Goal: Task Accomplishment & Management: Manage account settings

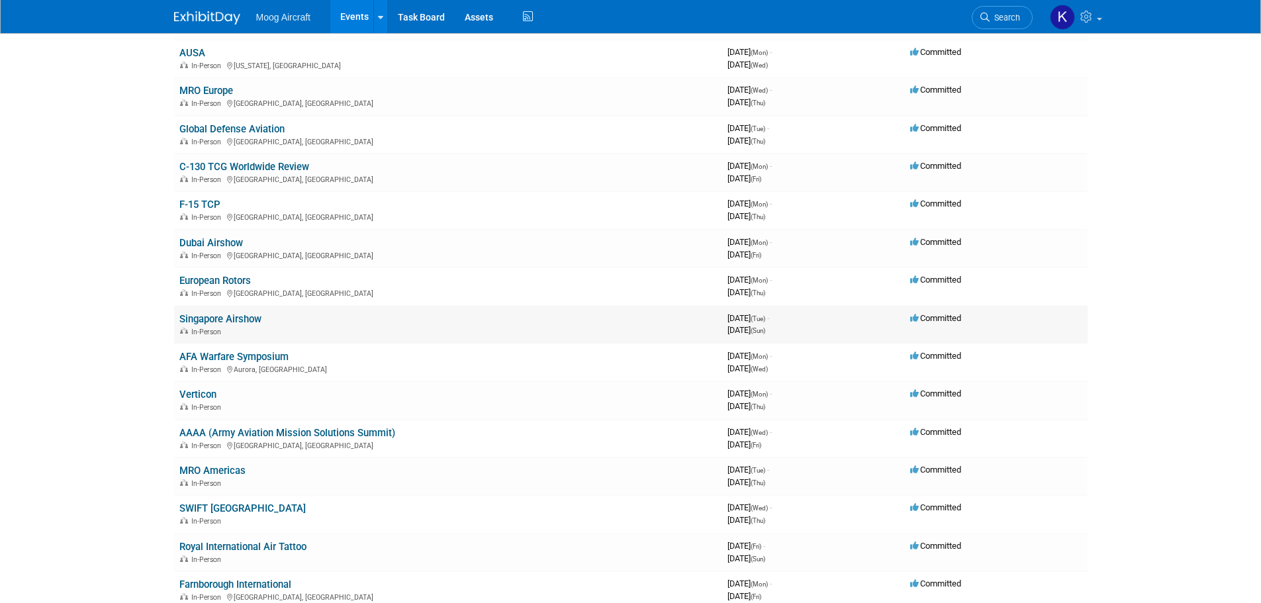
scroll to position [331, 0]
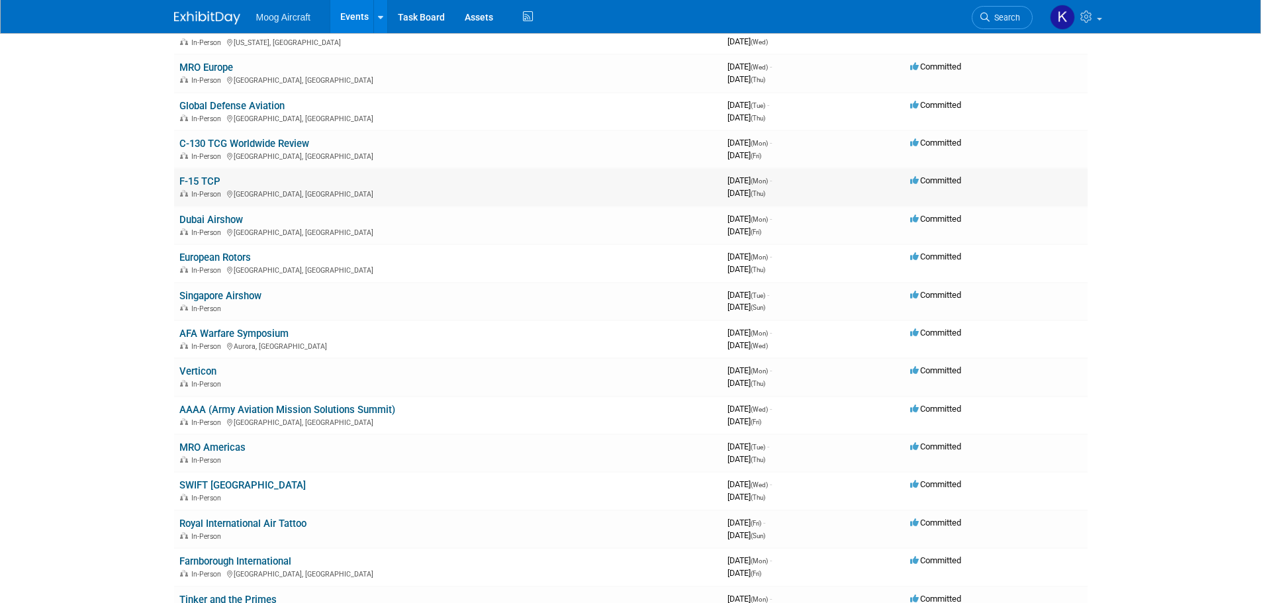
click at [193, 177] on link "F-15 TCP" at bounding box center [199, 181] width 41 height 12
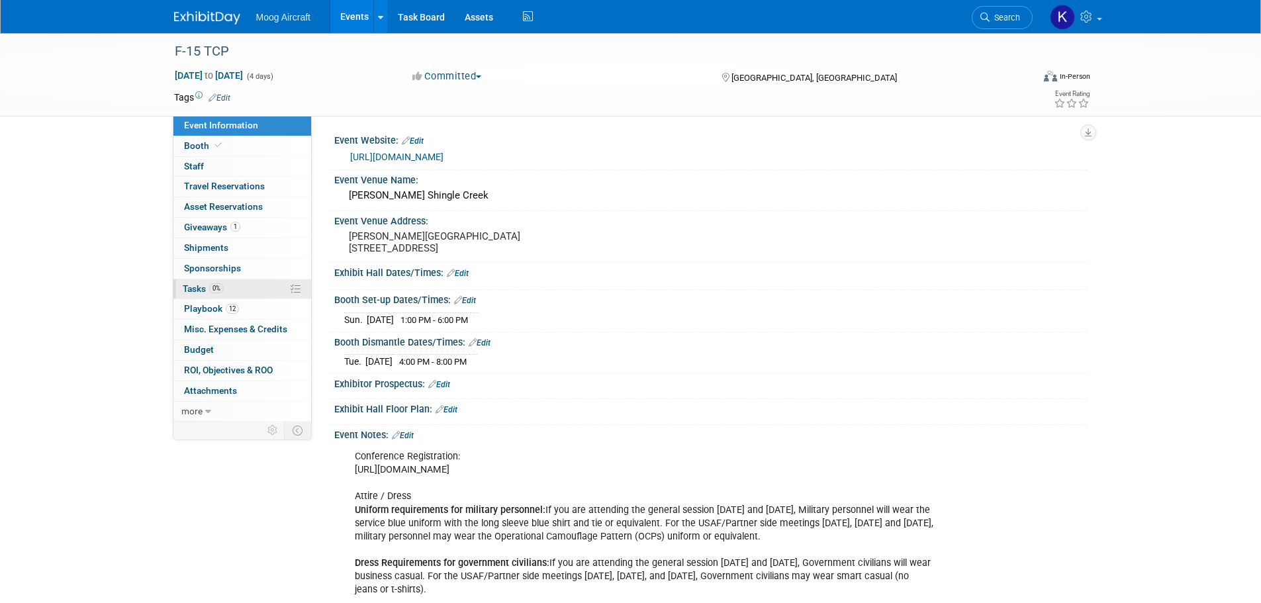
click at [185, 297] on link "0% Tasks 0%" at bounding box center [242, 289] width 138 height 20
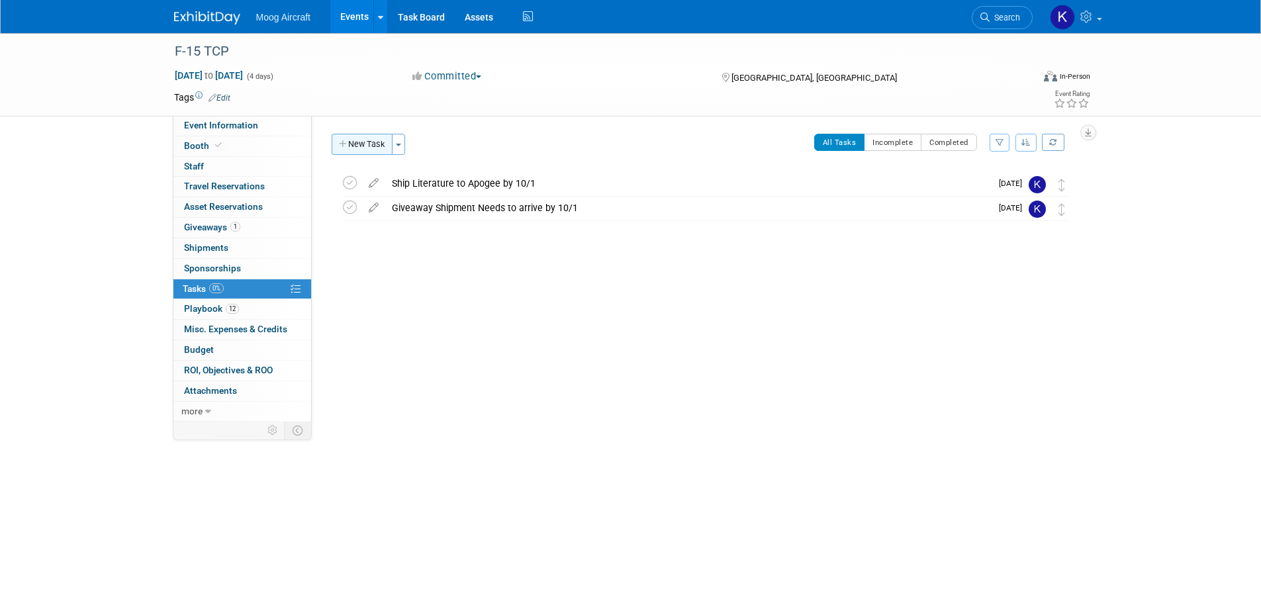
click at [354, 142] on button "New Task" at bounding box center [362, 144] width 61 height 21
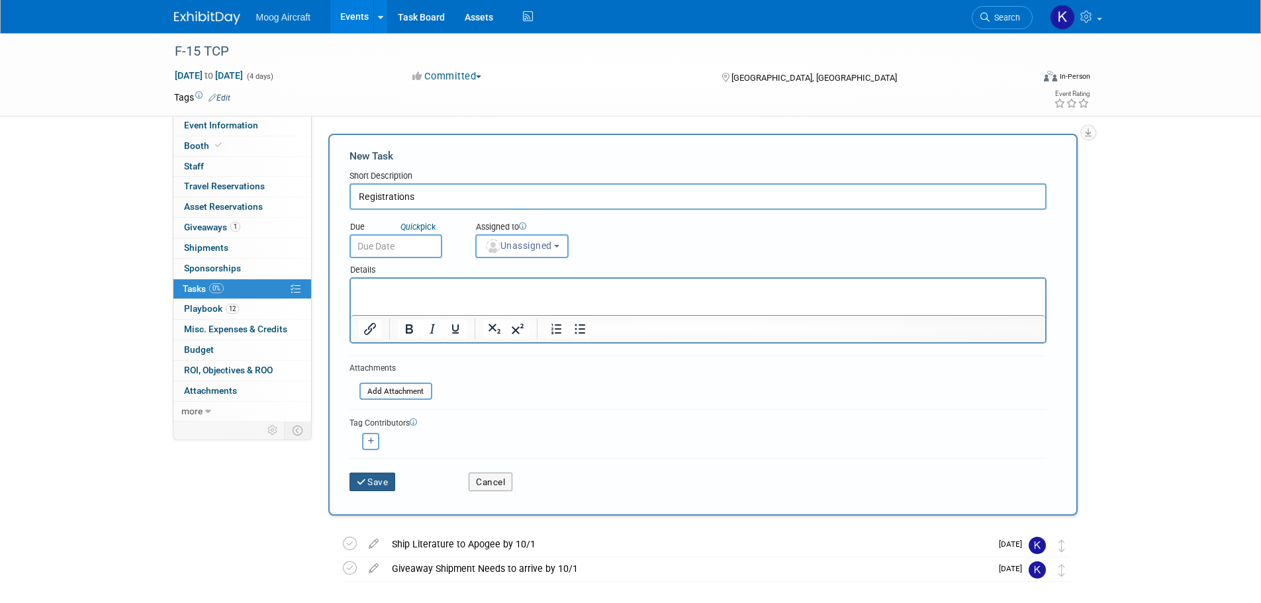
type input "Registrations"
click at [379, 478] on button "Save" at bounding box center [373, 482] width 46 height 19
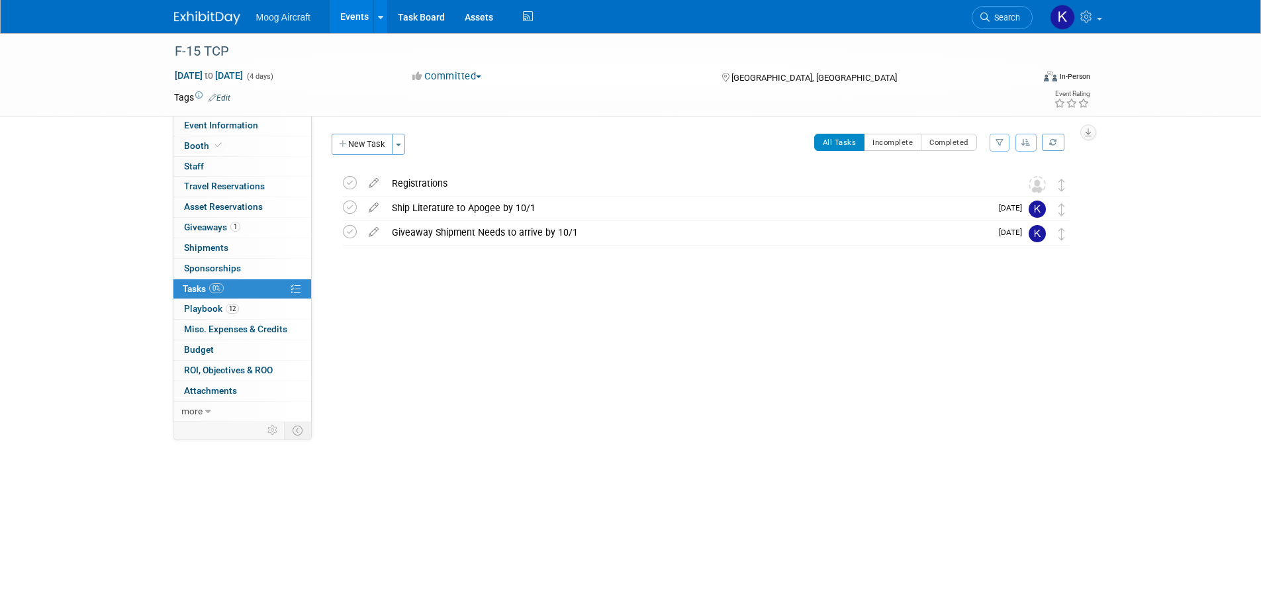
click at [426, 181] on div "Registrations" at bounding box center [693, 183] width 617 height 23
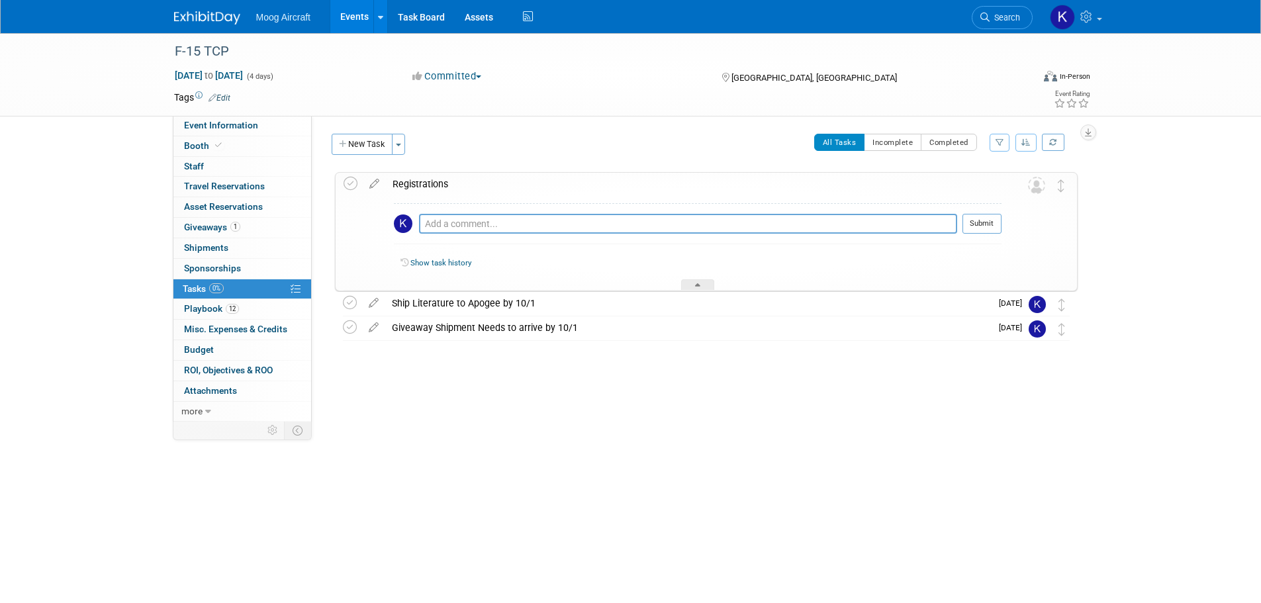
click at [380, 179] on icon at bounding box center [374, 181] width 23 height 17
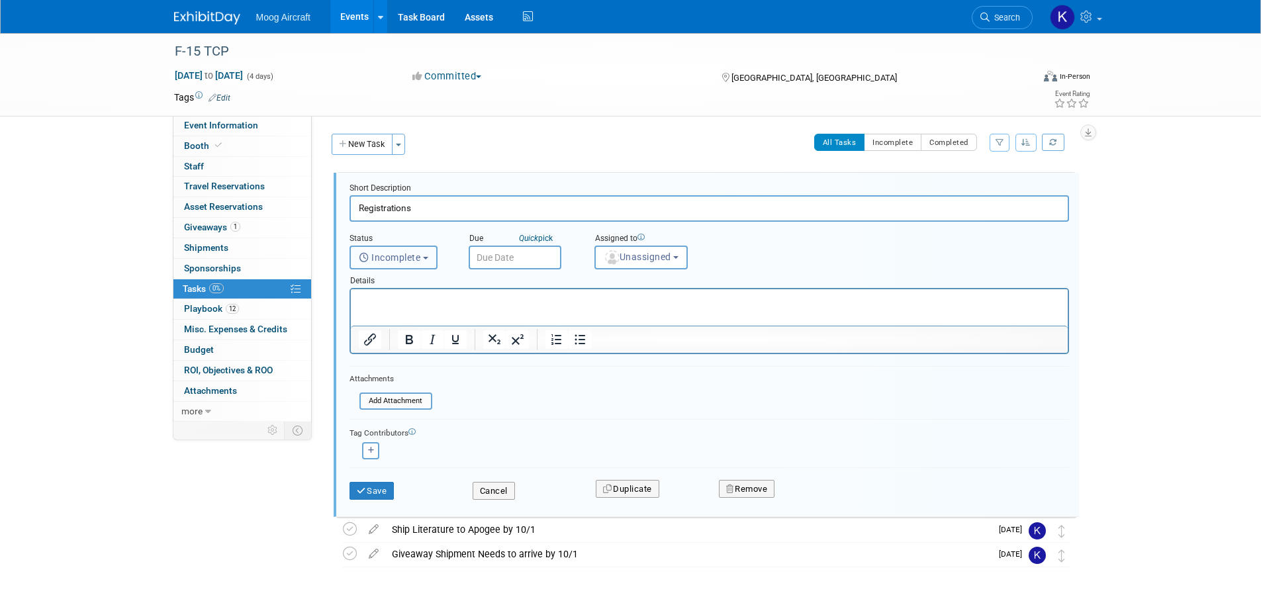
click at [417, 260] on span "Incomplete" at bounding box center [390, 257] width 62 height 11
click at [541, 265] on body "Moog Aircraft Events Add Event Bulk Upload Events Shareable Event Boards Recent…" at bounding box center [630, 301] width 1261 height 603
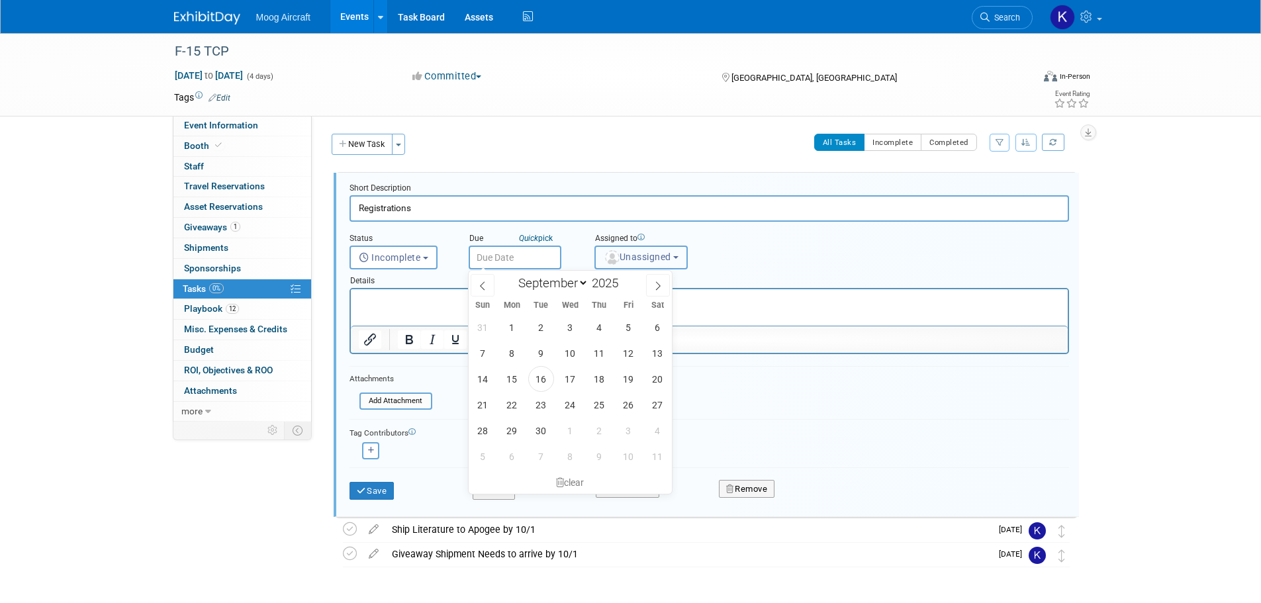
click at [683, 265] on button "Unassigned" at bounding box center [642, 258] width 94 height 24
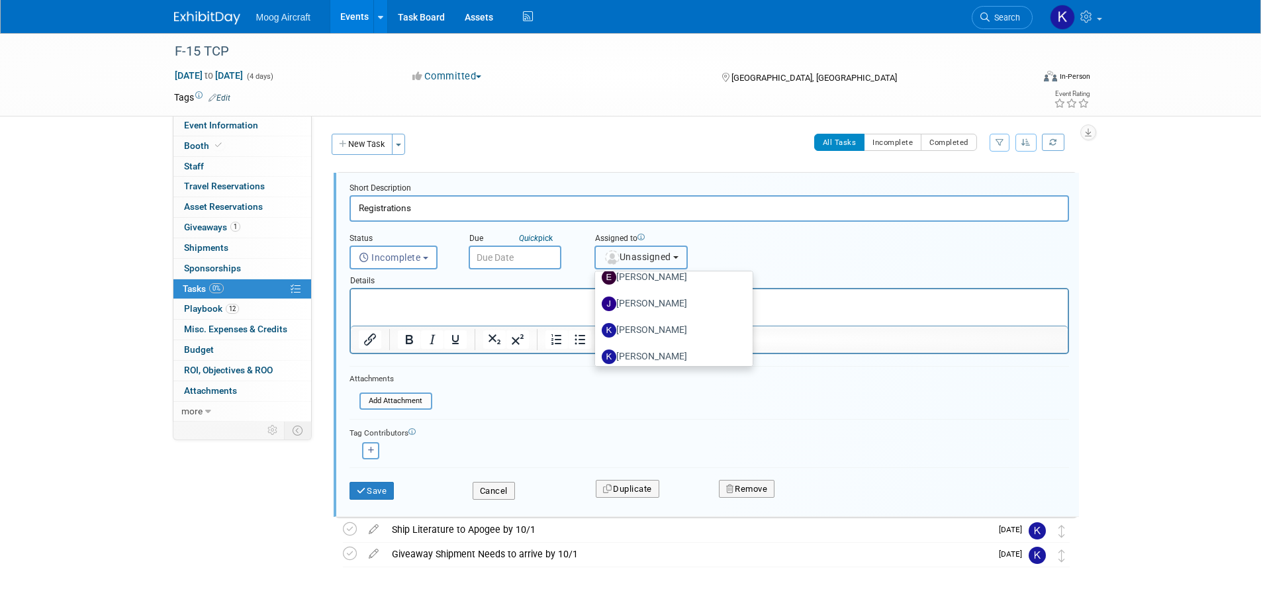
scroll to position [132, 0]
click at [663, 314] on label "Kelsey Blackley (me)" at bounding box center [671, 317] width 138 height 21
click at [597, 314] on input "Kelsey Blackley (me)" at bounding box center [593, 315] width 9 height 9
select select "64ef0a58-04af-4deb-8944-522dab8297dc"
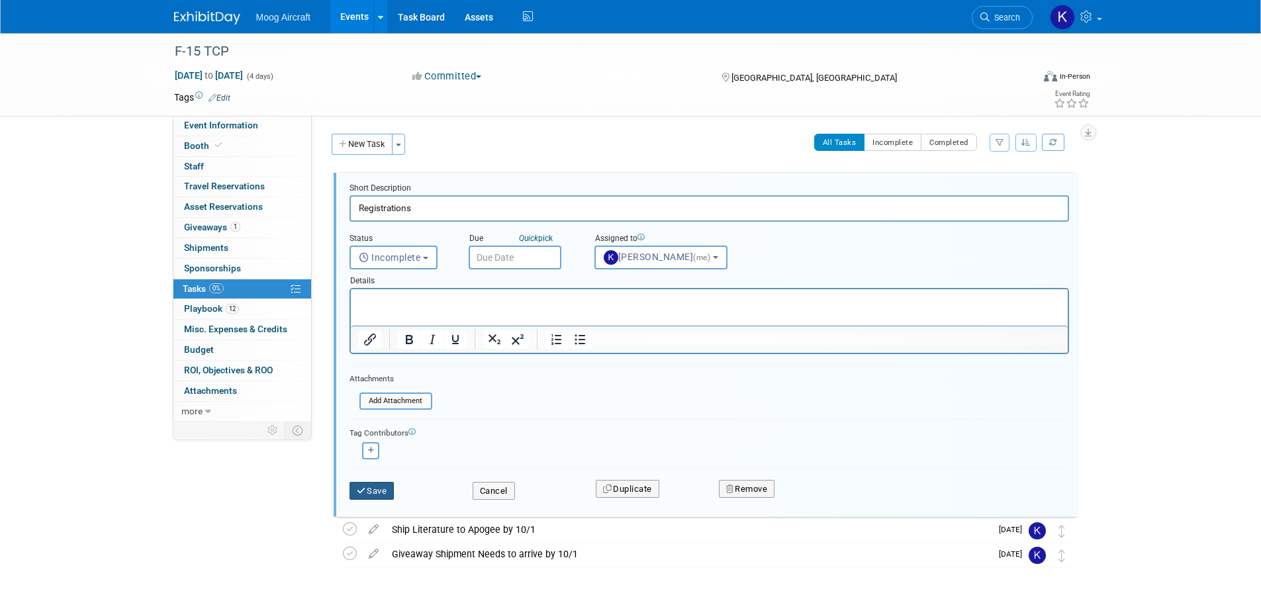
click at [362, 487] on icon "submit" at bounding box center [362, 491] width 11 height 9
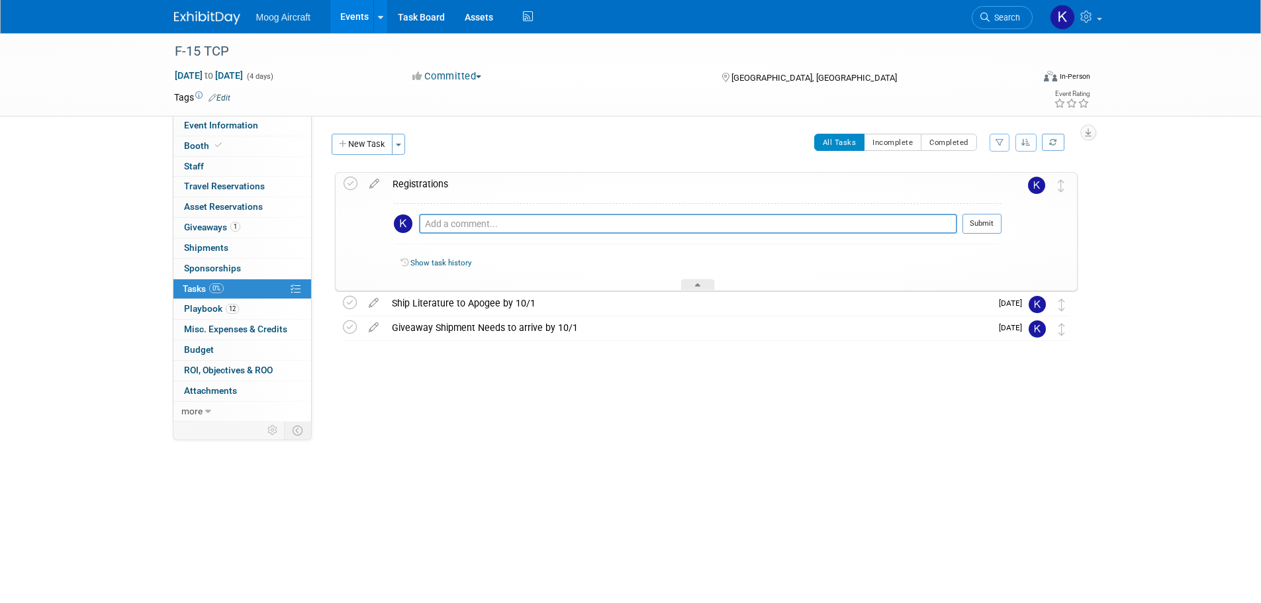
click at [184, 18] on img at bounding box center [207, 17] width 66 height 13
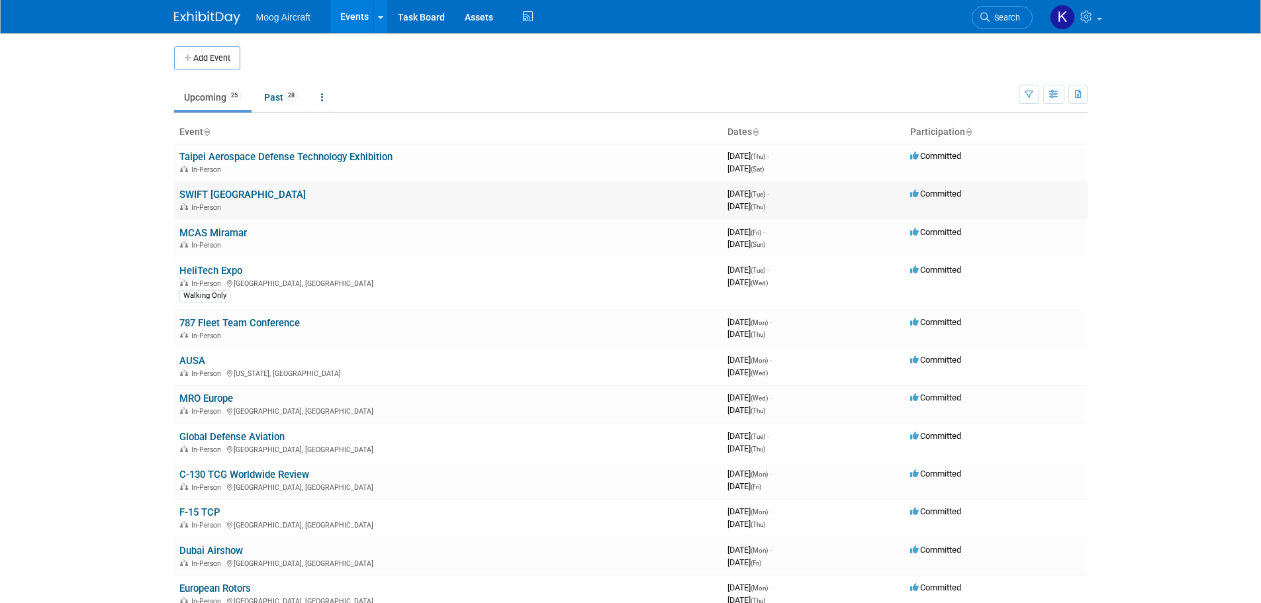
click at [247, 191] on link "SWIFT [GEOGRAPHIC_DATA]" at bounding box center [242, 195] width 126 height 12
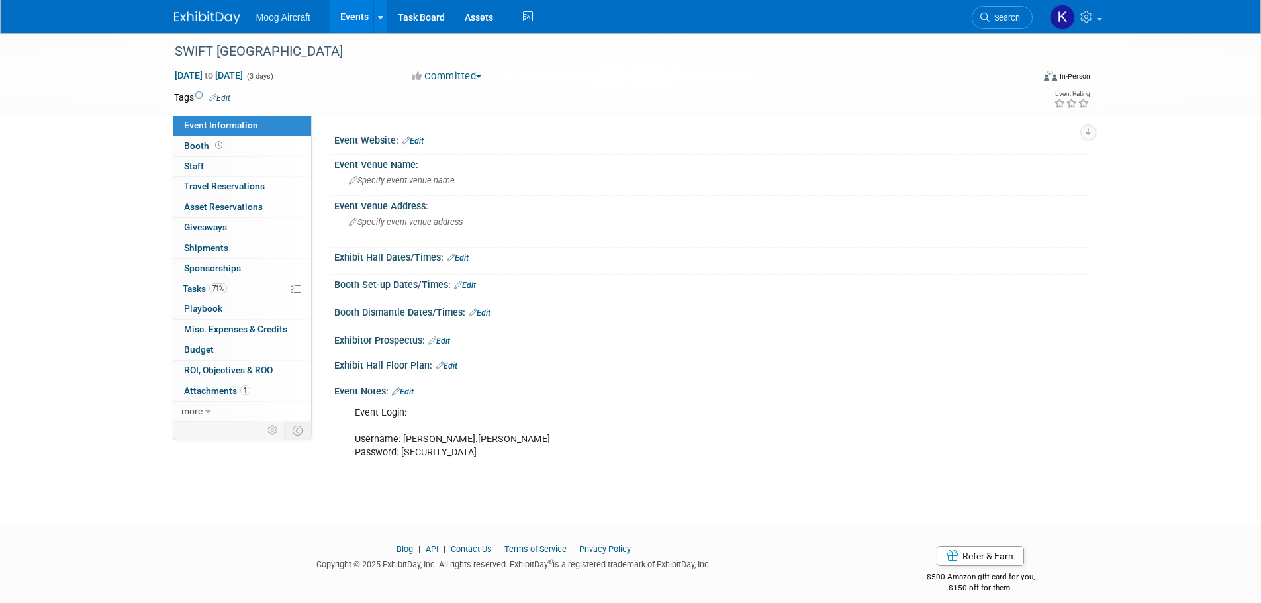
click at [192, 11] on img at bounding box center [207, 17] width 66 height 13
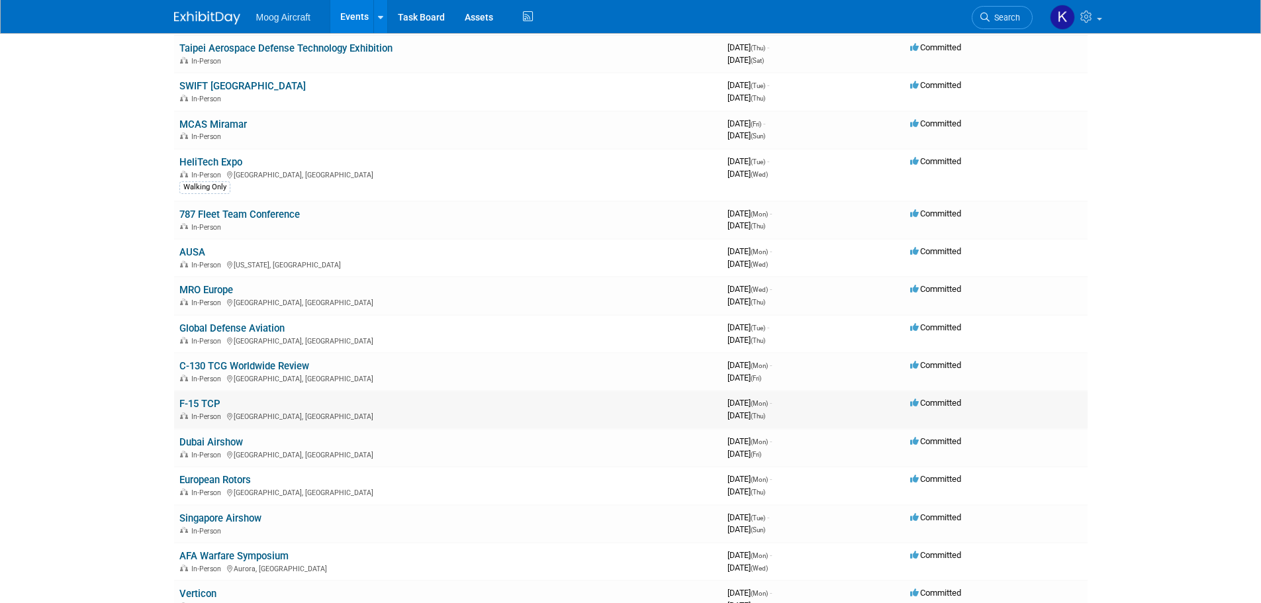
scroll to position [132, 0]
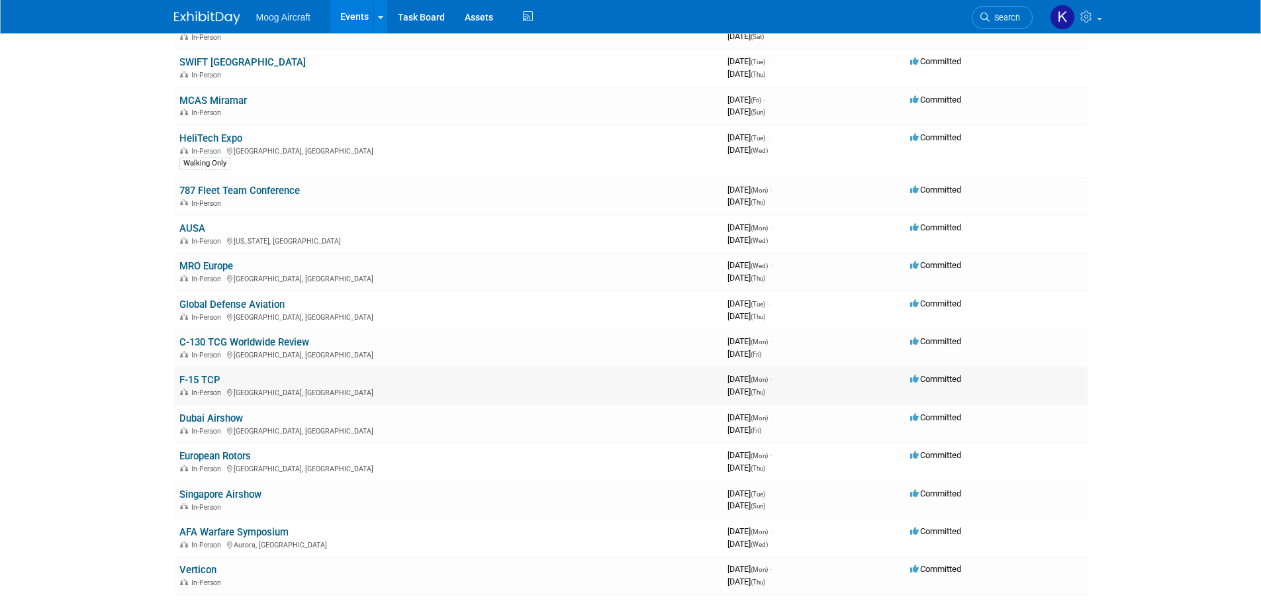
click at [209, 381] on link "F-15 TCP" at bounding box center [199, 380] width 41 height 12
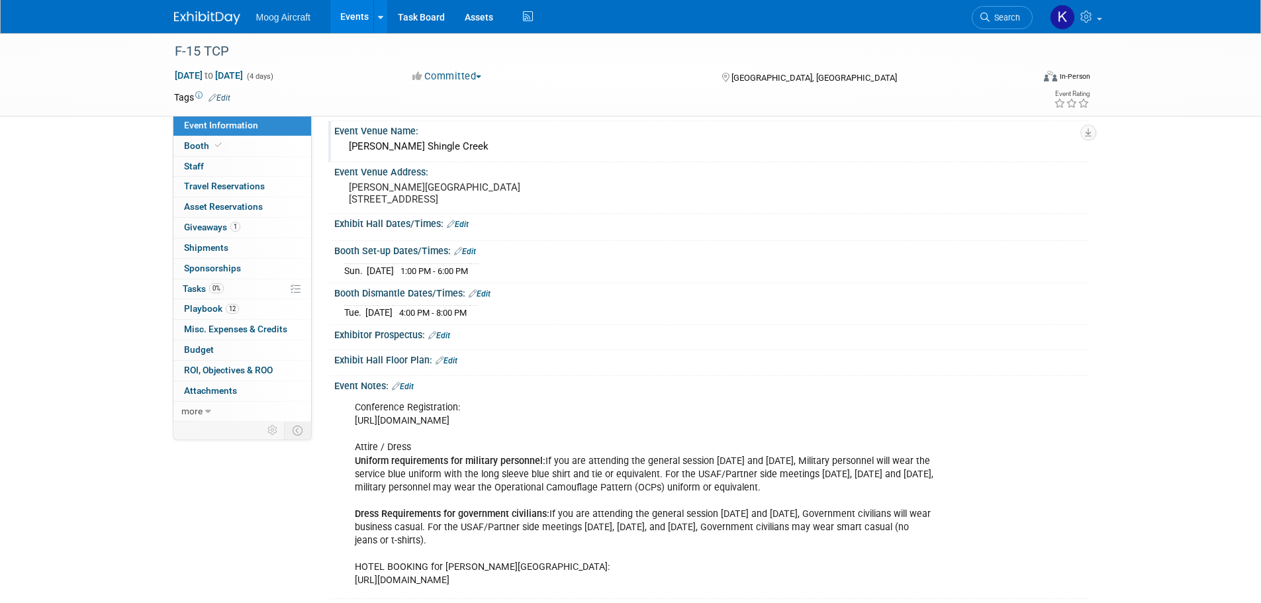
scroll to position [132, 0]
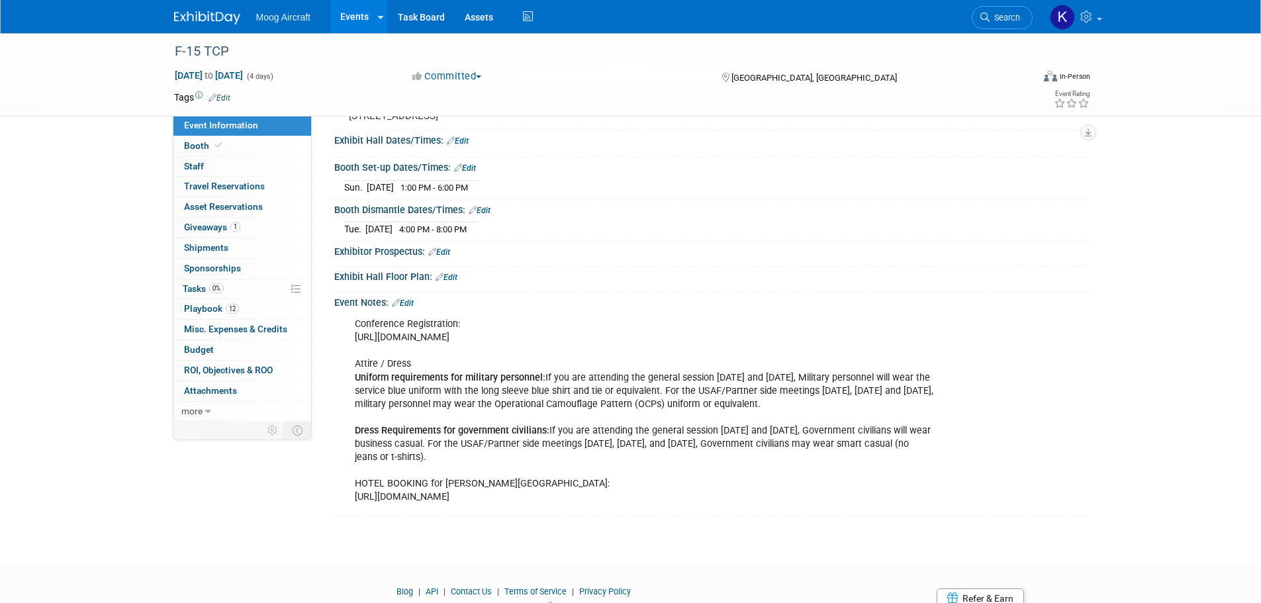
drag, startPoint x: 500, startPoint y: 352, endPoint x: 352, endPoint y: 352, distance: 148.3
click at [352, 352] on div "Conference Registration: https://f15tcpwwr.com/register/ Attire / Dress Uniform…" at bounding box center [644, 410] width 597 height 199
copy div "https://f15tcpwwr.com/register/"
click at [185, 9] on link at bounding box center [215, 11] width 82 height 11
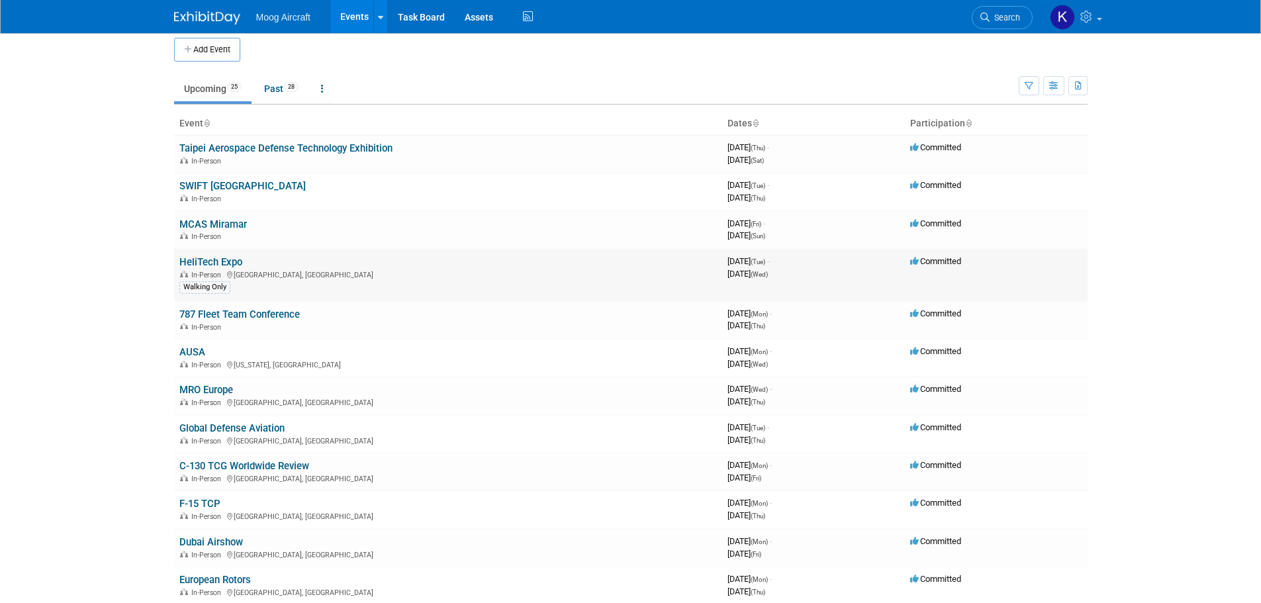
scroll to position [66, 0]
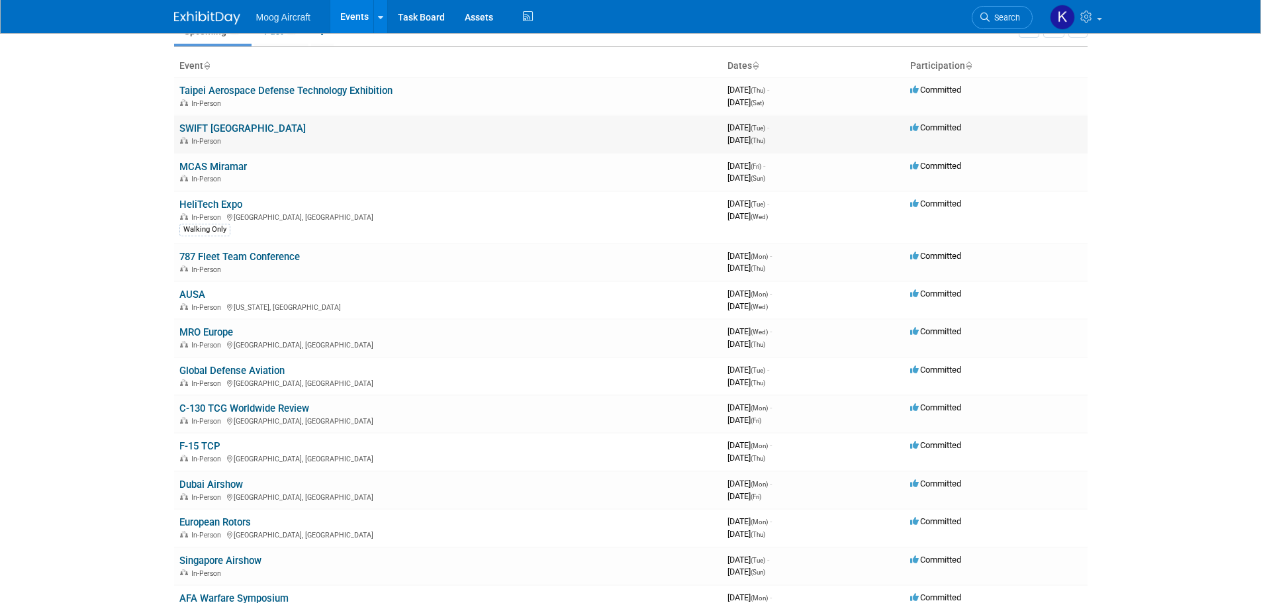
click at [247, 122] on link "SWIFT [GEOGRAPHIC_DATA]" at bounding box center [242, 128] width 126 height 12
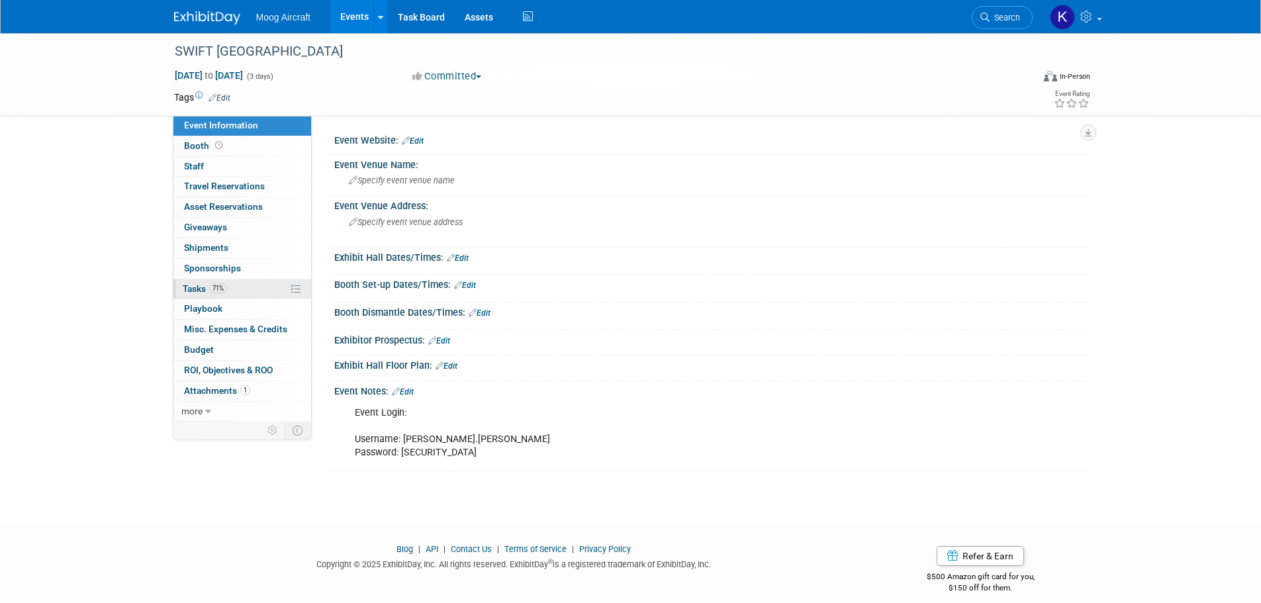
click at [190, 281] on link "71% Tasks 71%" at bounding box center [242, 289] width 138 height 20
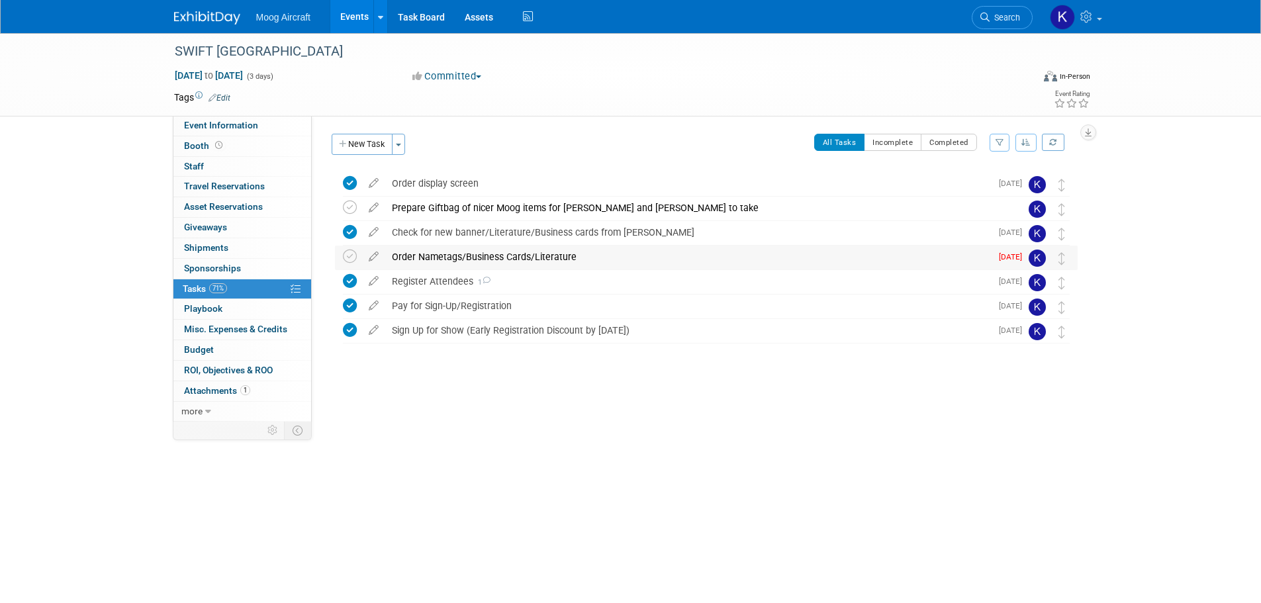
click at [472, 248] on div "Order Nametags/Business Cards/Literature" at bounding box center [688, 257] width 606 height 23
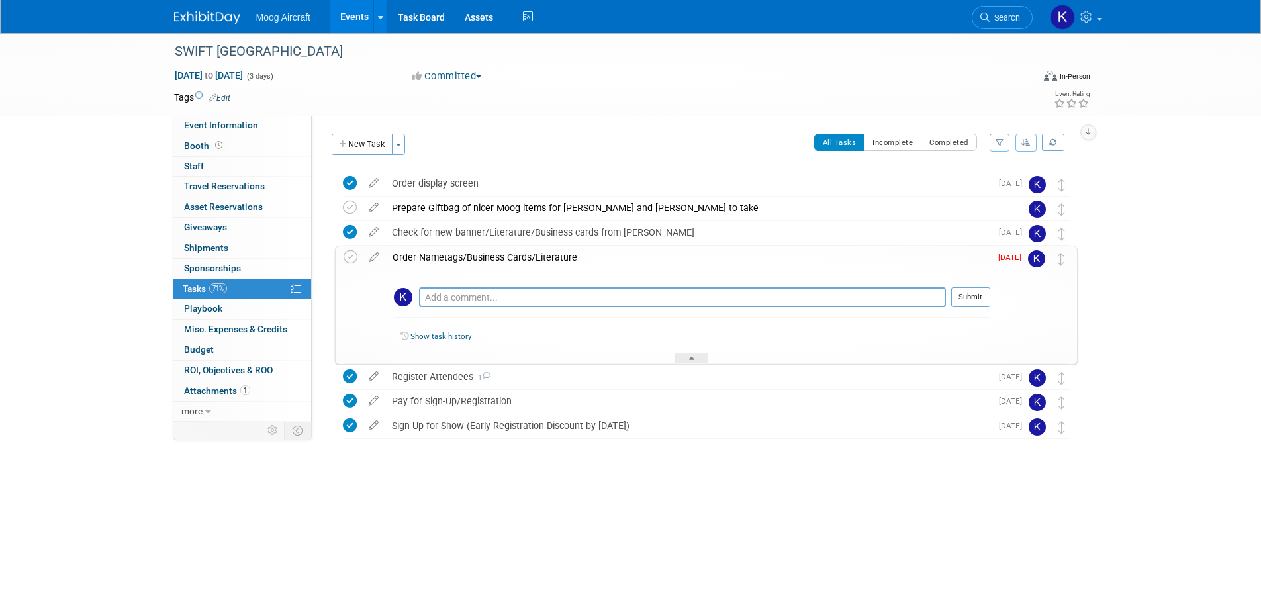
click at [473, 255] on div "Order Nametags/Business Cards/Literature" at bounding box center [688, 257] width 604 height 23
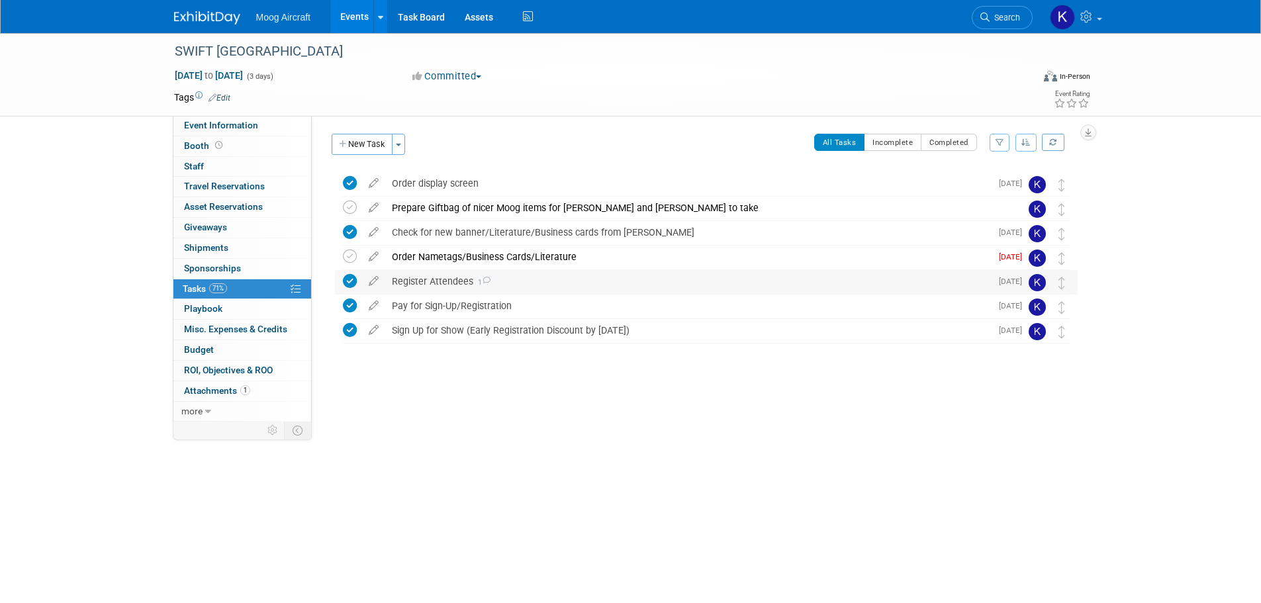
click at [494, 290] on div "Register Attendees 1" at bounding box center [688, 281] width 606 height 23
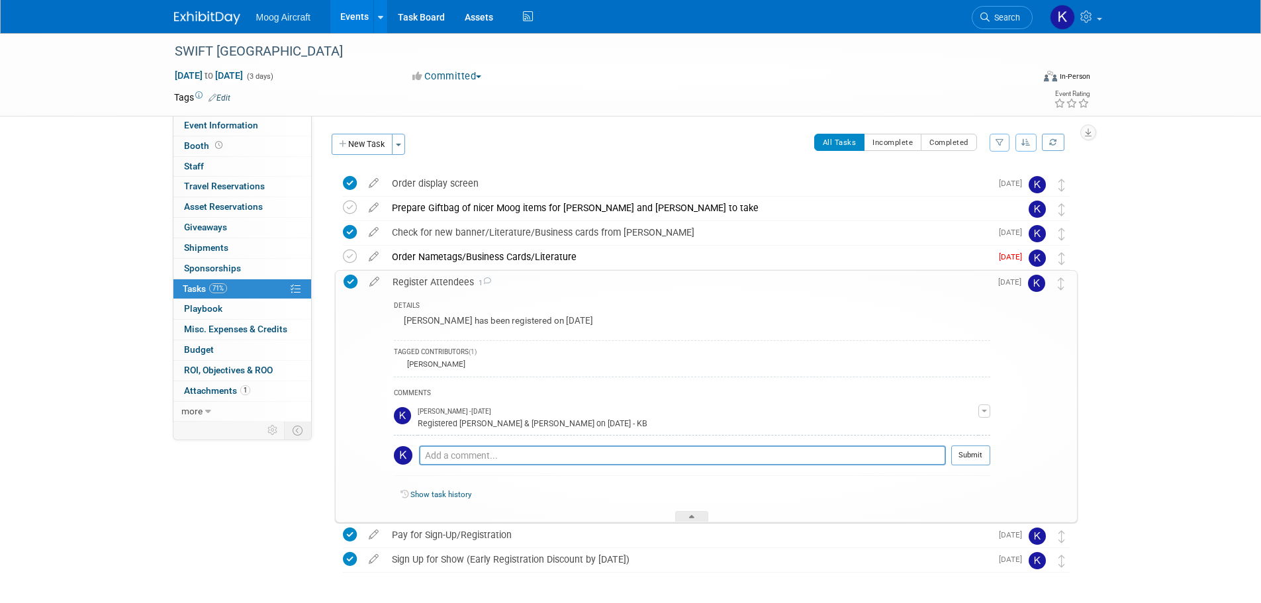
click at [545, 282] on div "Register Attendees 1" at bounding box center [688, 282] width 604 height 23
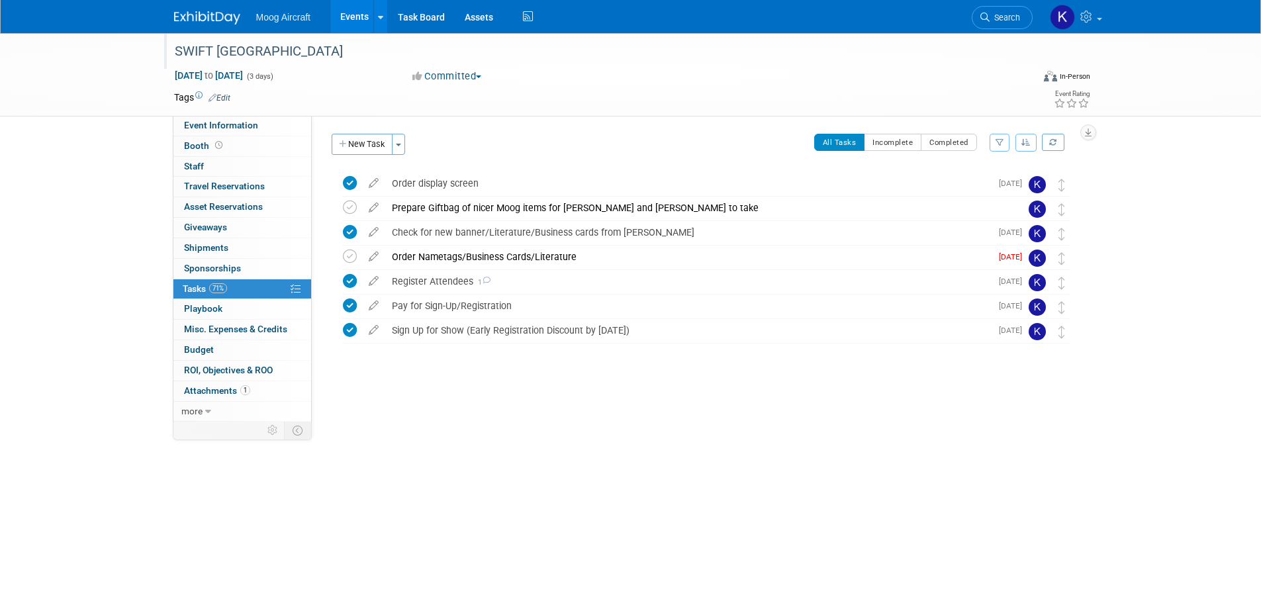
click at [218, 52] on div "SWIFT [GEOGRAPHIC_DATA]" at bounding box center [591, 52] width 843 height 24
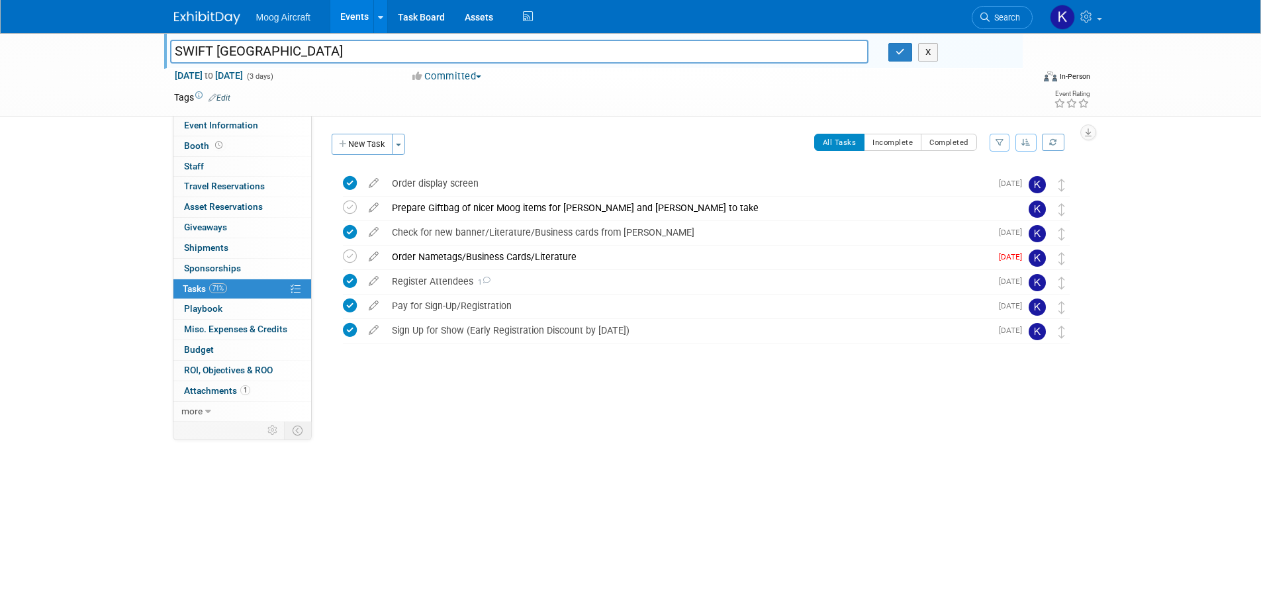
click at [193, 16] on img at bounding box center [207, 17] width 66 height 13
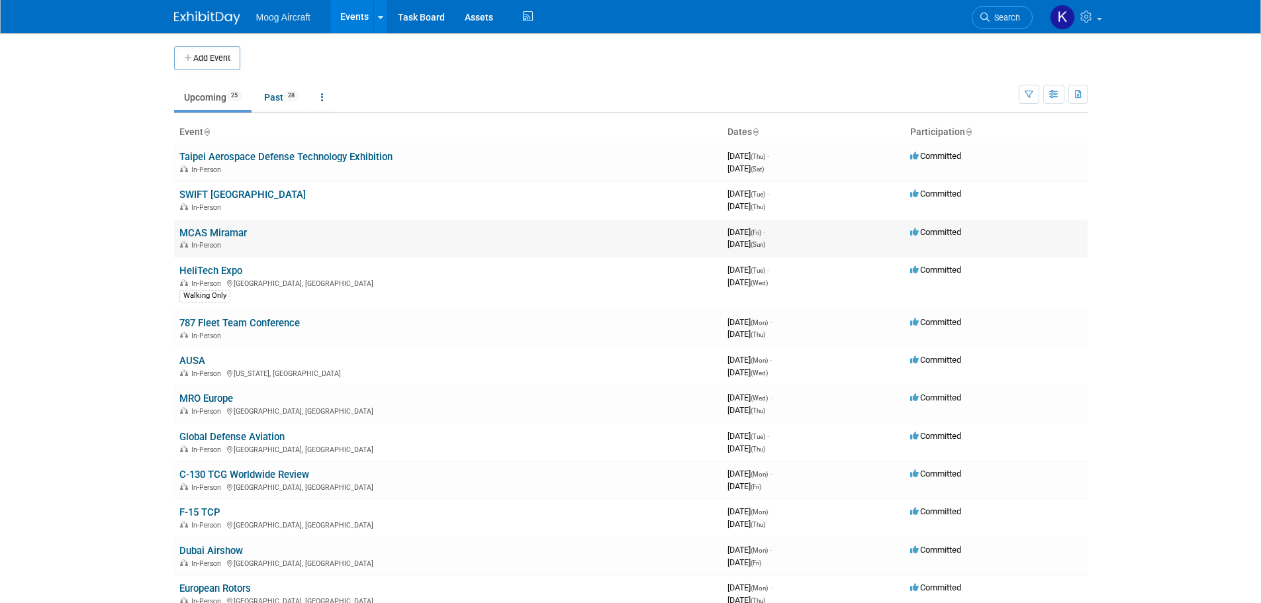
click at [225, 234] on link "MCAS Miramar" at bounding box center [213, 233] width 68 height 12
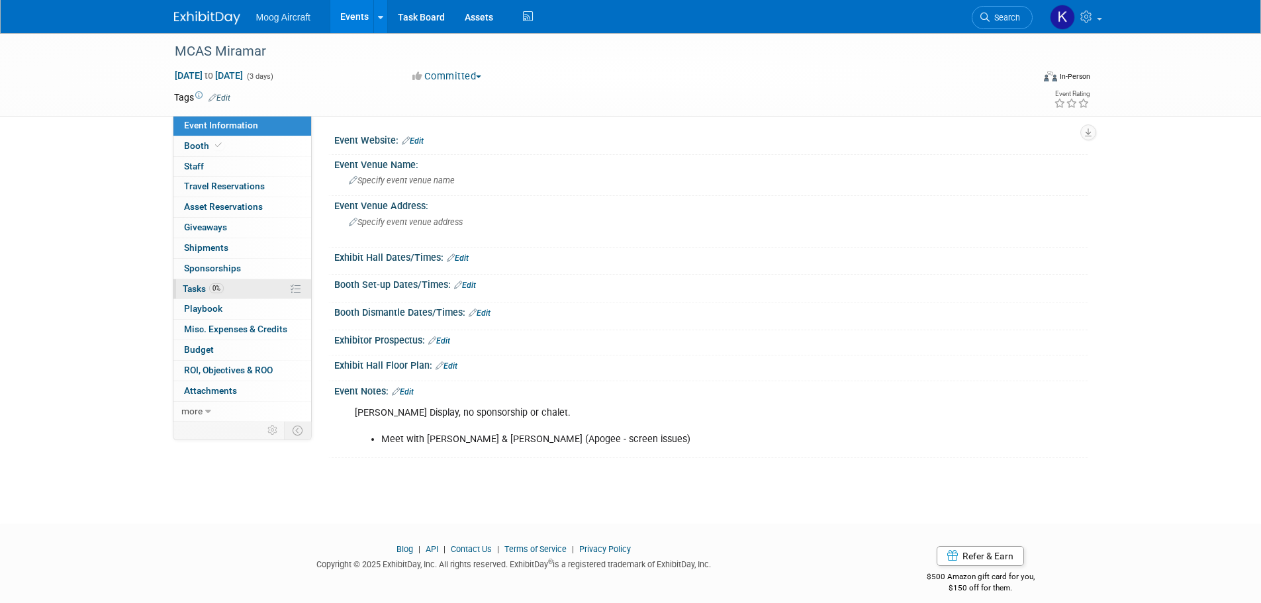
click at [204, 283] on link "0% Tasks 0%" at bounding box center [242, 289] width 138 height 20
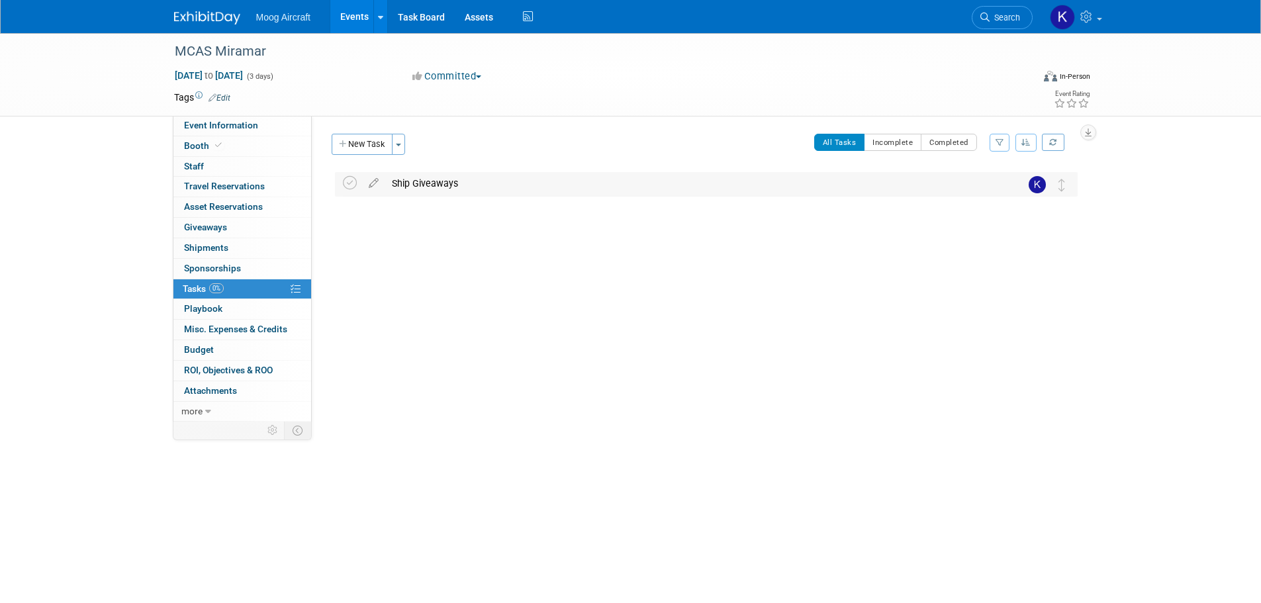
click at [450, 181] on div "Ship Giveaways" at bounding box center [693, 183] width 617 height 23
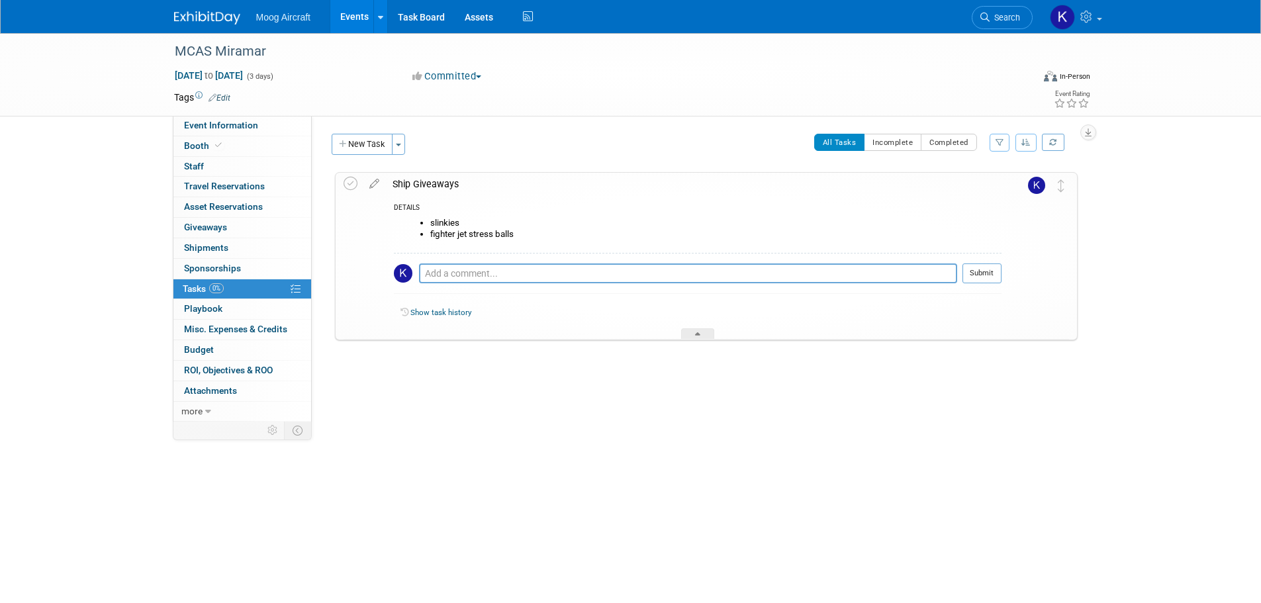
click at [366, 143] on button "New Task" at bounding box center [362, 144] width 61 height 21
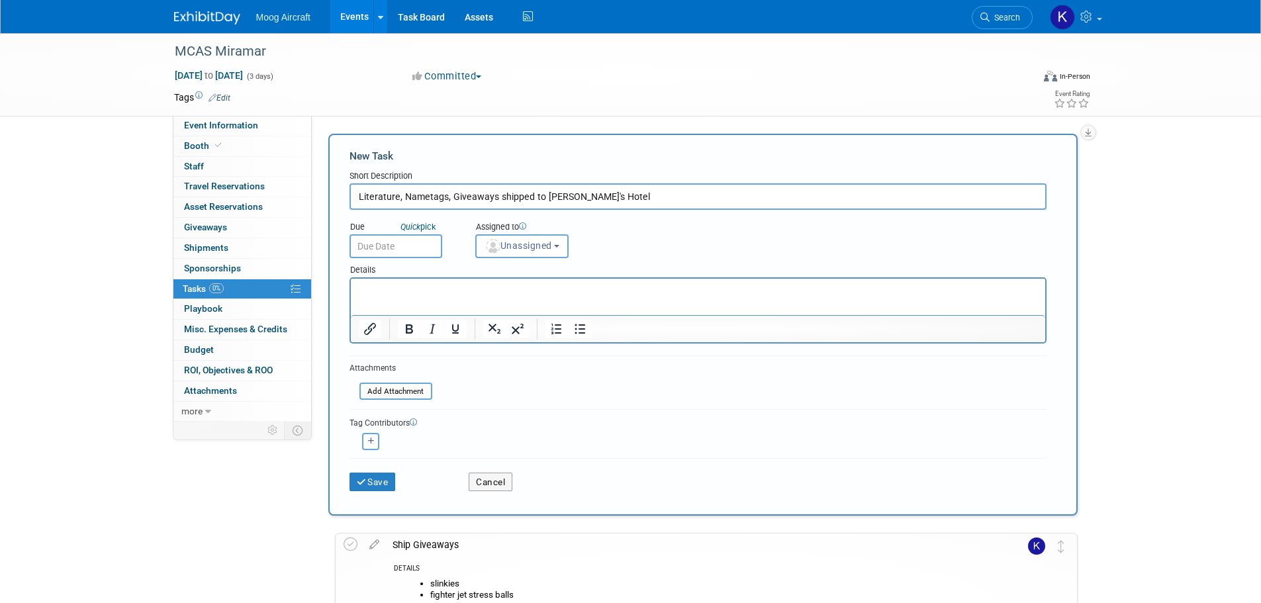
type input "Literature, Nametags, Giveaways shipped to Melanie's Hotel"
click at [479, 290] on p "Rich Text Area. Press ALT-0 for help." at bounding box center [697, 290] width 679 height 13
paste body "Rich Text Area. Press ALT-0 for help."
click at [481, 291] on p "500-1374, Das Infographic" at bounding box center [697, 290] width 679 height 13
click at [377, 478] on button "Save" at bounding box center [373, 482] width 46 height 19
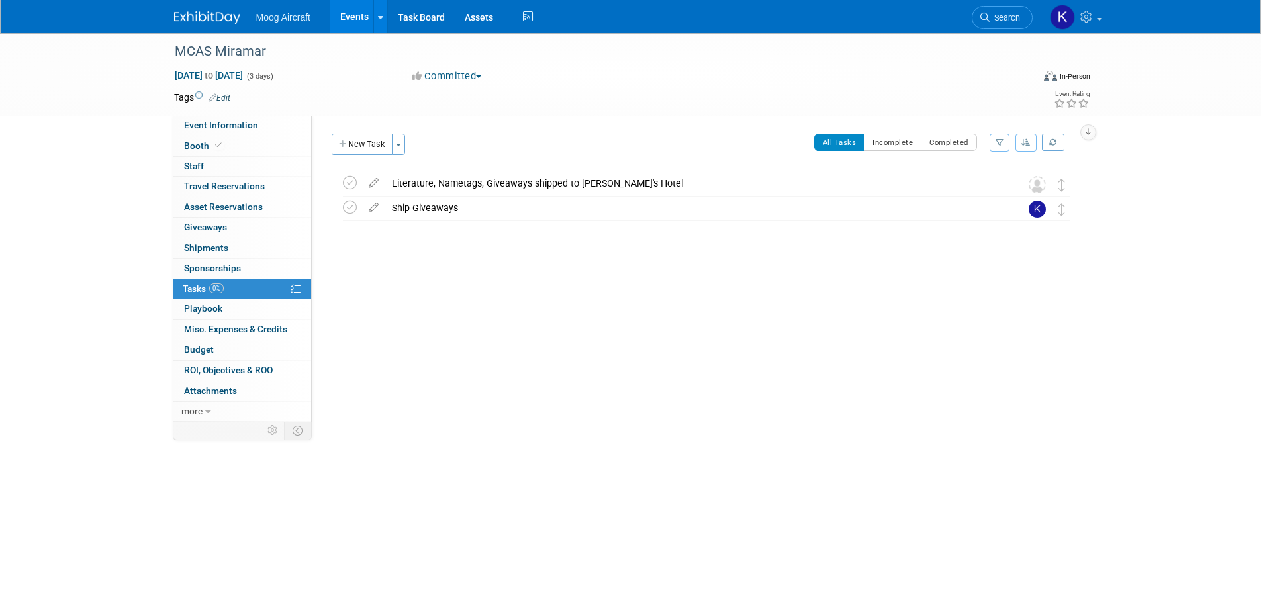
click at [207, 24] on img at bounding box center [207, 17] width 66 height 13
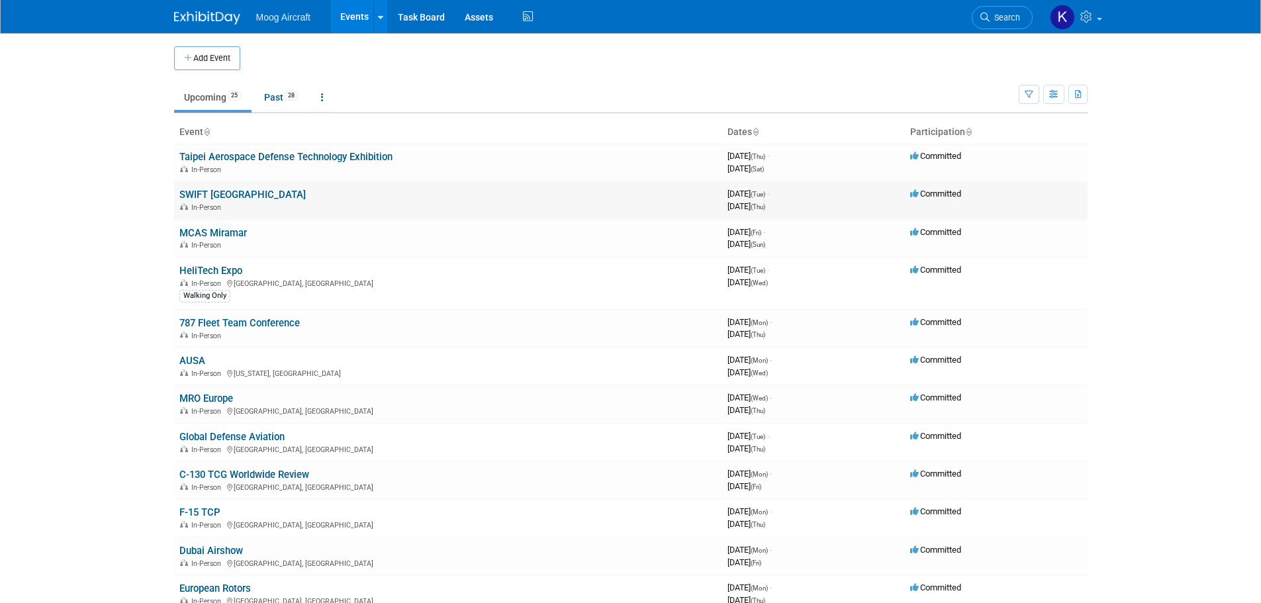
click at [239, 188] on td "SWIFT [GEOGRAPHIC_DATA] In-Person" at bounding box center [448, 200] width 548 height 38
click at [239, 193] on link "SWIFT [GEOGRAPHIC_DATA]" at bounding box center [242, 195] width 126 height 12
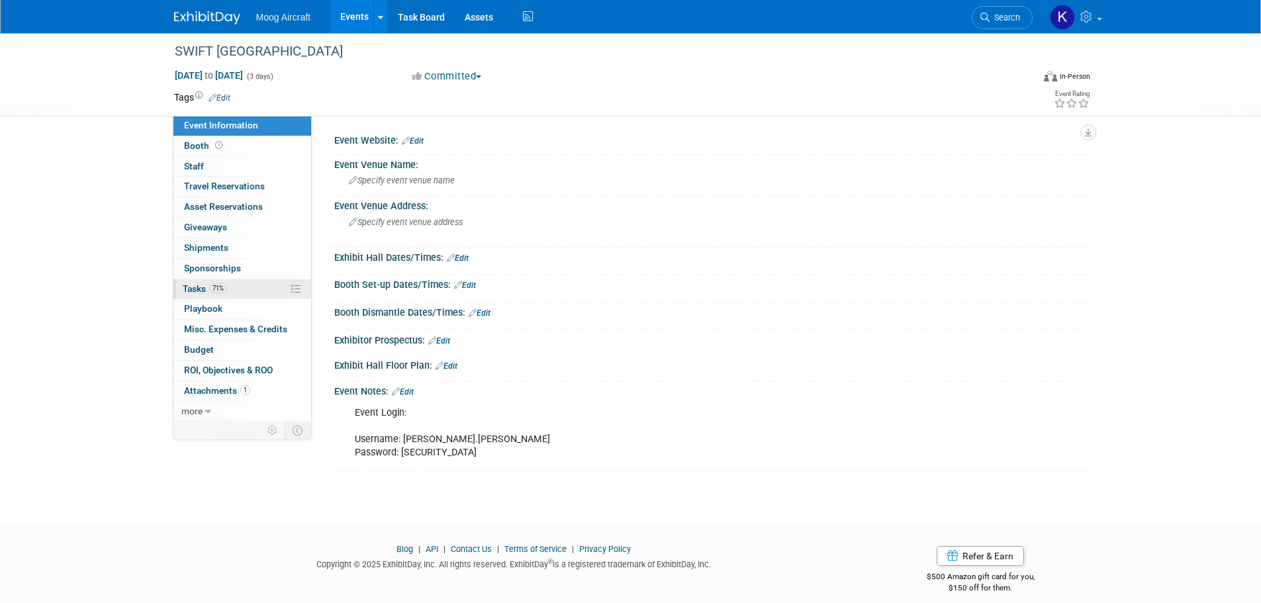
click at [201, 297] on link "71% Tasks 71%" at bounding box center [242, 289] width 138 height 20
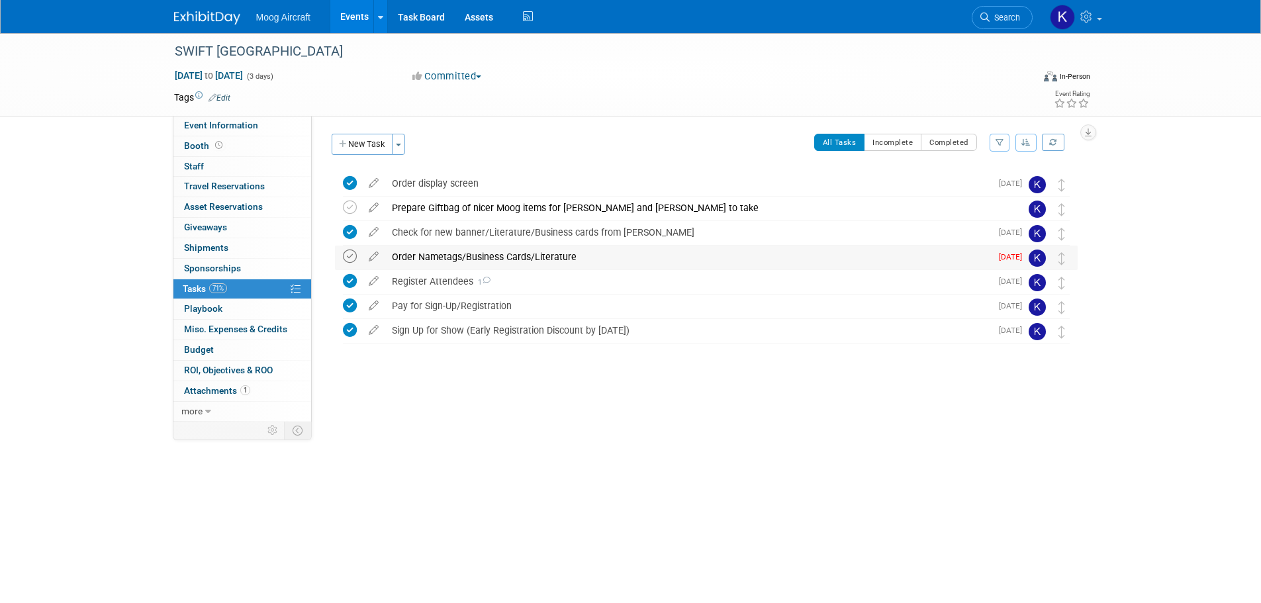
click at [344, 257] on icon at bounding box center [350, 257] width 14 height 14
click at [217, 19] on img at bounding box center [207, 17] width 66 height 13
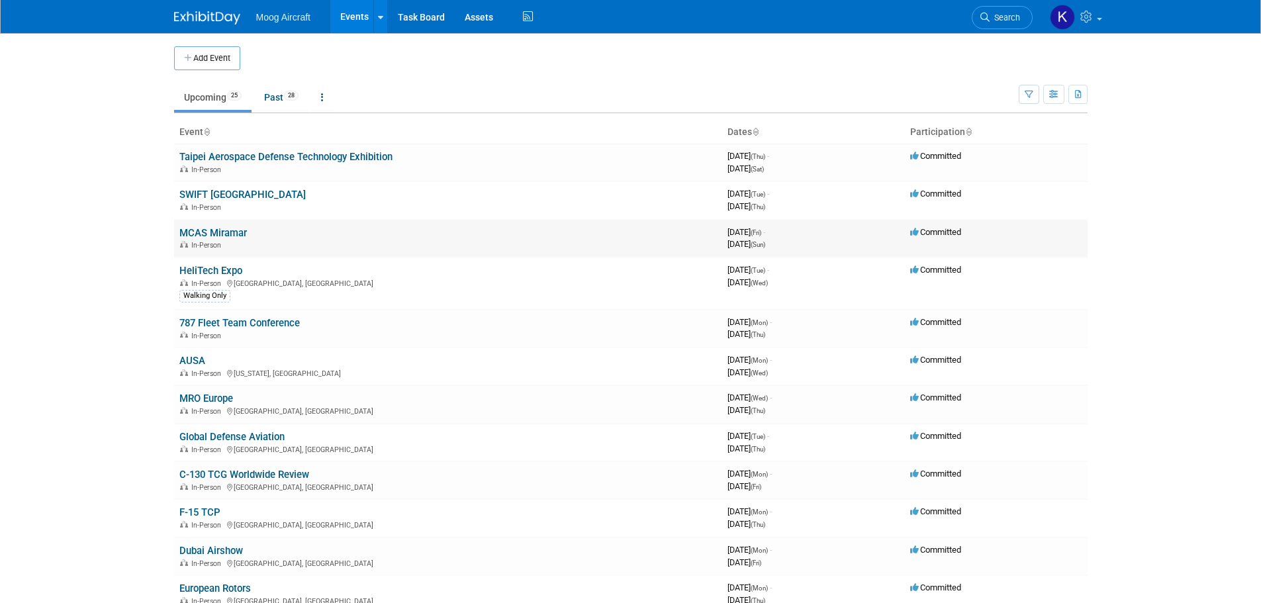
click at [215, 222] on td "MCAS Miramar In-Person" at bounding box center [448, 239] width 548 height 38
click at [216, 230] on link "MCAS Miramar" at bounding box center [213, 233] width 68 height 12
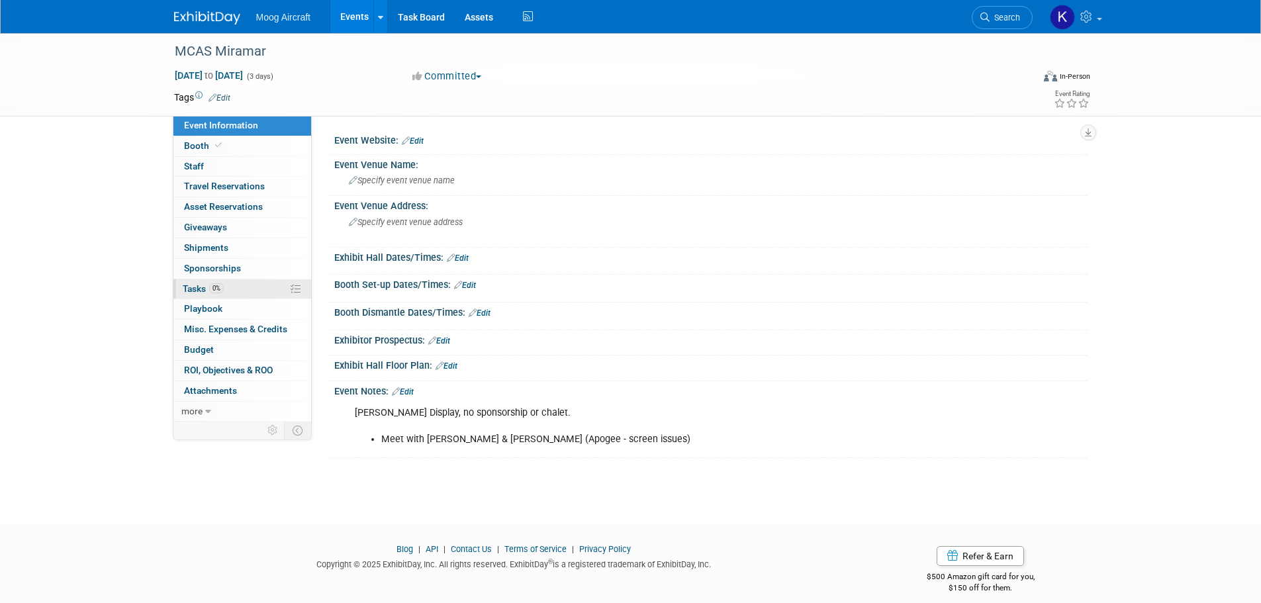
click at [197, 287] on span "Tasks 0%" at bounding box center [203, 288] width 41 height 11
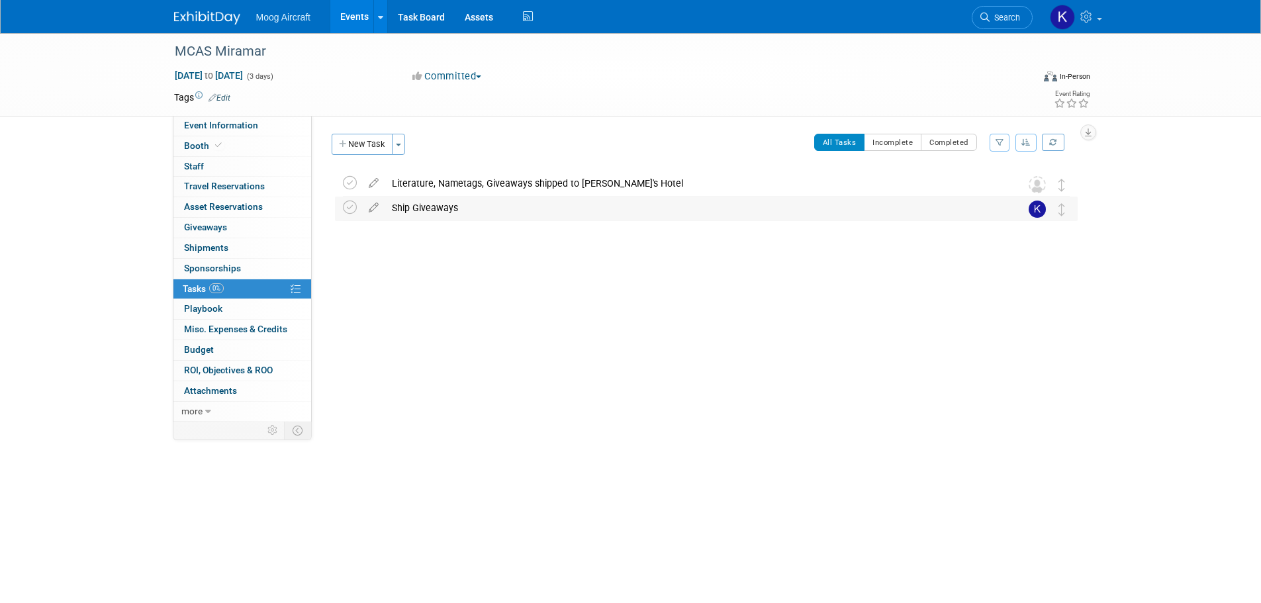
click at [458, 215] on div "Ship Giveaways" at bounding box center [693, 208] width 617 height 23
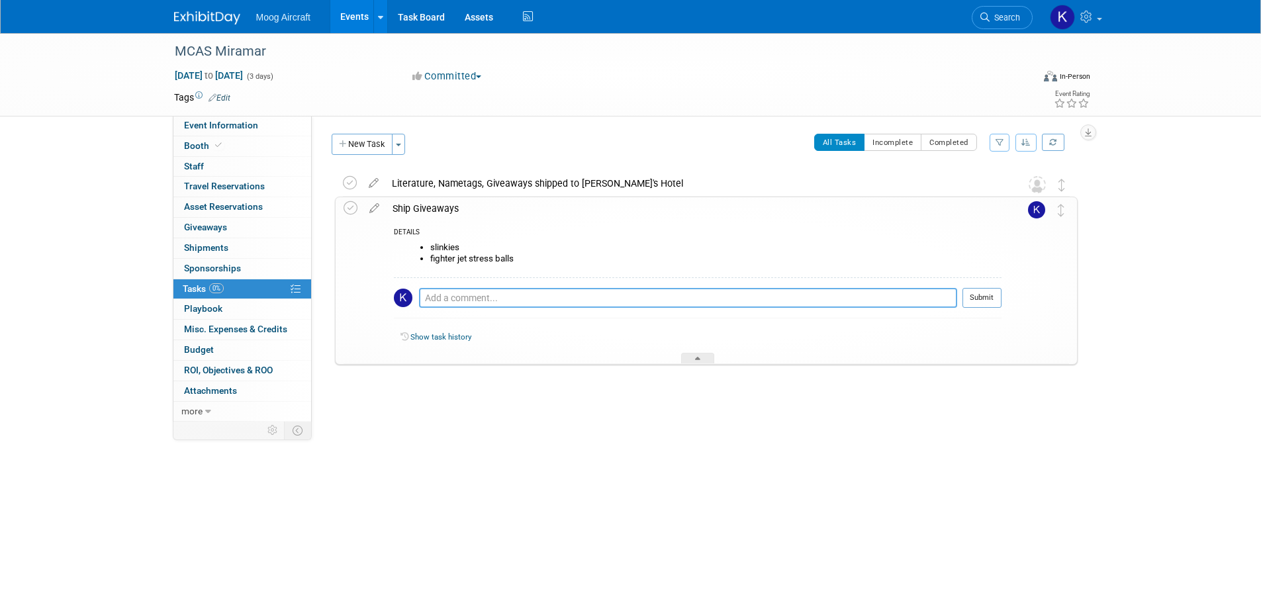
click at [483, 297] on textarea at bounding box center [688, 298] width 538 height 20
paste textarea "Hampton Inn San Diego Kearny 5434 Kearny Mesa Rd, San Diego, CA, 92111"
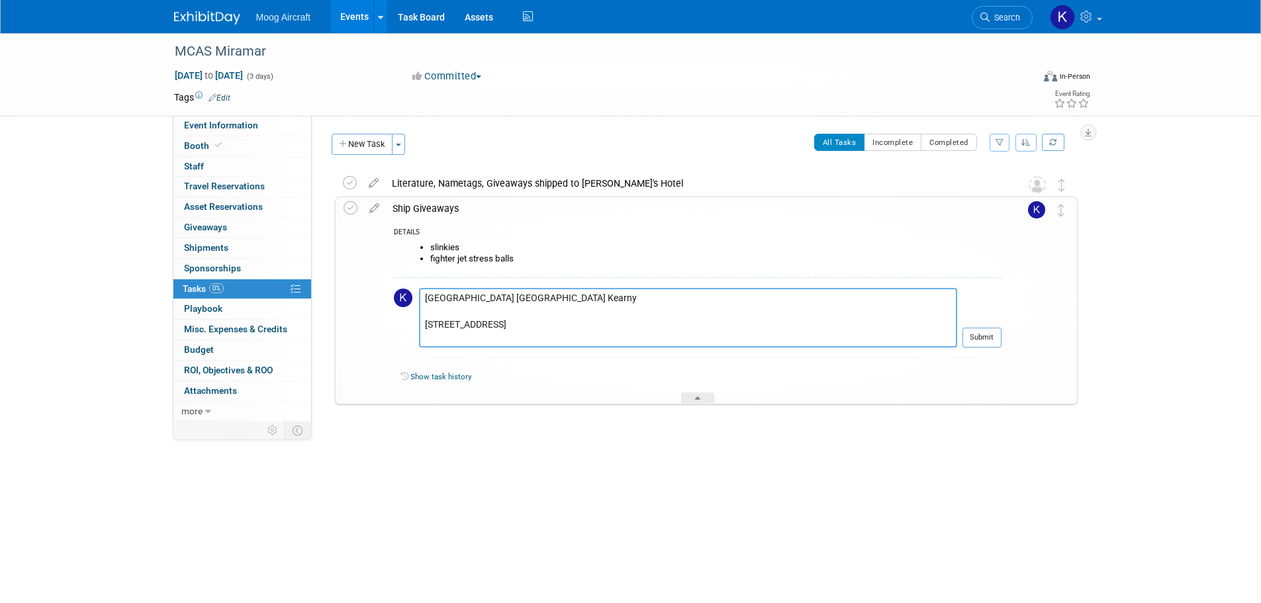
click at [424, 322] on textarea "Hampton Inn San Diego Kearny 5434 Kearny Mesa Rd, San Diego, CA, 92111" at bounding box center [688, 318] width 538 height 60
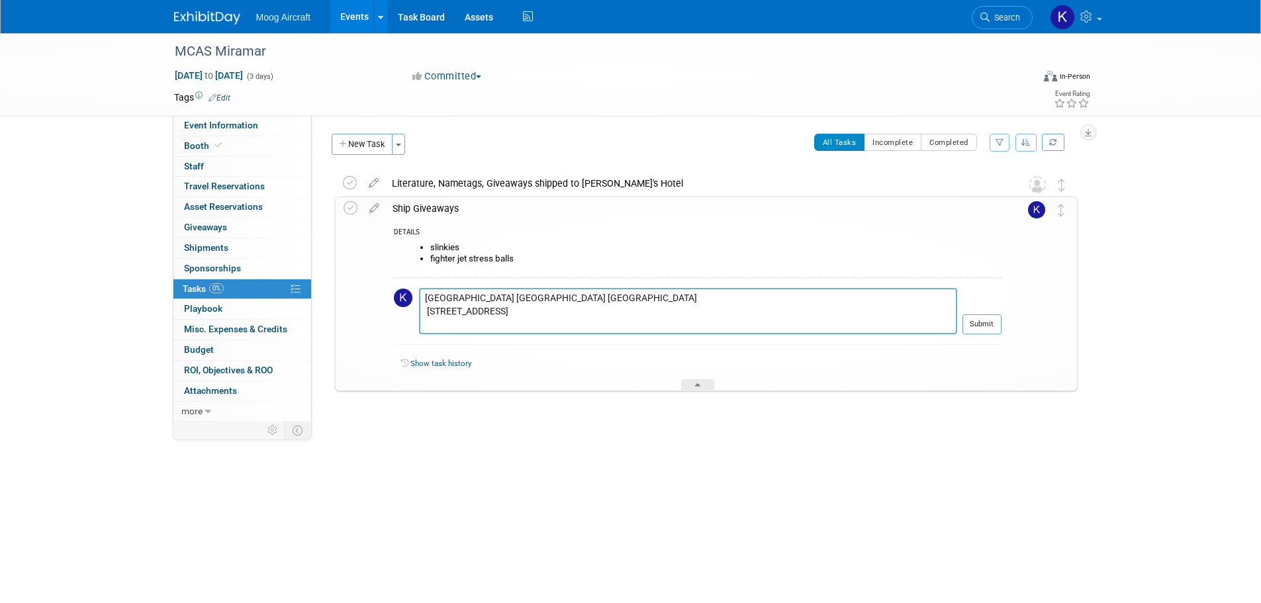
click at [615, 312] on textarea "Hampton Inn San Diego Kearny 5434 Kearny Mesa Rd, San Diego, CA, 92111" at bounding box center [688, 311] width 538 height 46
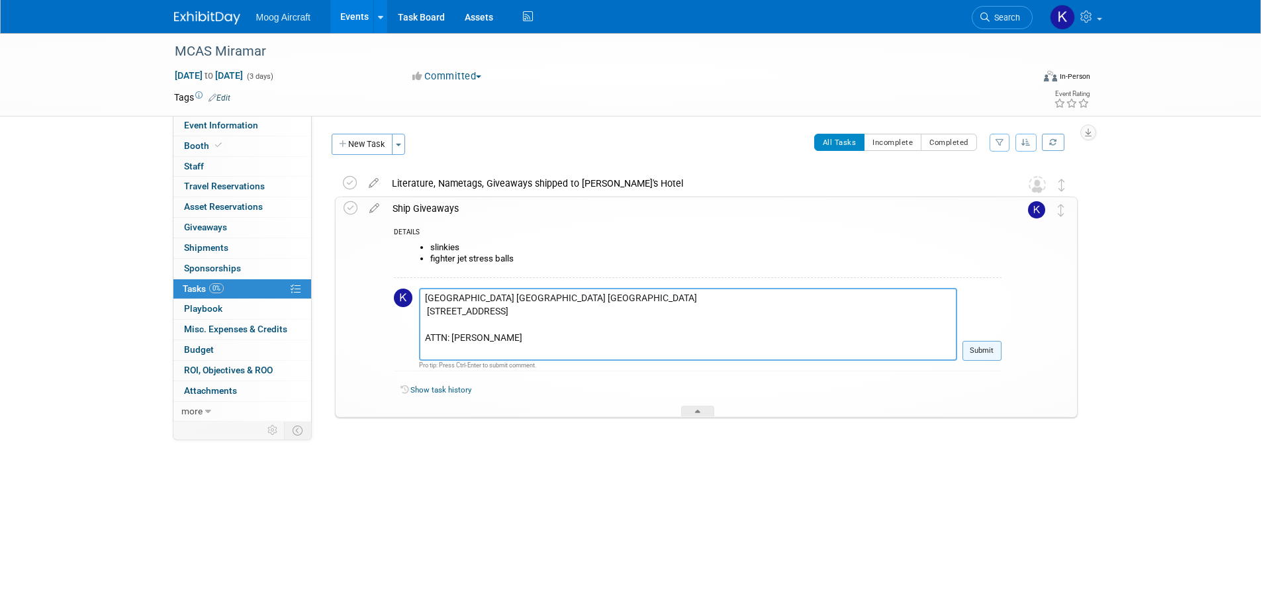
type textarea "Hampton Inn San Diego Kearny 5434 Kearny Mesa Rd, San Diego, CA, 92111 ATTN: Me…"
click at [980, 354] on button "Submit" at bounding box center [982, 351] width 39 height 20
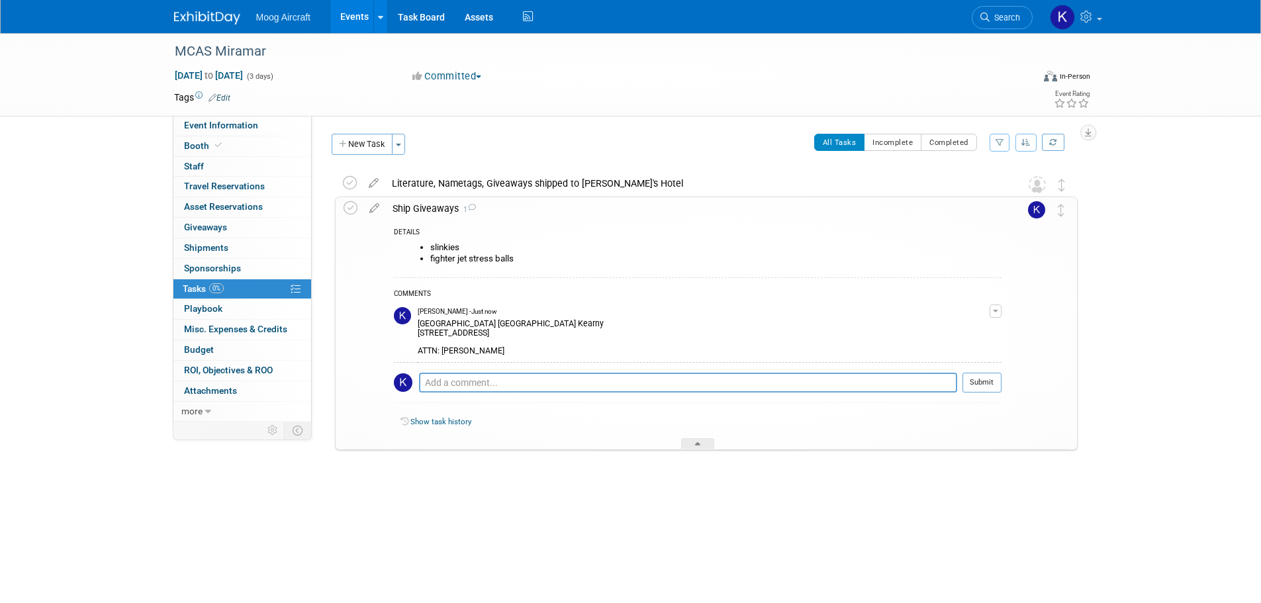
click at [558, 483] on div "MCAS Miramar Sep 26, 2025 to Sep 28, 2025 (Going) Literature, Nametags, Giveawa…" at bounding box center [702, 337] width 749 height 332
click at [189, 13] on img at bounding box center [207, 17] width 66 height 13
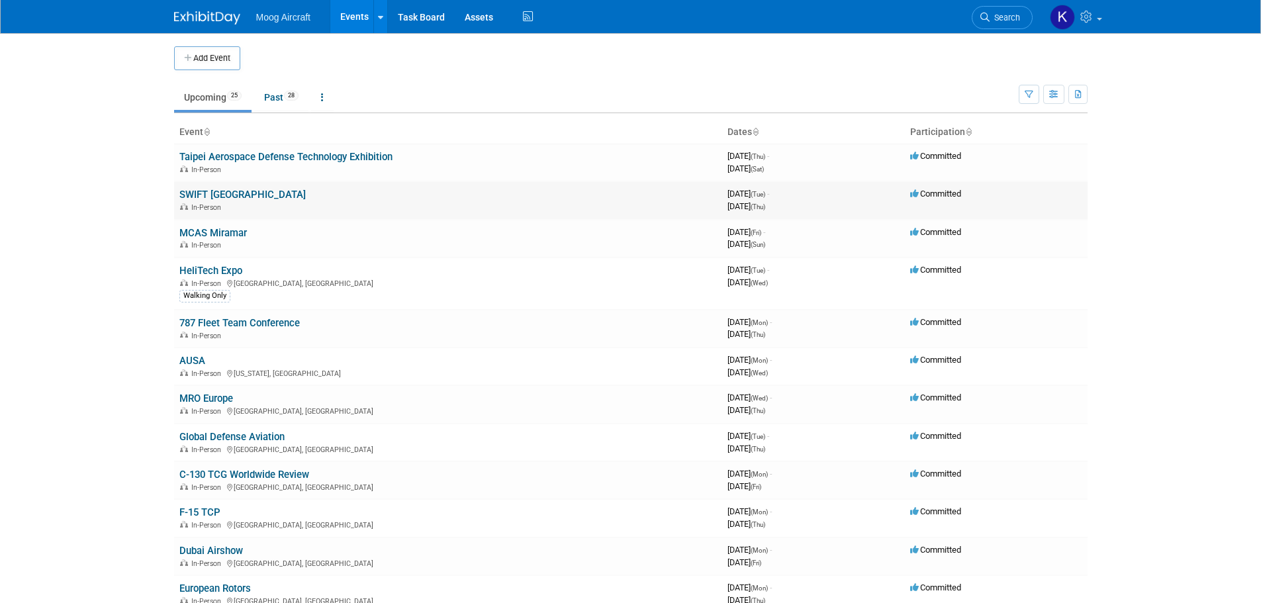
click at [232, 196] on link "SWIFT [GEOGRAPHIC_DATA]" at bounding box center [242, 195] width 126 height 12
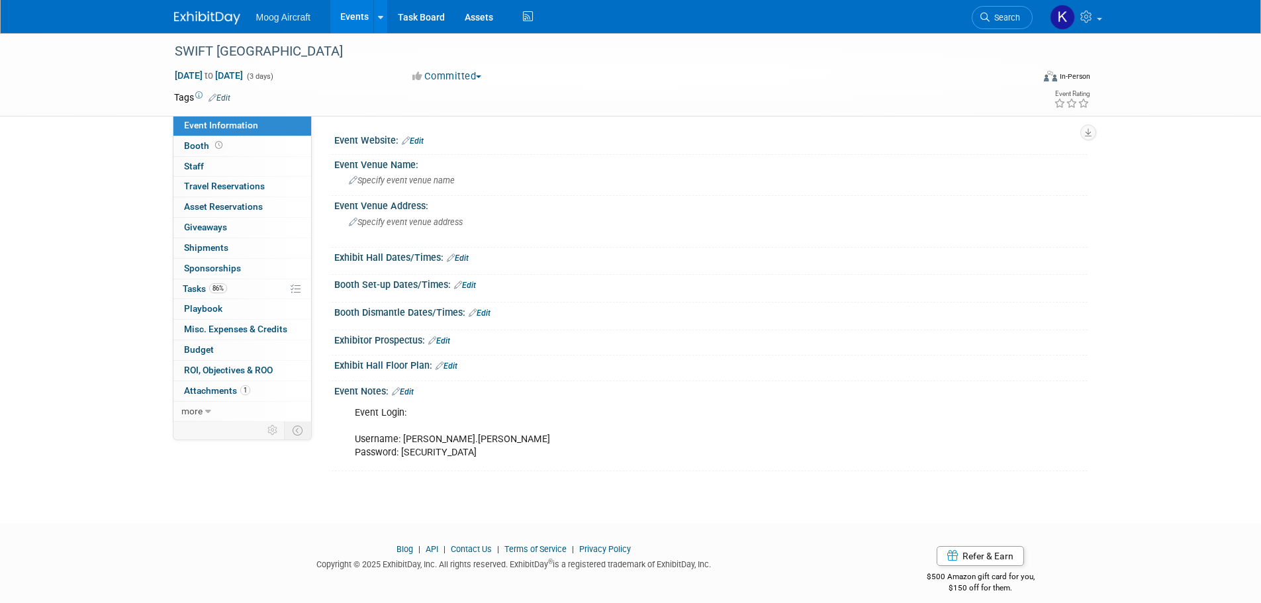
click at [197, 17] on img at bounding box center [207, 17] width 66 height 13
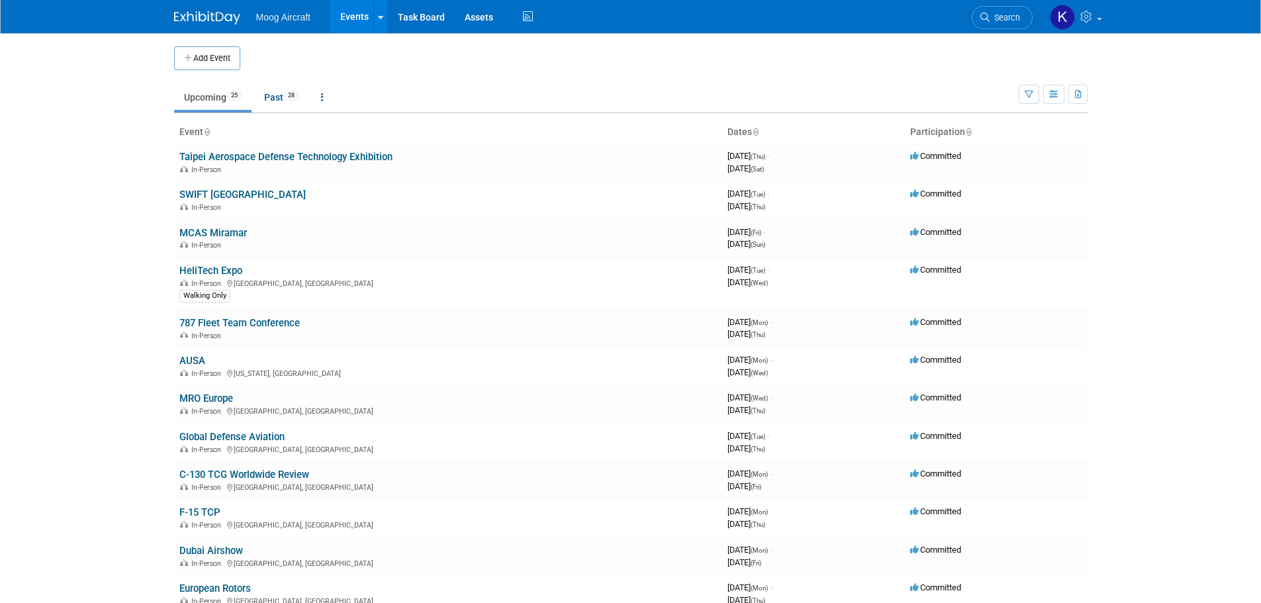
click at [216, 230] on link "MCAS Miramar" at bounding box center [213, 233] width 68 height 12
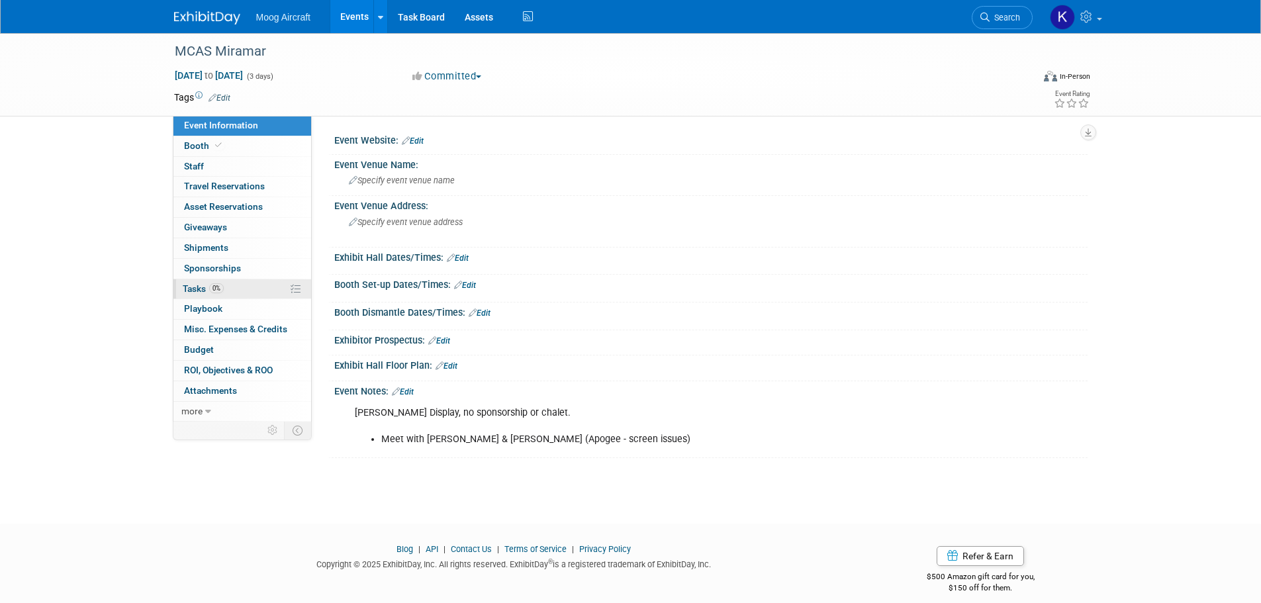
click at [194, 283] on span "Tasks 0%" at bounding box center [203, 288] width 41 height 11
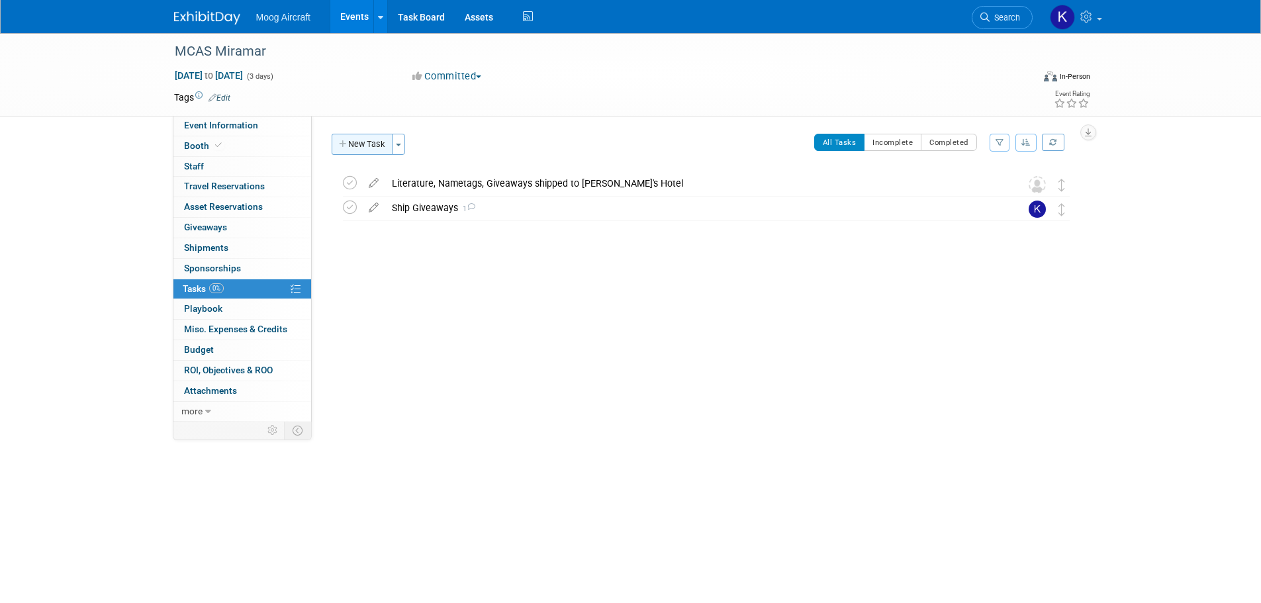
click at [367, 144] on button "New Task" at bounding box center [362, 144] width 61 height 21
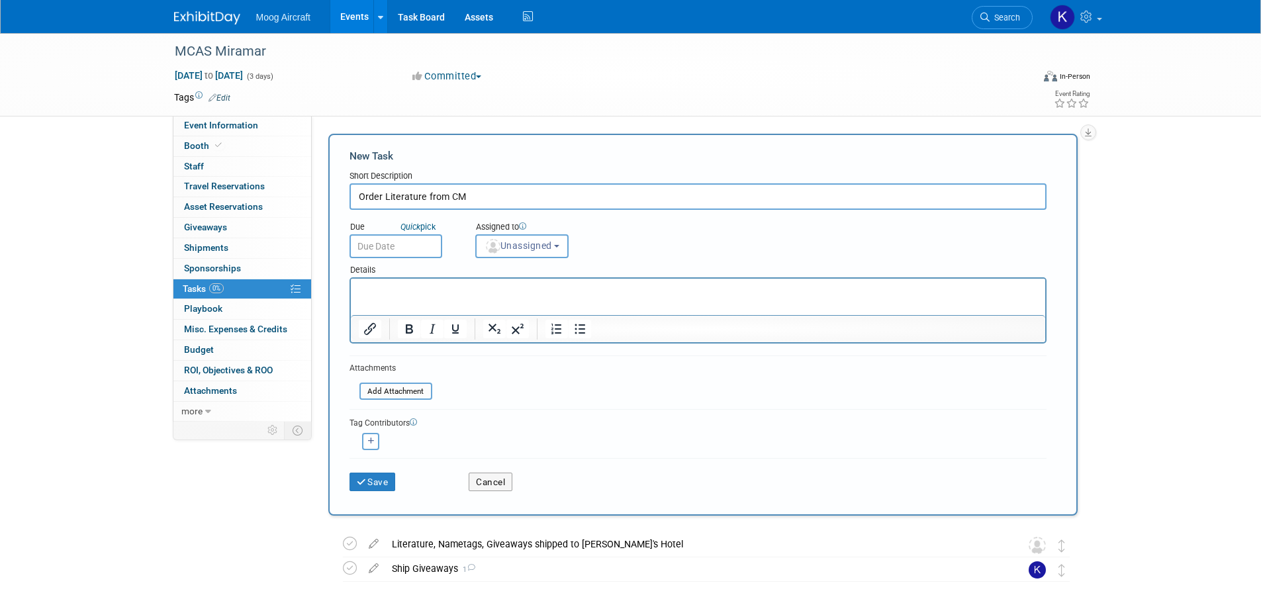
type input "Order Literature from CM"
click at [583, 276] on div "Details" at bounding box center [698, 267] width 697 height 19
click at [581, 295] on p "Rich Text Area. Press ALT-0 for help." at bounding box center [697, 290] width 679 height 13
click at [365, 483] on icon "submit" at bounding box center [362, 482] width 11 height 9
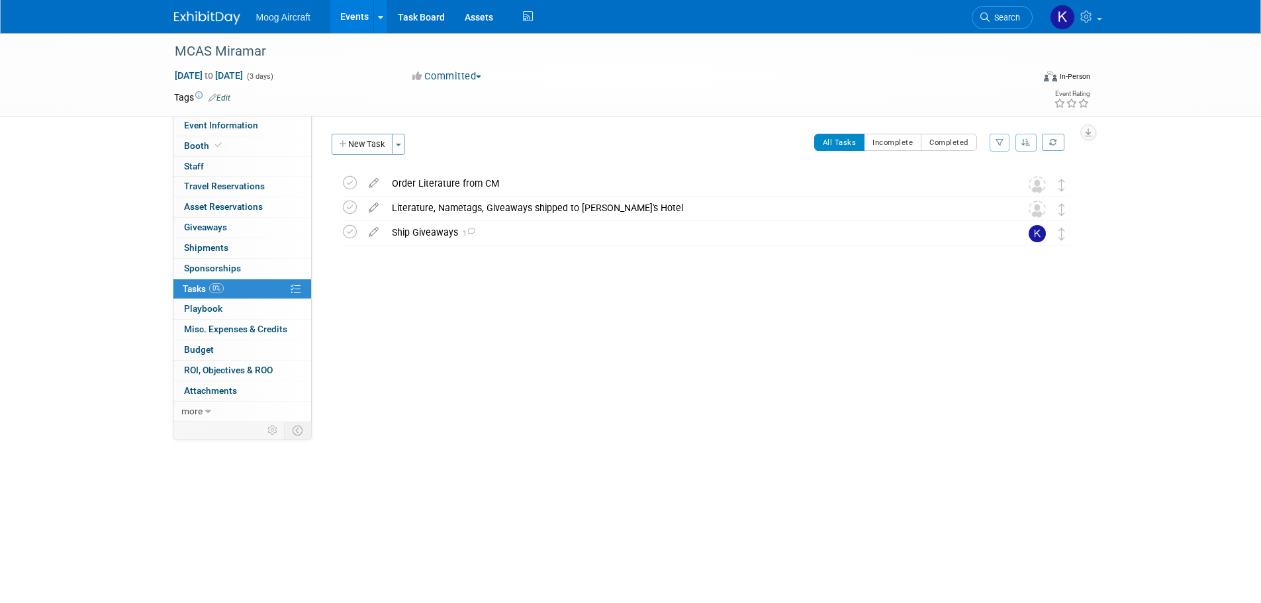
click at [434, 297] on div "MCAS Miramar Sep 26, 2025 to Sep 28, 2025 (Going) Order Literature from CM DETA…" at bounding box center [702, 234] width 749 height 127
click at [471, 215] on div "Literature, Nametags, Giveaways shipped to Melanie's Hotel" at bounding box center [693, 208] width 617 height 23
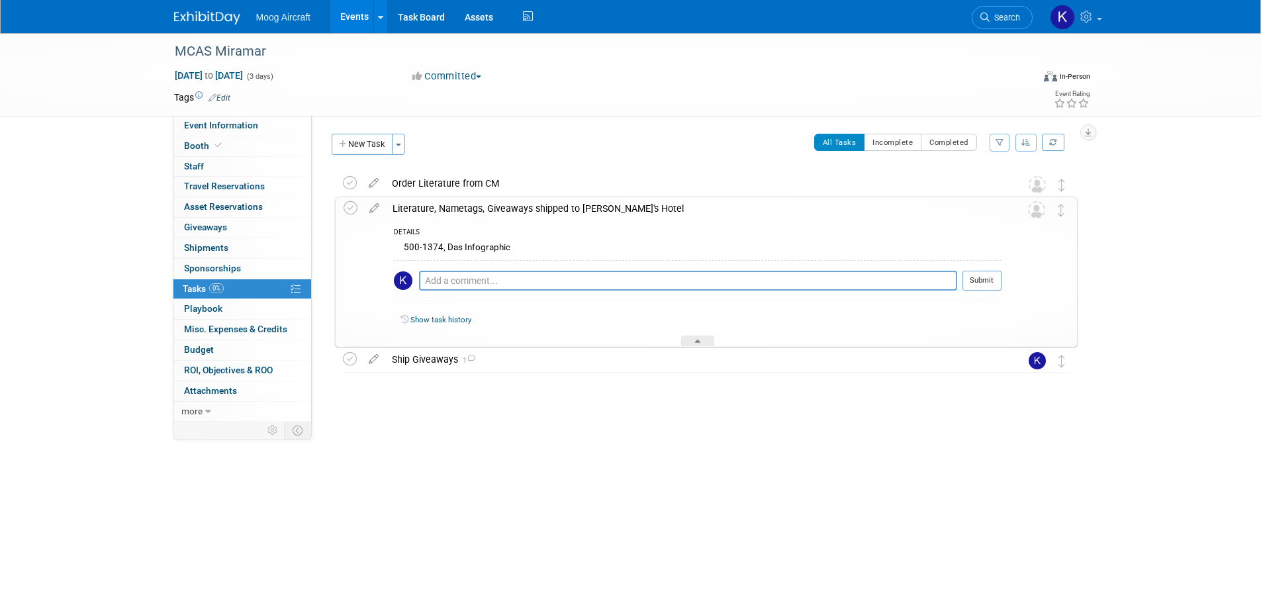
click at [471, 215] on div "Literature, Nametags, Giveaways shipped to Melanie's Hotel" at bounding box center [694, 208] width 616 height 23
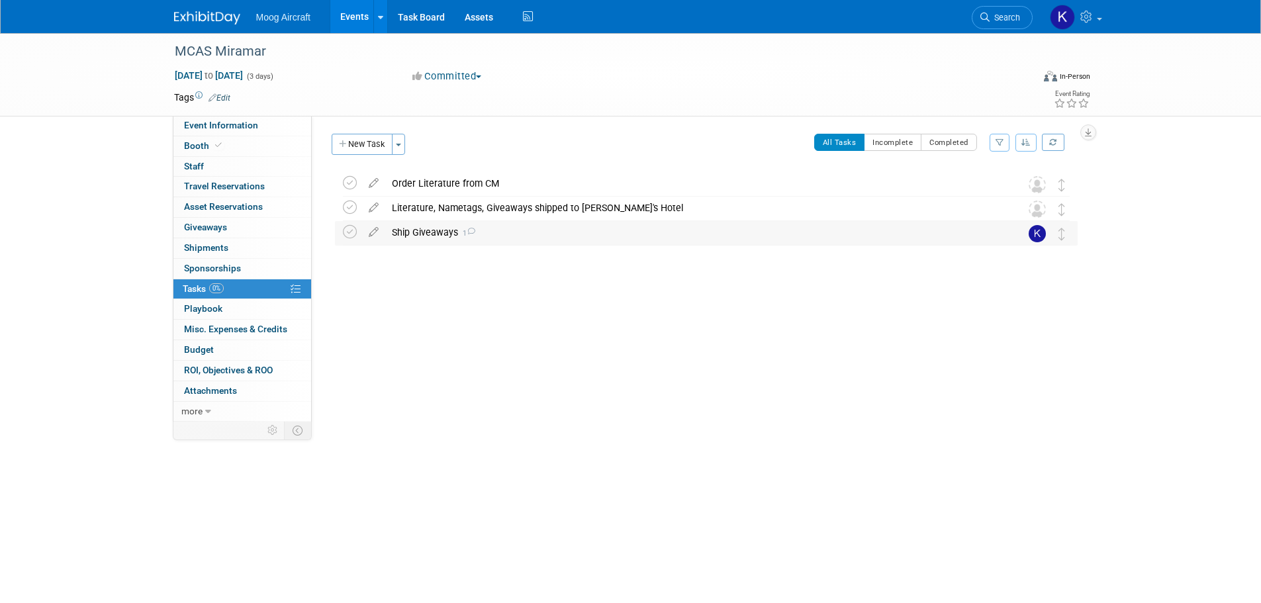
drag, startPoint x: 439, startPoint y: 230, endPoint x: 481, endPoint y: 271, distance: 58.5
click at [438, 230] on div "Ship Giveaways 1" at bounding box center [693, 232] width 617 height 23
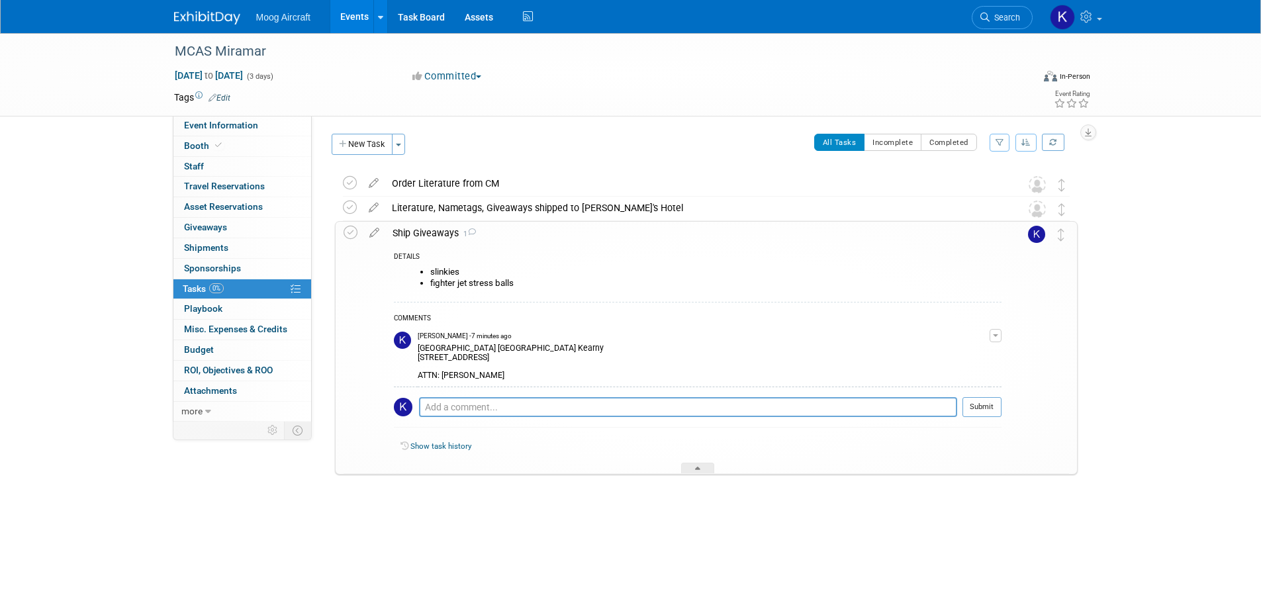
click at [420, 230] on div "Ship Giveaways 1" at bounding box center [694, 233] width 616 height 23
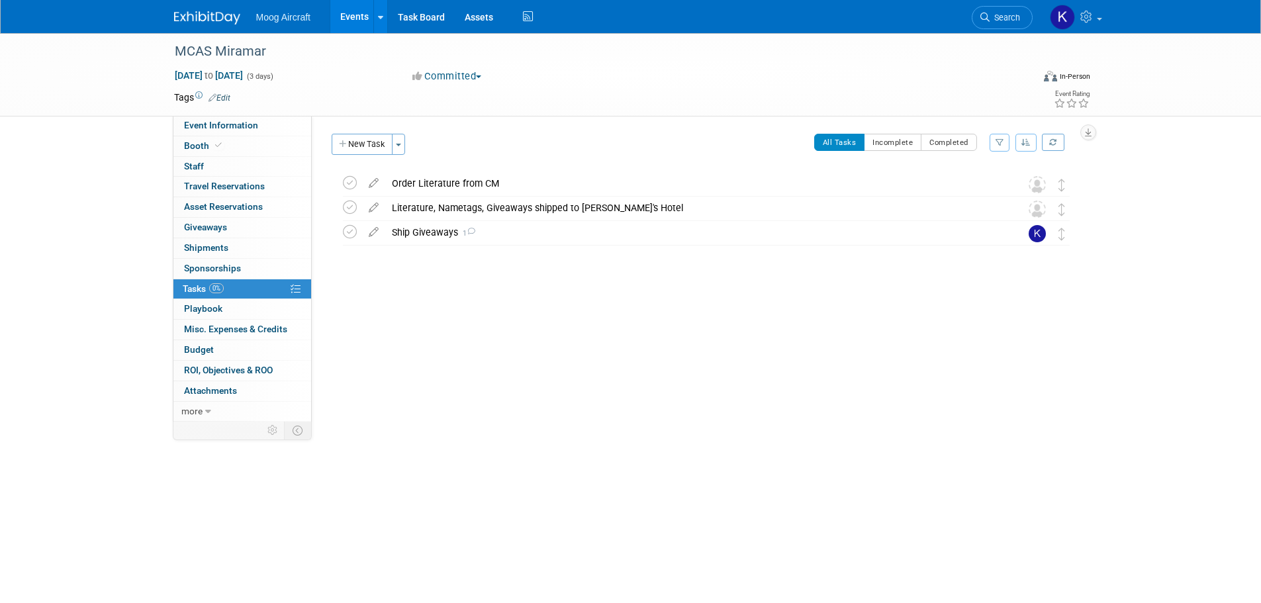
click at [209, 19] on img at bounding box center [207, 17] width 66 height 13
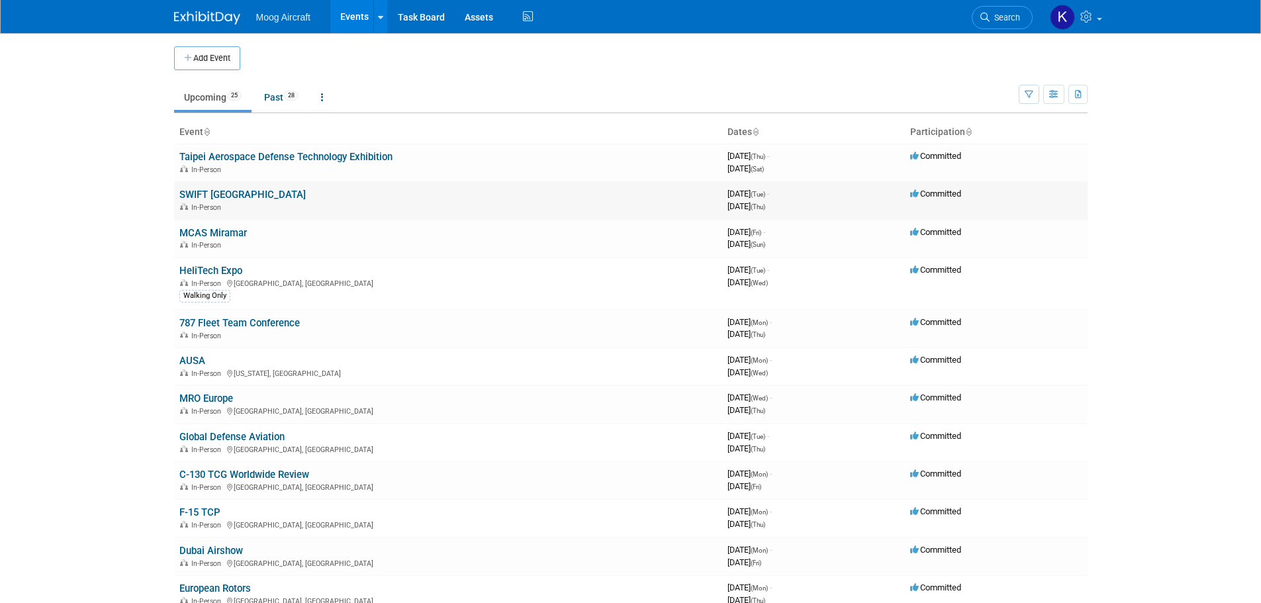
click at [220, 199] on link "SWIFT [GEOGRAPHIC_DATA]" at bounding box center [242, 195] width 126 height 12
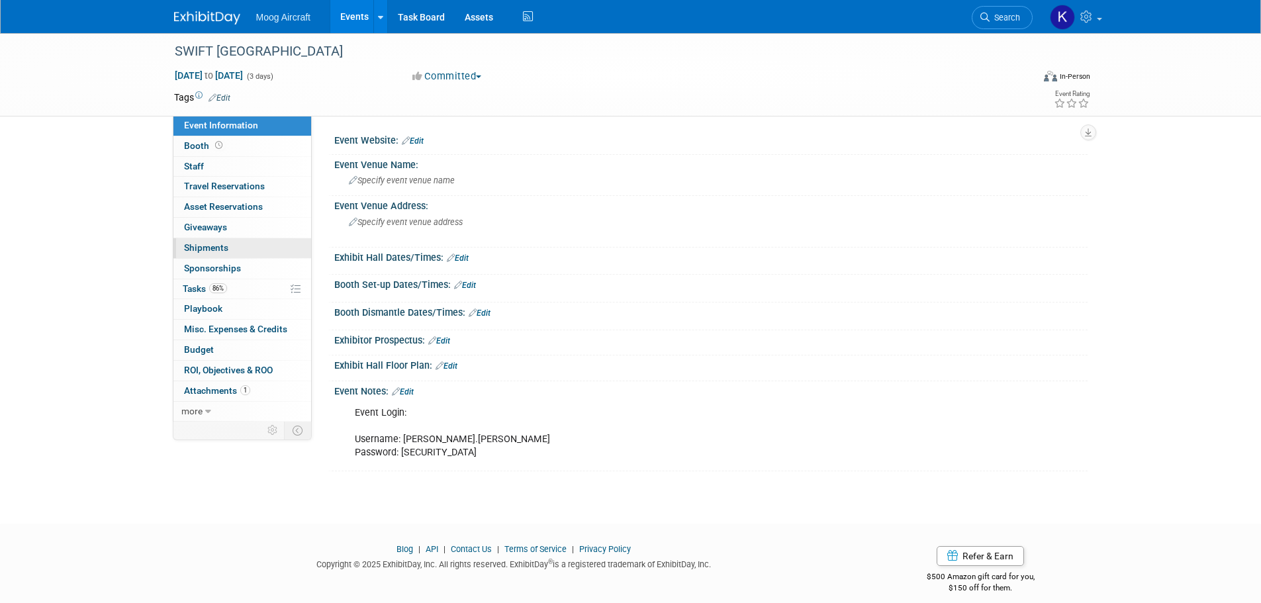
click at [198, 250] on span "Shipments 0" at bounding box center [206, 247] width 44 height 11
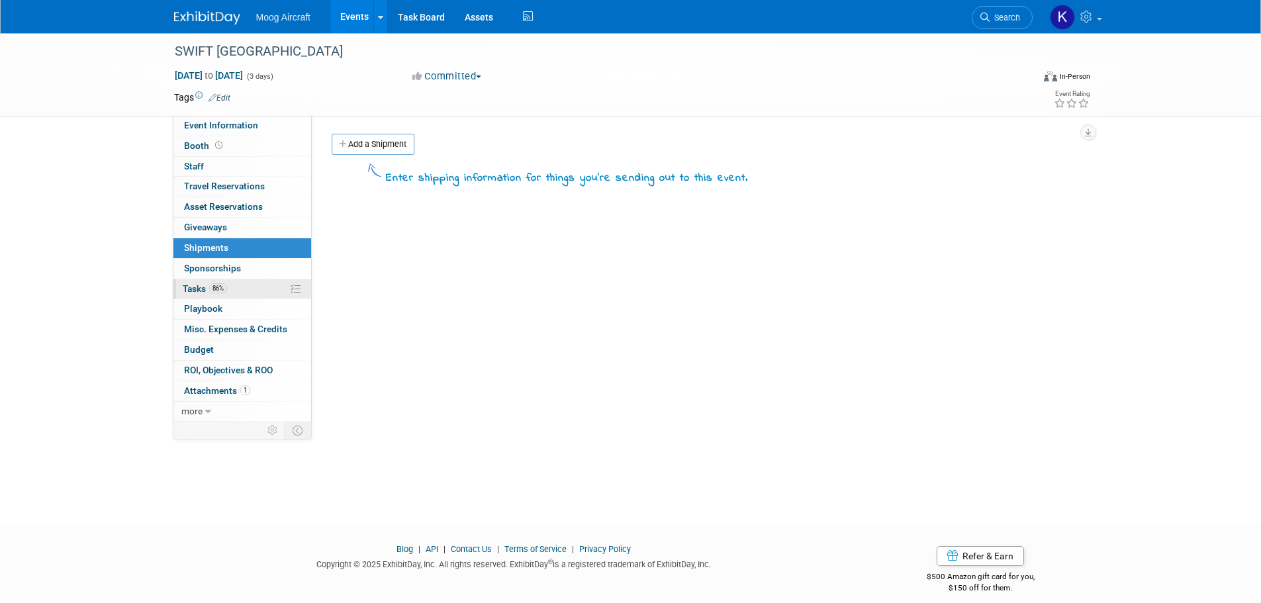
click at [190, 284] on span "Tasks 86%" at bounding box center [205, 288] width 44 height 11
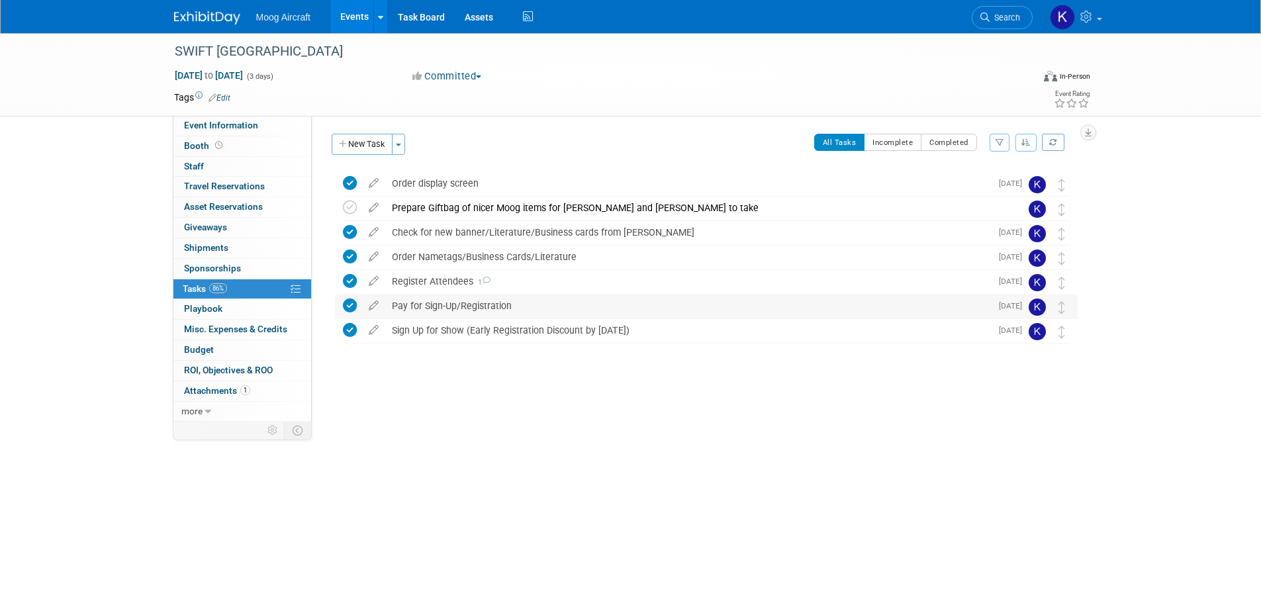
click at [447, 297] on div "Pay for Sign-Up/Registration" at bounding box center [688, 306] width 606 height 23
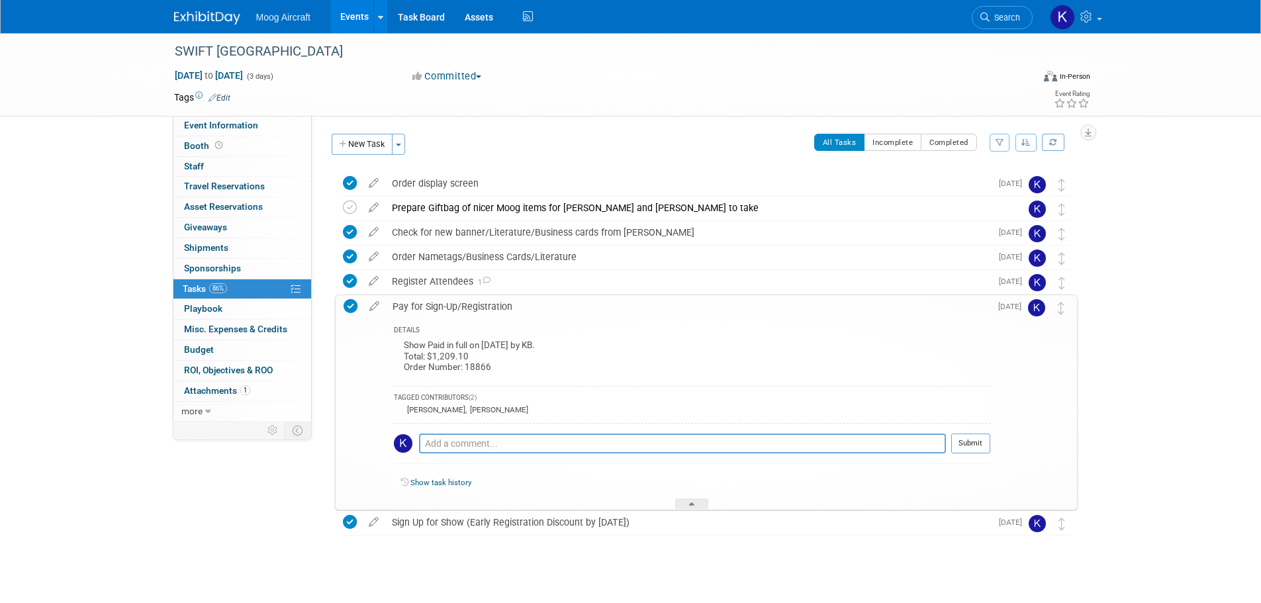
click at [447, 302] on div "Pay for Sign-Up/Registration" at bounding box center [688, 306] width 604 height 23
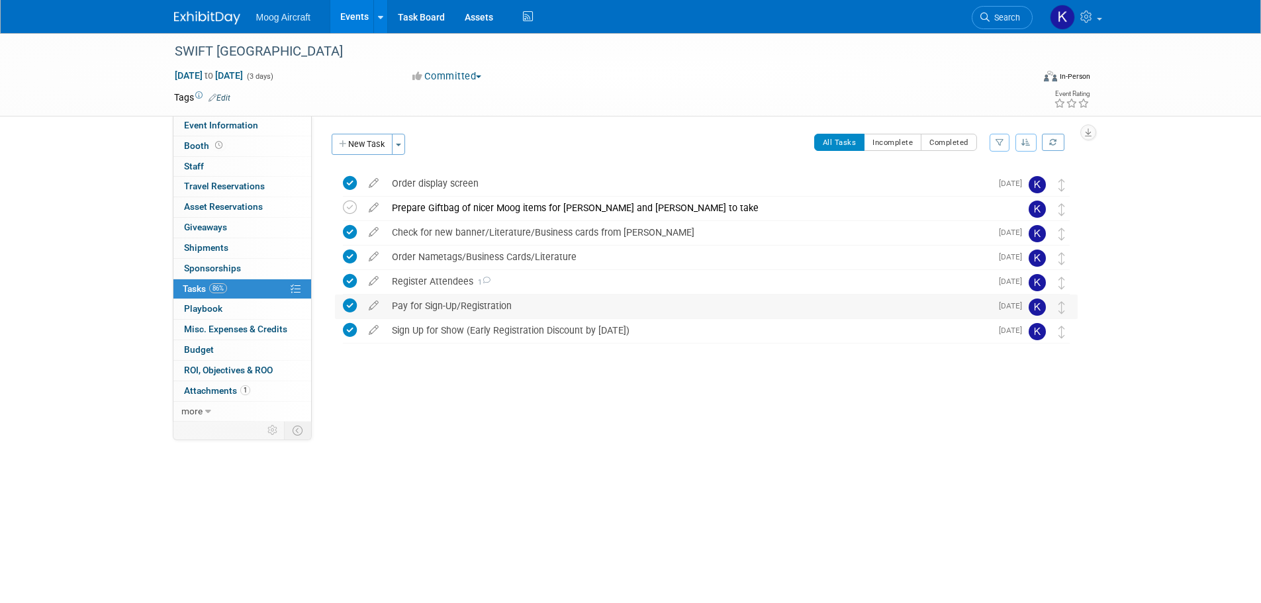
click at [437, 312] on div "Pay for Sign-Up/Registration" at bounding box center [688, 306] width 606 height 23
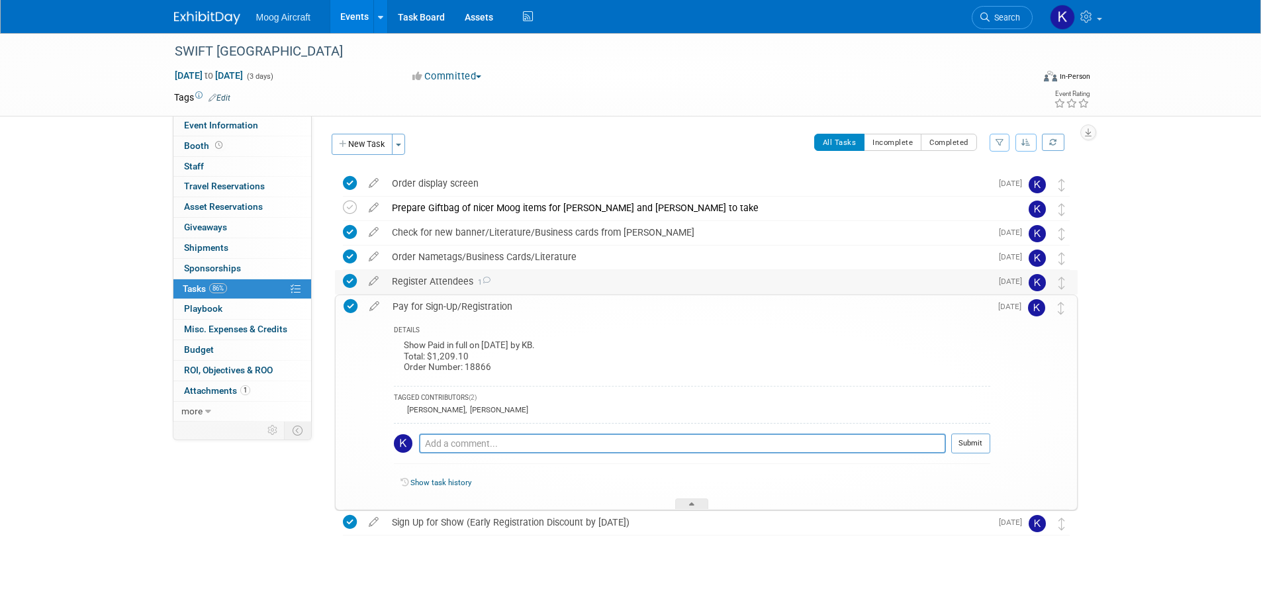
click at [431, 281] on div "Register Attendees 1" at bounding box center [688, 281] width 606 height 23
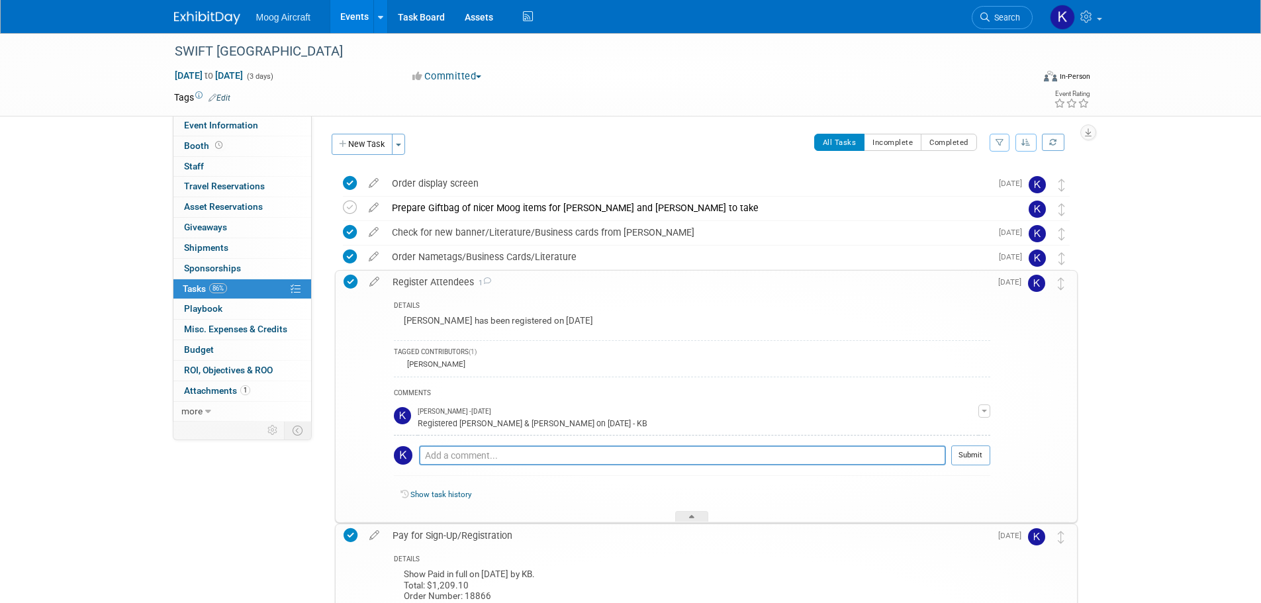
click at [431, 281] on div "Register Attendees 1" at bounding box center [688, 282] width 604 height 23
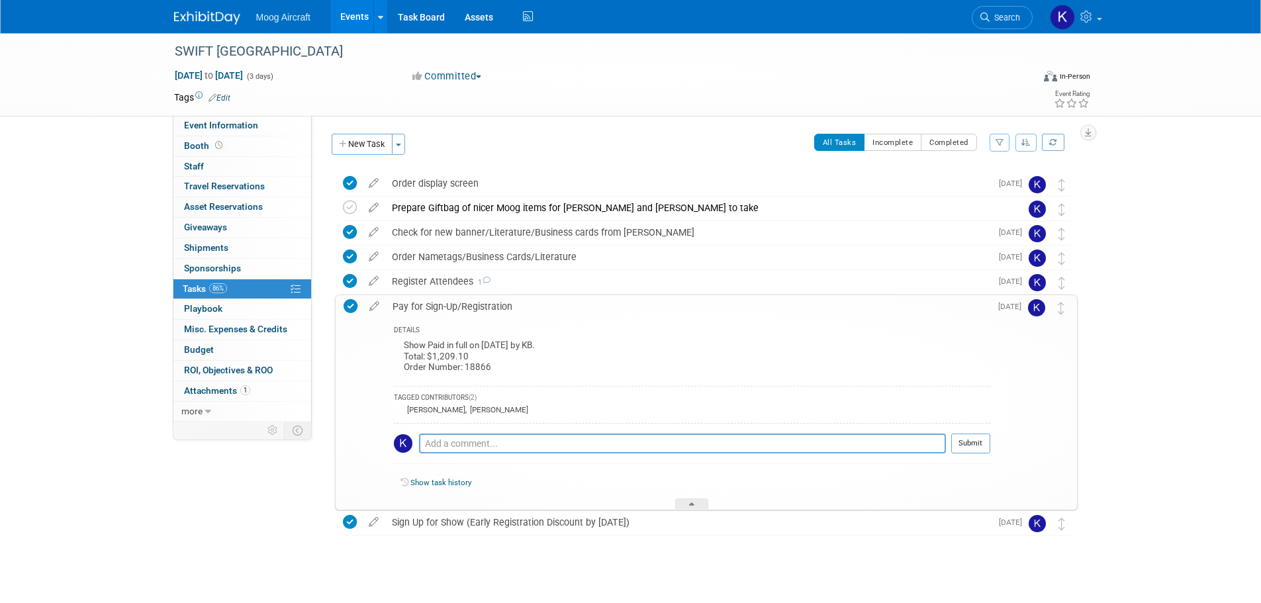
click at [1182, 329] on div "SWIFT [GEOGRAPHIC_DATA] [DATE] to [DATE] (3 days) [DATE] to [DATE] Committed Co…" at bounding box center [630, 324] width 1261 height 583
click at [216, 121] on span "Event Information" at bounding box center [221, 125] width 74 height 11
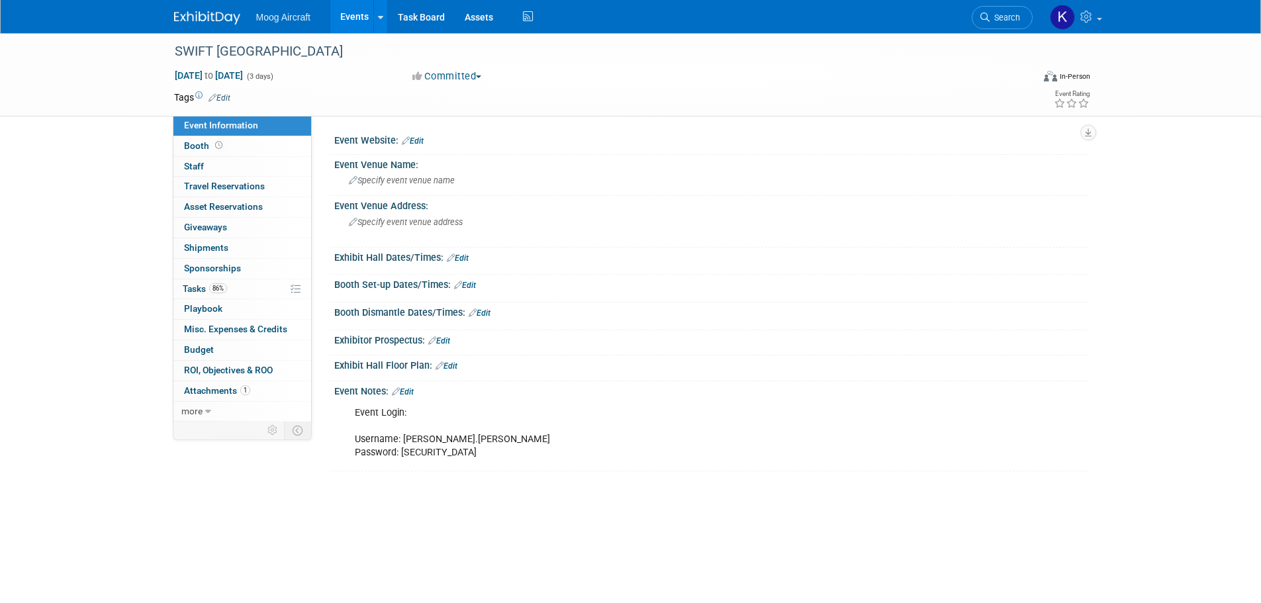
drag, startPoint x: 929, startPoint y: 506, endPoint x: 661, endPoint y: 334, distance: 318.6
click at [929, 506] on body "Moog Aircraft Events Add Event Bulk Upload Events Shareable Event Boards Recent…" at bounding box center [630, 301] width 1261 height 603
click at [229, 15] on img at bounding box center [207, 17] width 66 height 13
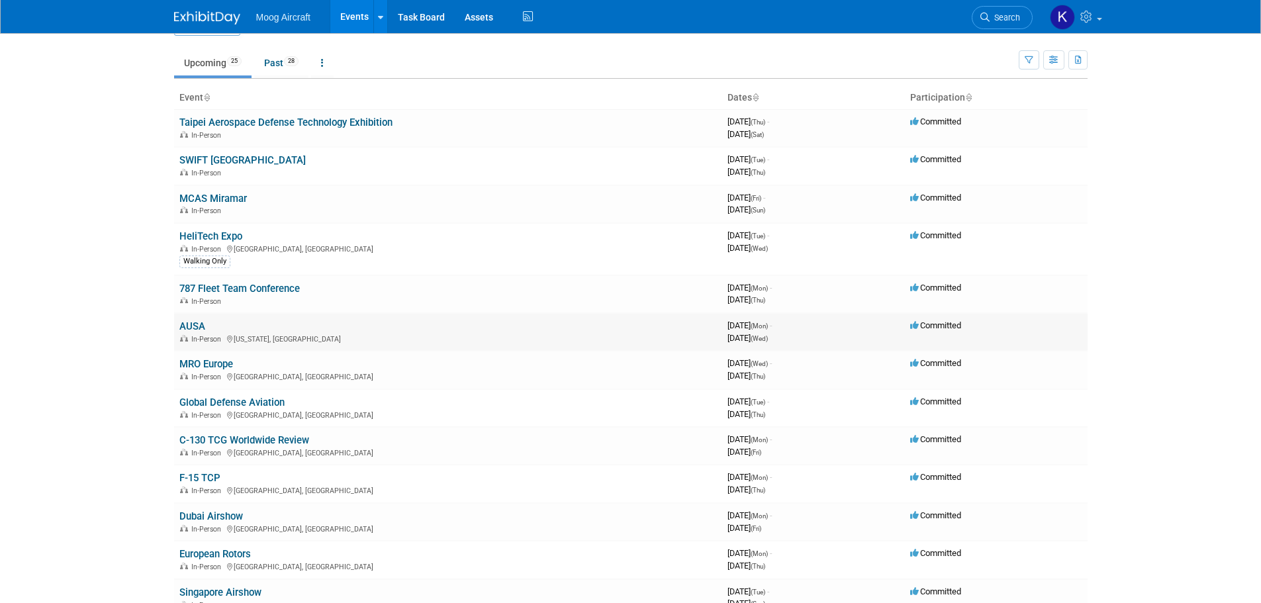
scroll to position [66, 0]
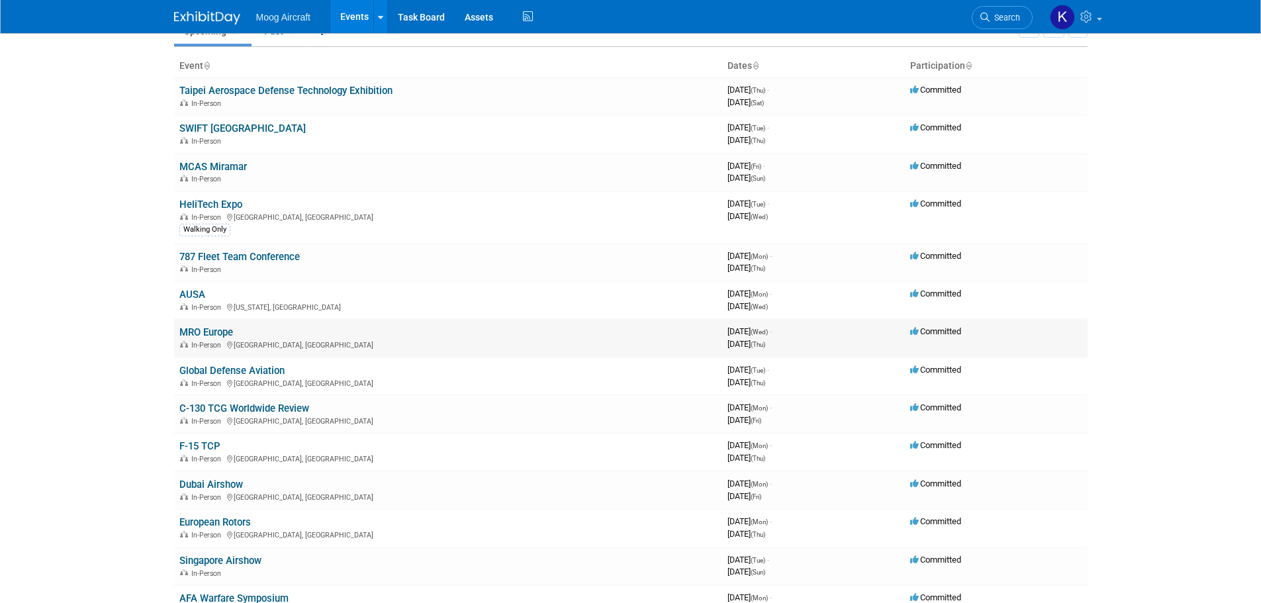
click at [220, 331] on link "MRO Europe" at bounding box center [206, 332] width 54 height 12
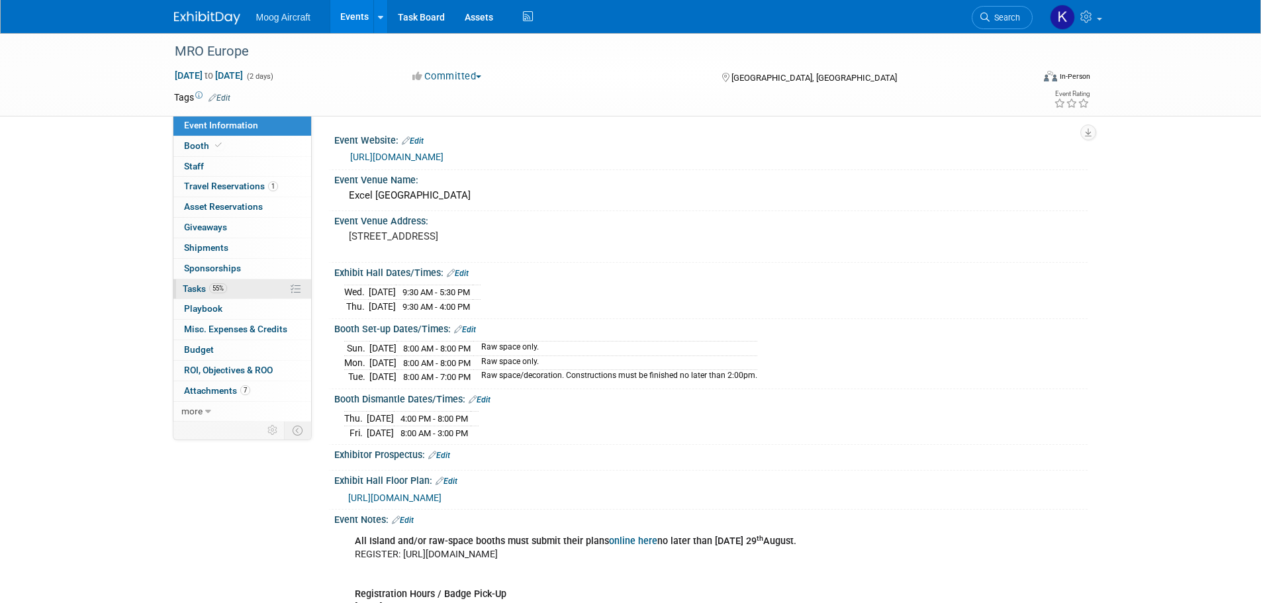
click at [202, 290] on span "Tasks 55%" at bounding box center [205, 288] width 44 height 11
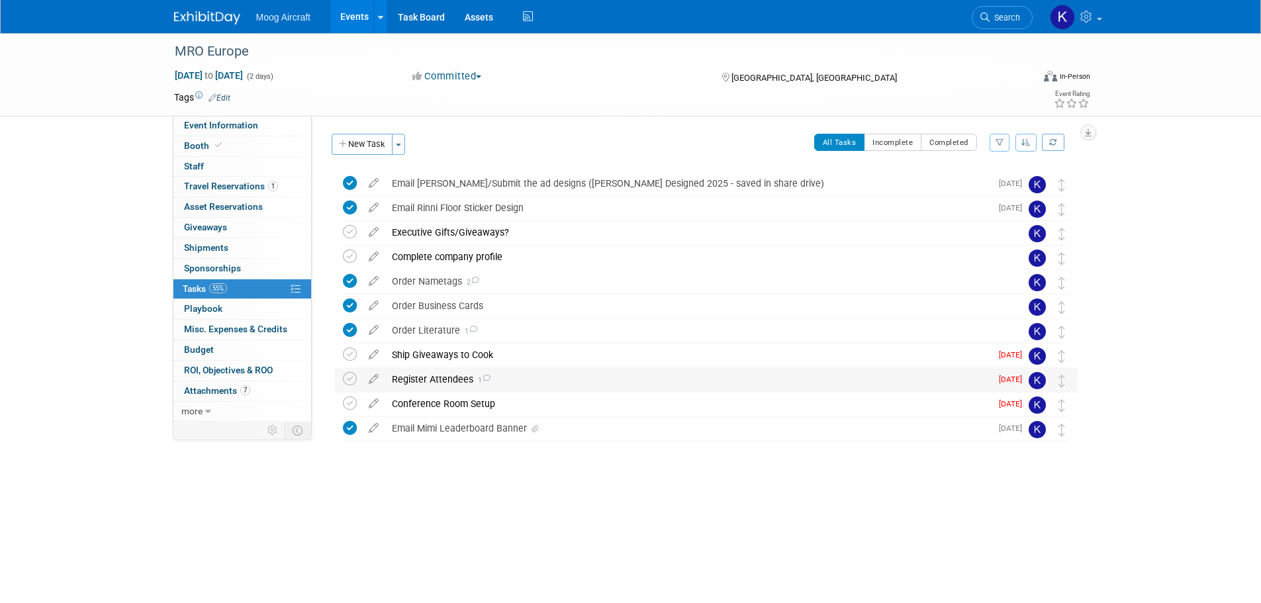
click at [455, 382] on div "Register Attendees 1" at bounding box center [688, 379] width 606 height 23
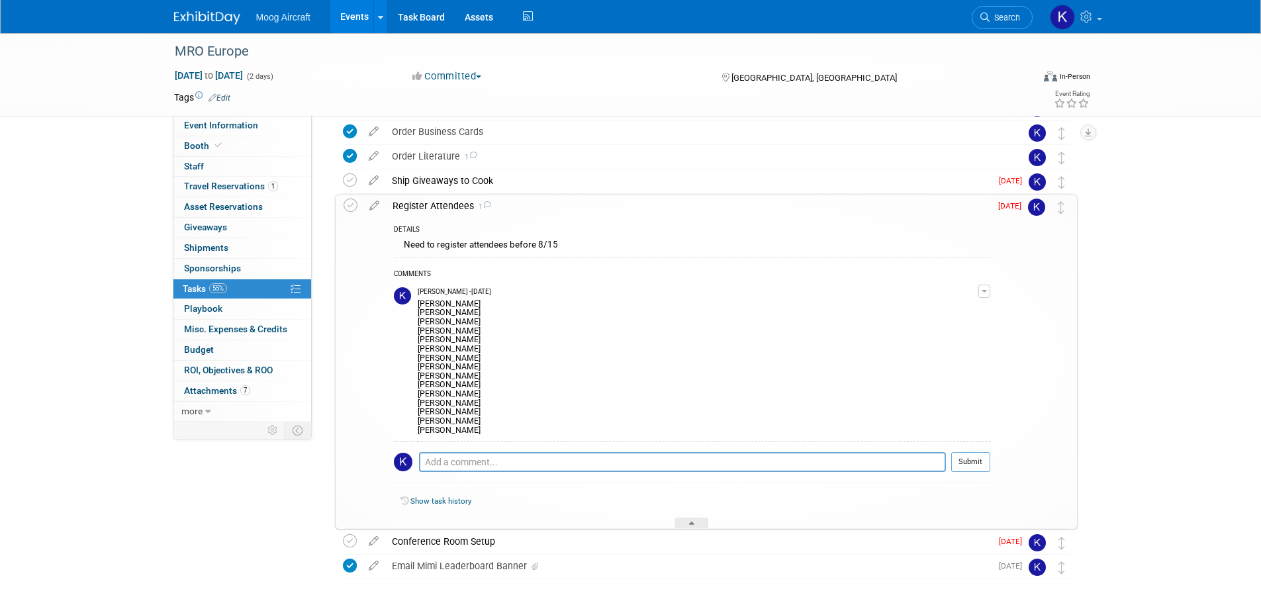
scroll to position [199, 0]
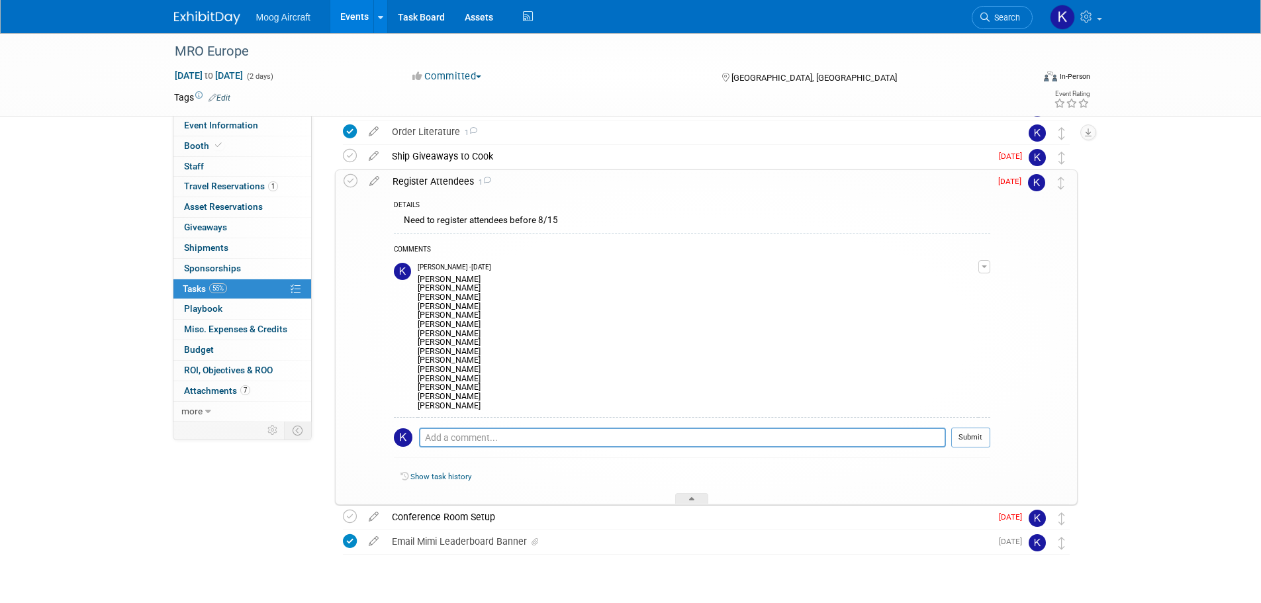
drag, startPoint x: 349, startPoint y: 178, endPoint x: 358, endPoint y: 185, distance: 10.9
click at [349, 178] on icon at bounding box center [351, 181] width 14 height 14
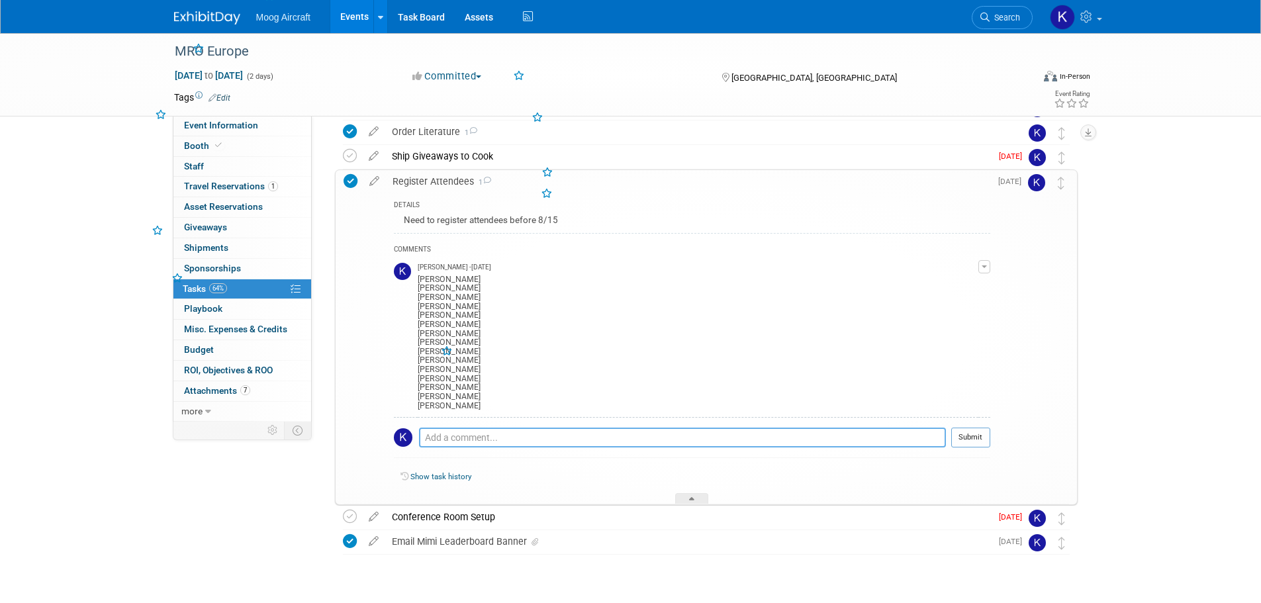
click at [455, 434] on textarea at bounding box center [682, 438] width 527 height 20
type textarea "[PERSON_NAME] completed on [DATE] & all registration confirmations are saved in…"
click at [965, 430] on button "Submit" at bounding box center [970, 438] width 39 height 20
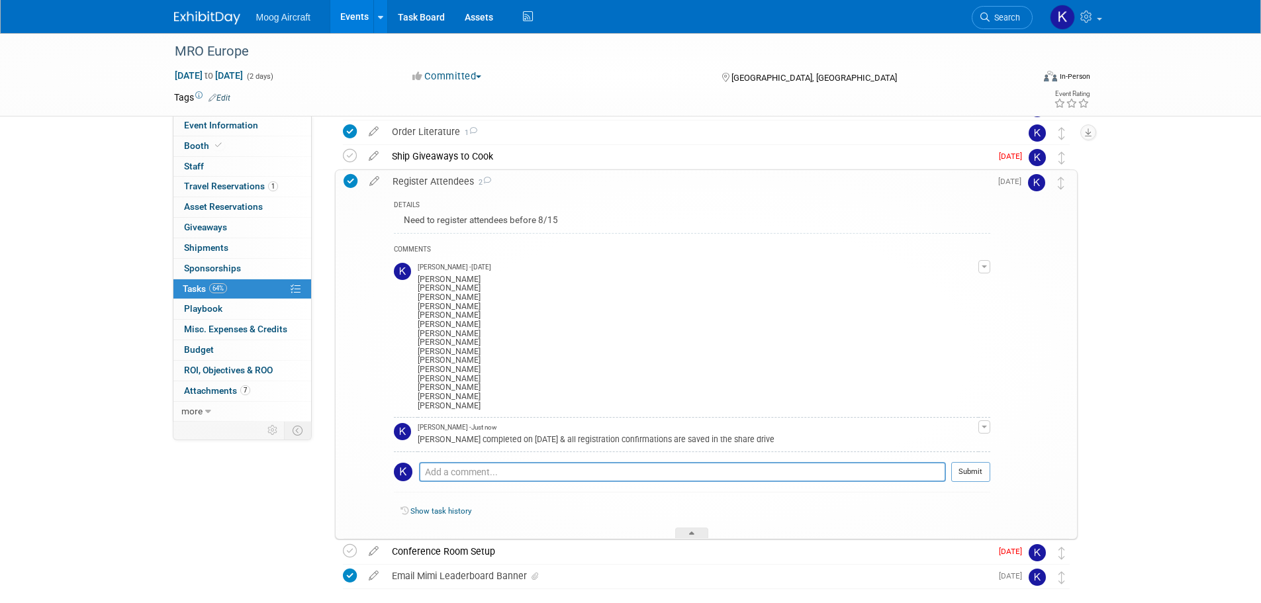
drag, startPoint x: 218, startPoint y: 23, endPoint x: 231, endPoint y: 24, distance: 12.7
click at [218, 23] on img at bounding box center [207, 17] width 66 height 13
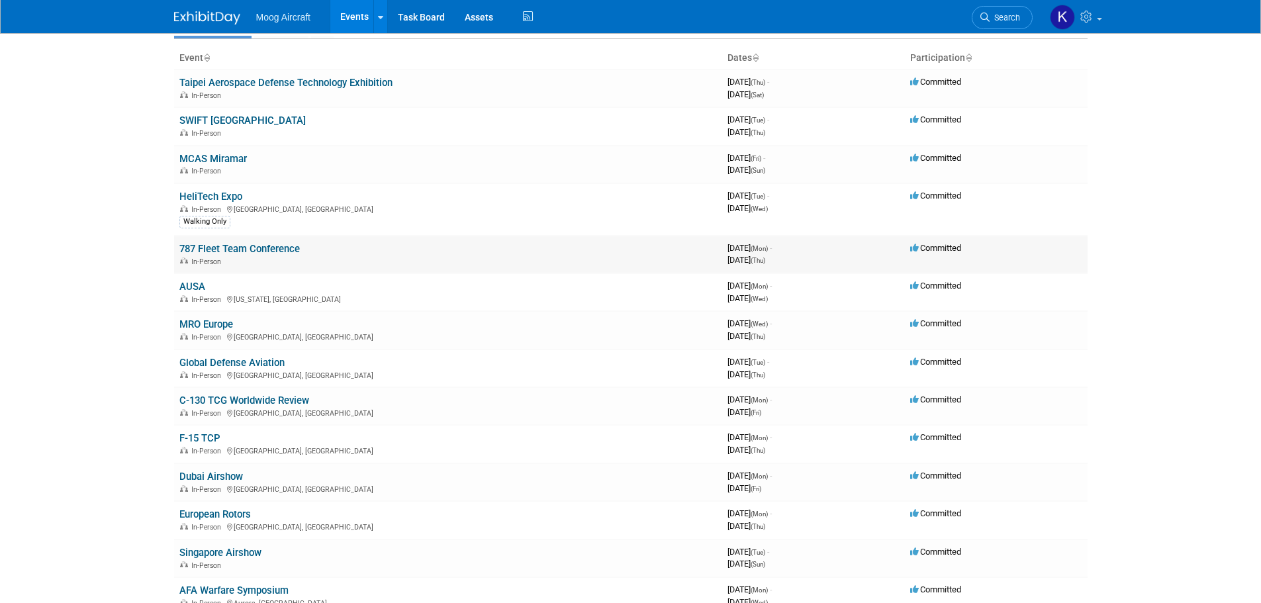
scroll to position [132, 0]
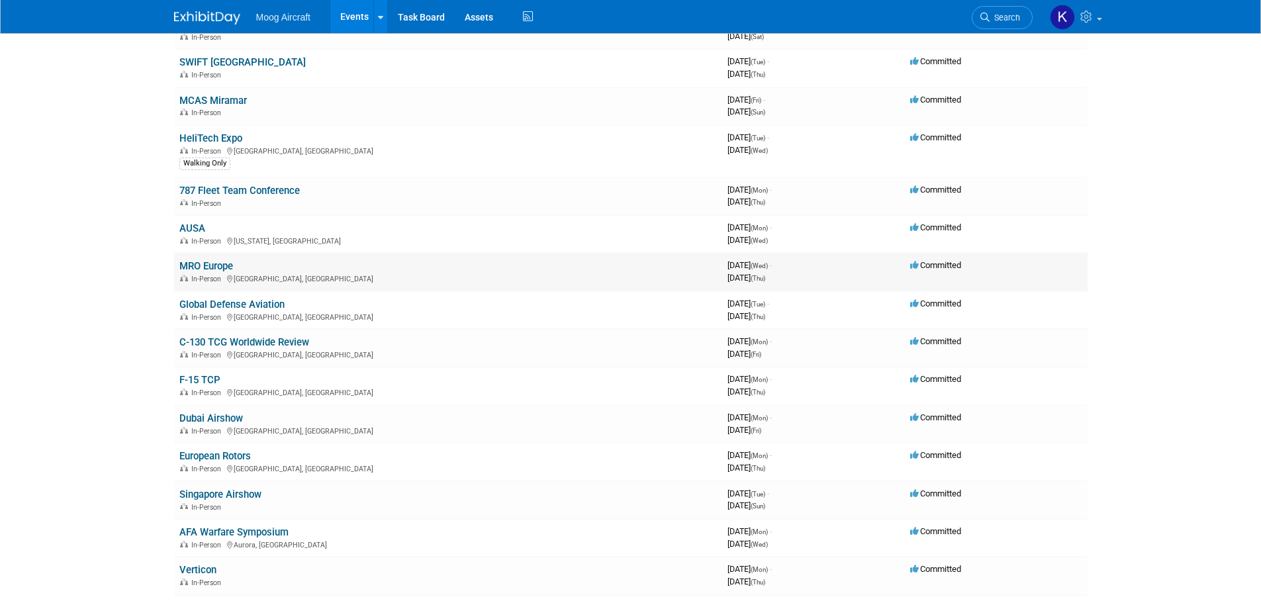
click at [216, 266] on link "MRO Europe" at bounding box center [206, 266] width 54 height 12
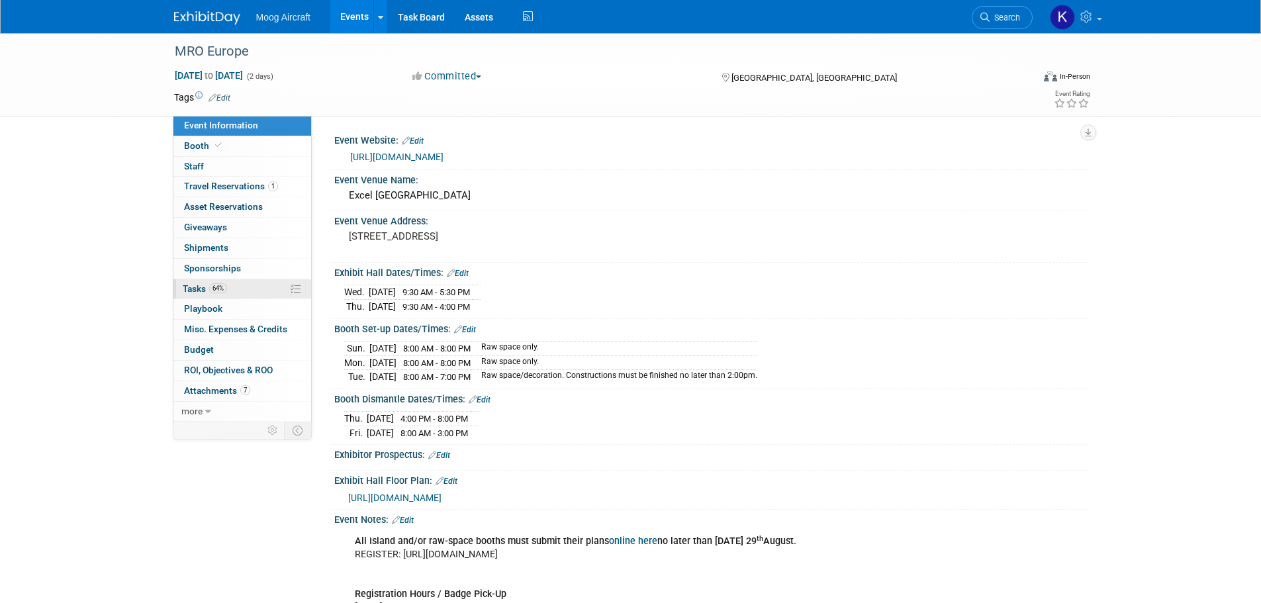
click at [193, 288] on span "Tasks 64%" at bounding box center [205, 288] width 44 height 11
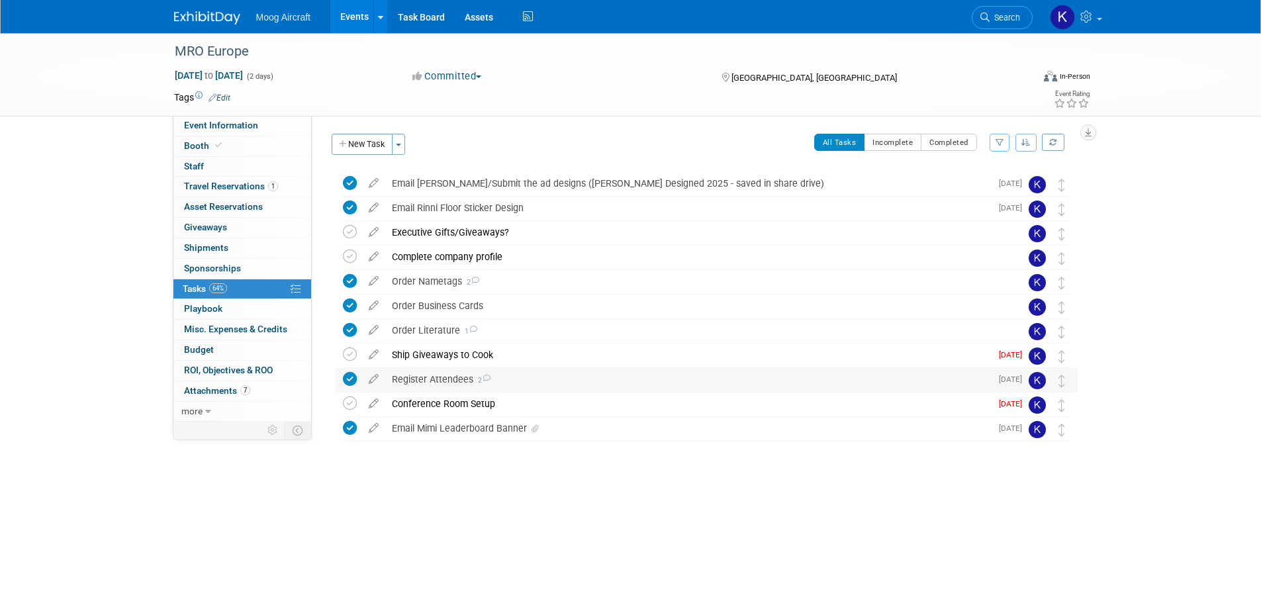
click at [441, 369] on div "Register Attendees 2" at bounding box center [688, 379] width 606 height 23
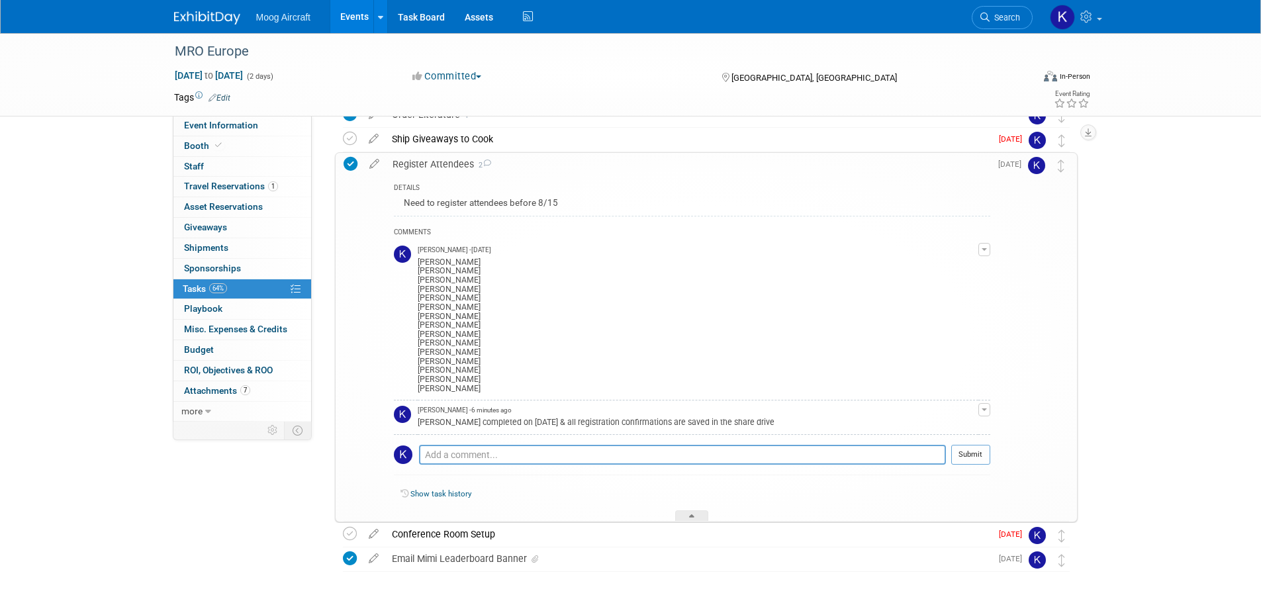
scroll to position [265, 0]
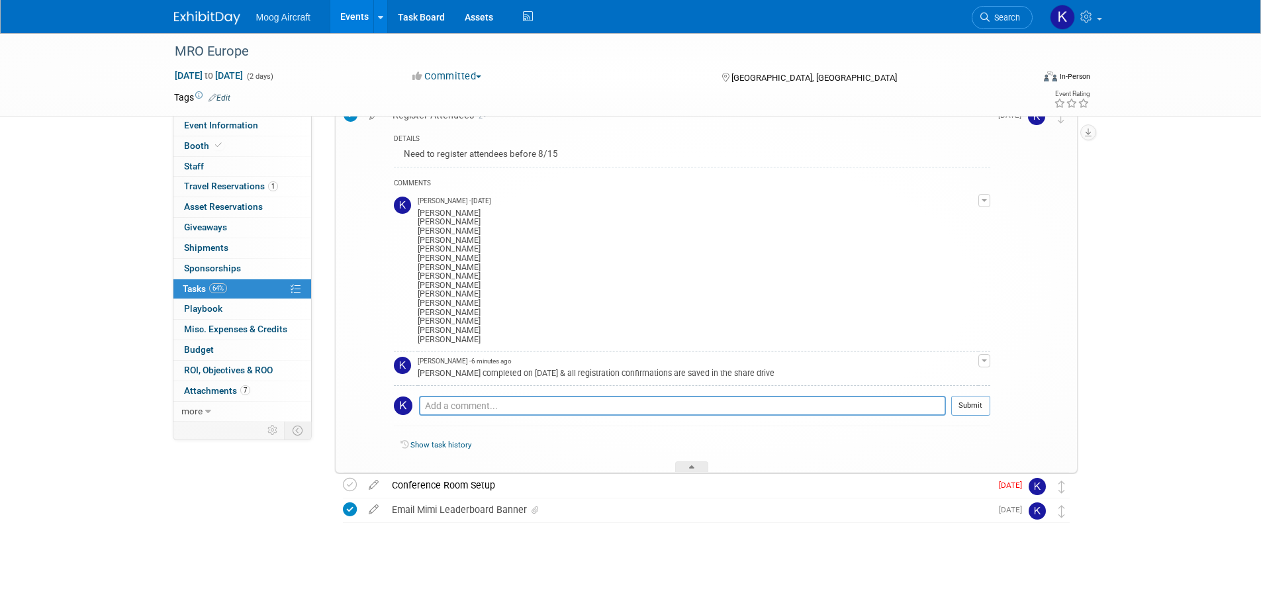
click at [201, 24] on img at bounding box center [207, 17] width 66 height 13
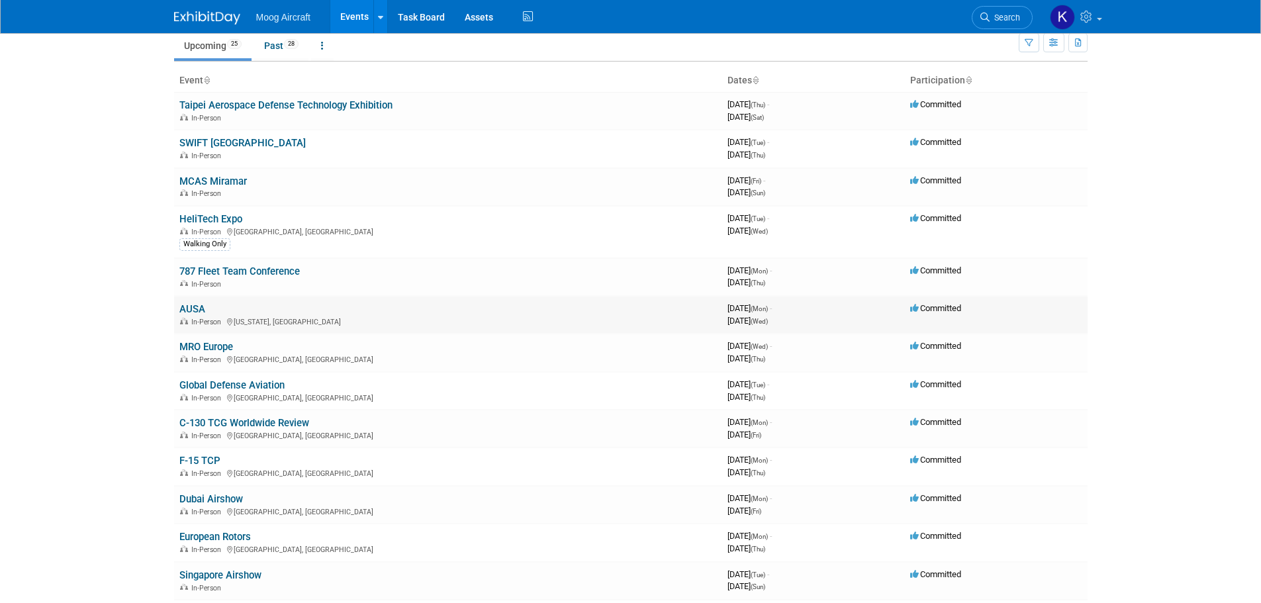
scroll to position [132, 0]
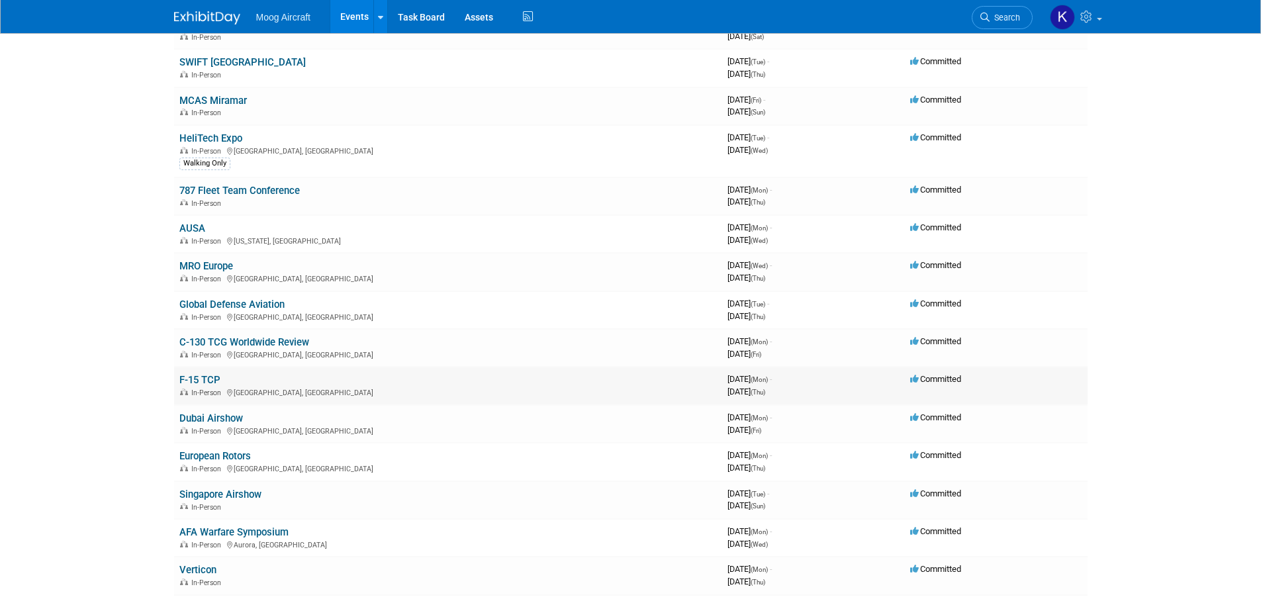
click at [218, 379] on link "F-15 TCP" at bounding box center [199, 380] width 41 height 12
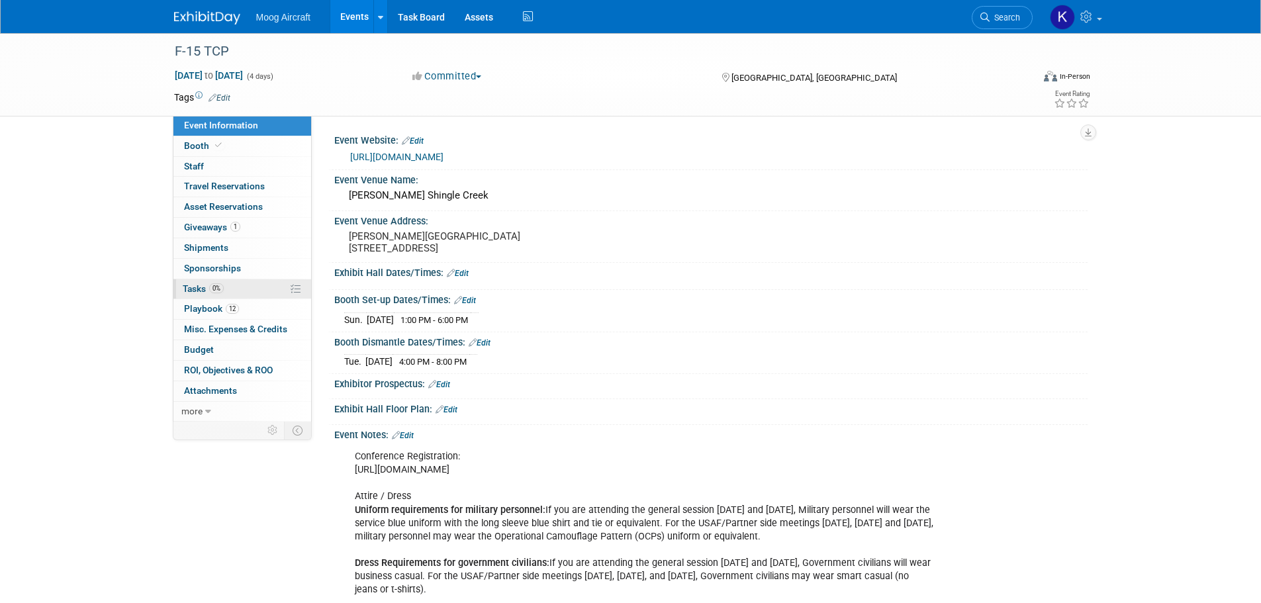
click at [203, 281] on link "0% Tasks 0%" at bounding box center [242, 289] width 138 height 20
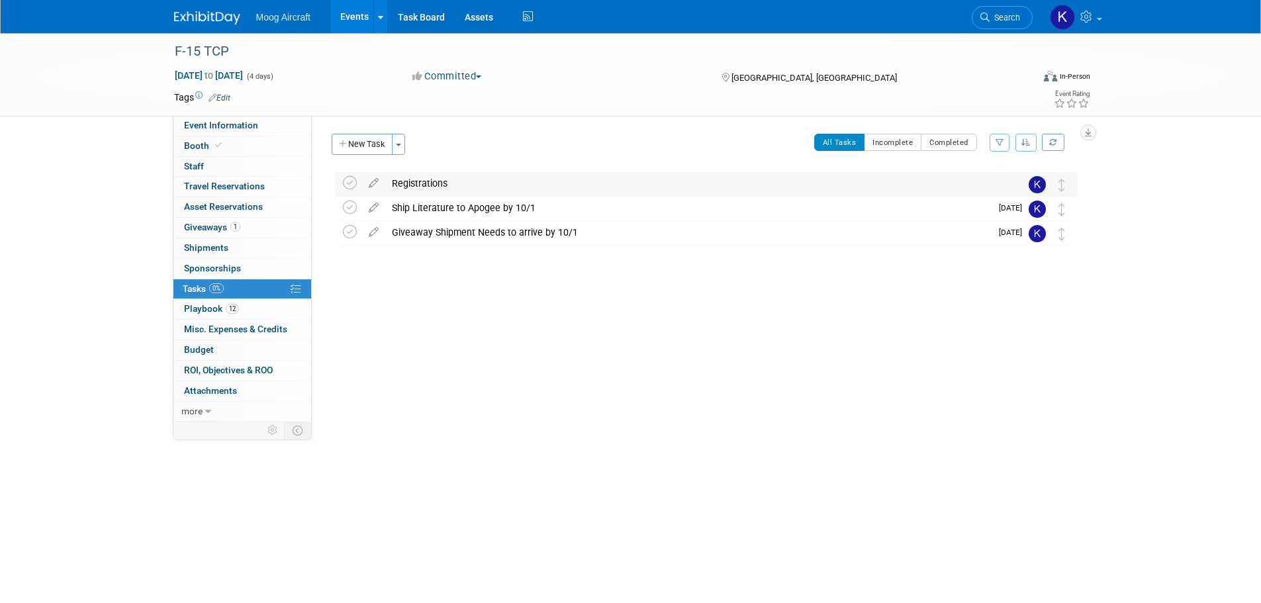
click at [422, 189] on div "Registrations" at bounding box center [693, 183] width 617 height 23
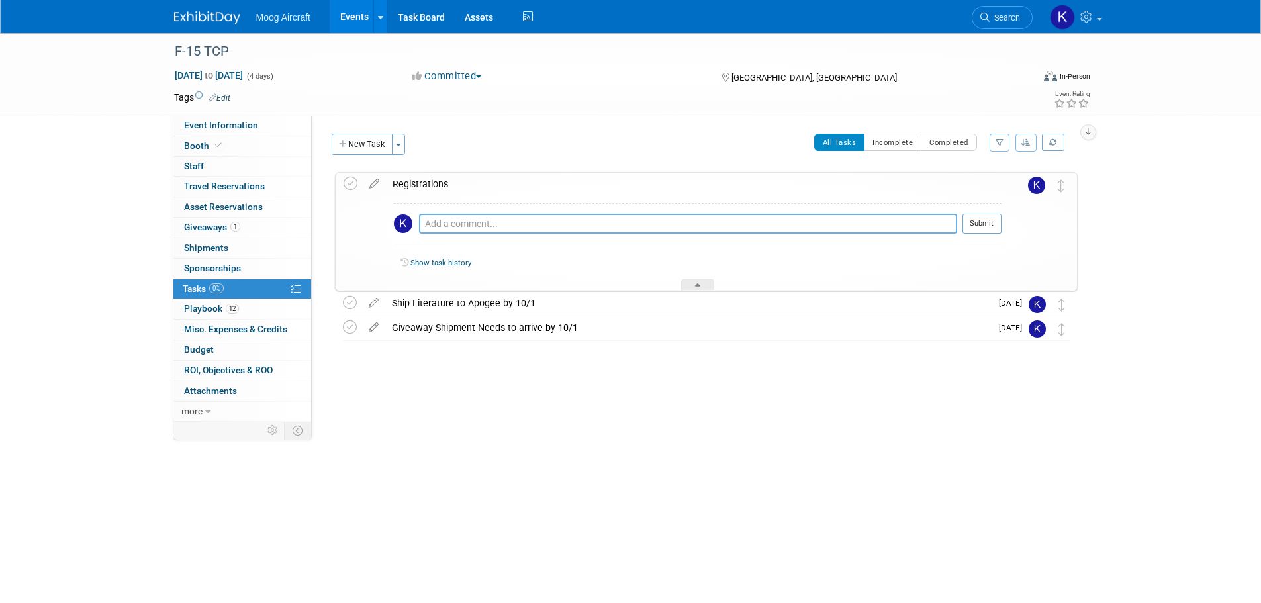
click at [460, 225] on textarea at bounding box center [688, 224] width 538 height 20
type textarea "Jeff Markel is no longer attending"
click at [982, 230] on button "Submit" at bounding box center [982, 224] width 39 height 20
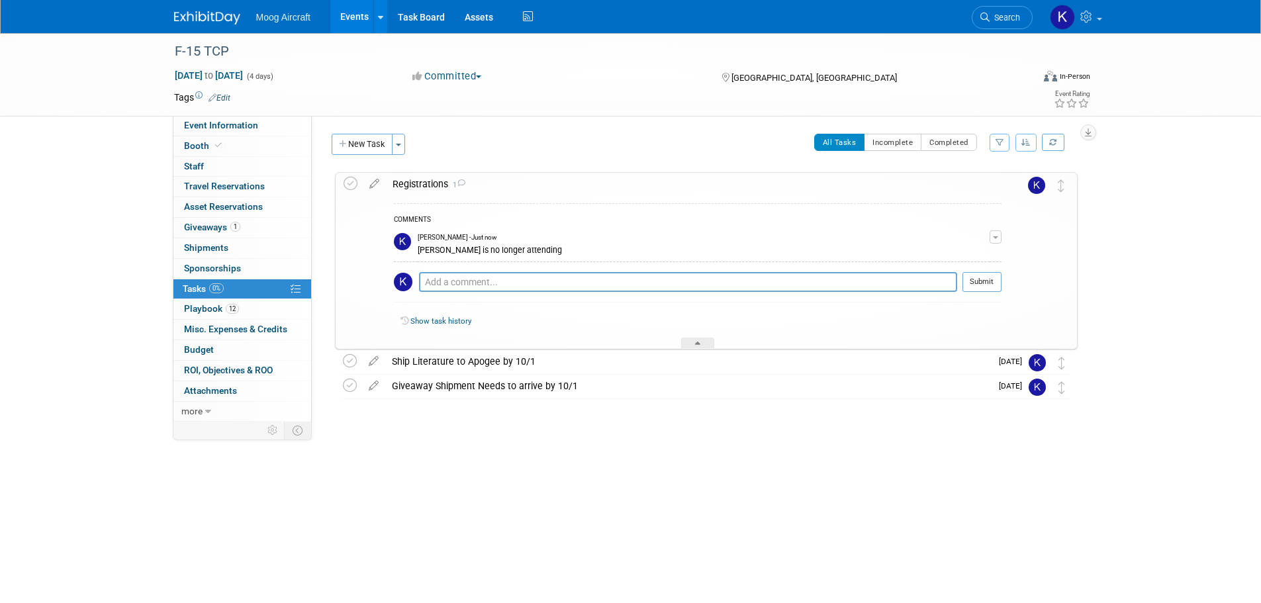
click at [208, 23] on img at bounding box center [207, 17] width 66 height 13
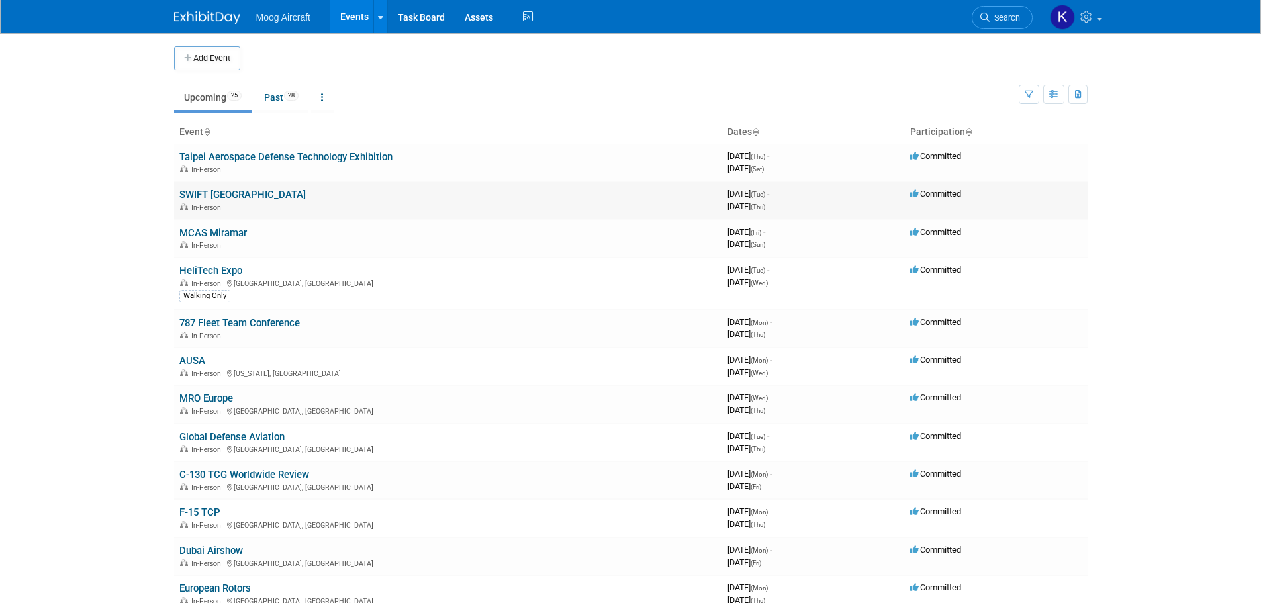
click at [209, 191] on link "SWIFT [GEOGRAPHIC_DATA]" at bounding box center [242, 195] width 126 height 12
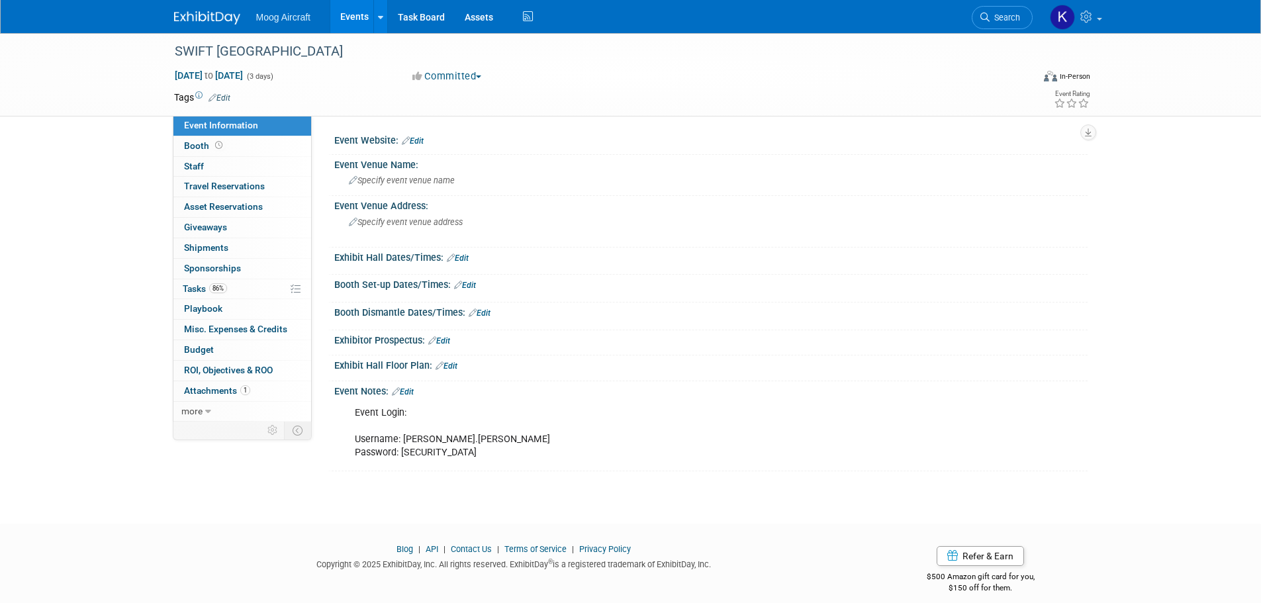
click at [183, 13] on img at bounding box center [207, 17] width 66 height 13
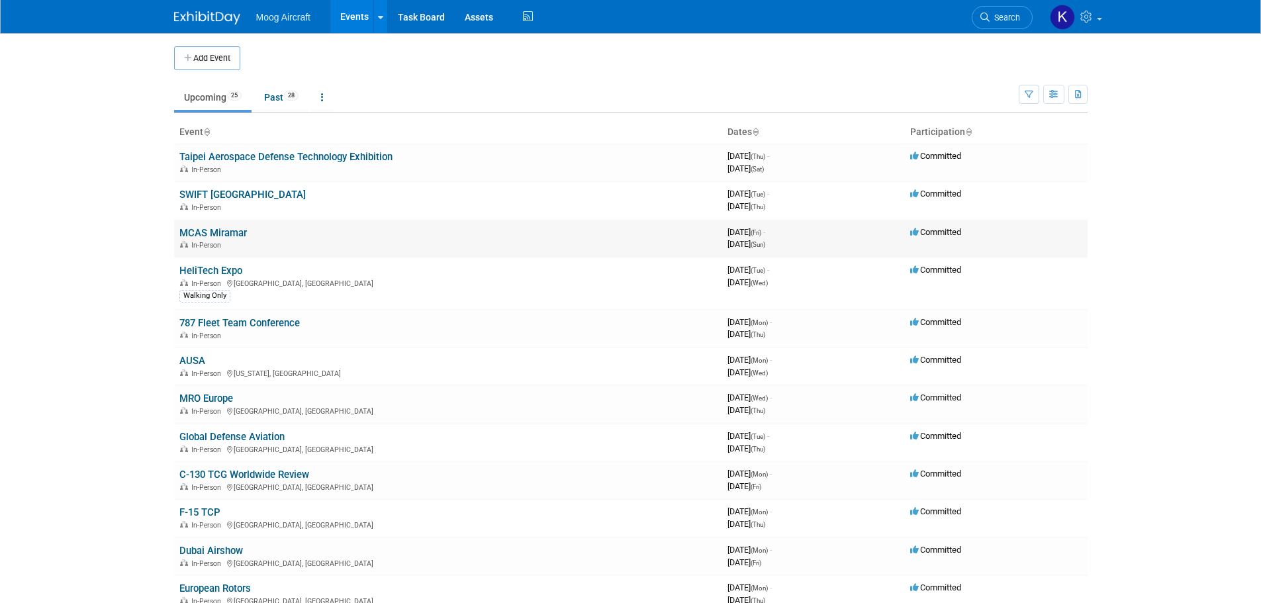
click at [222, 234] on link "MCAS Miramar" at bounding box center [213, 233] width 68 height 12
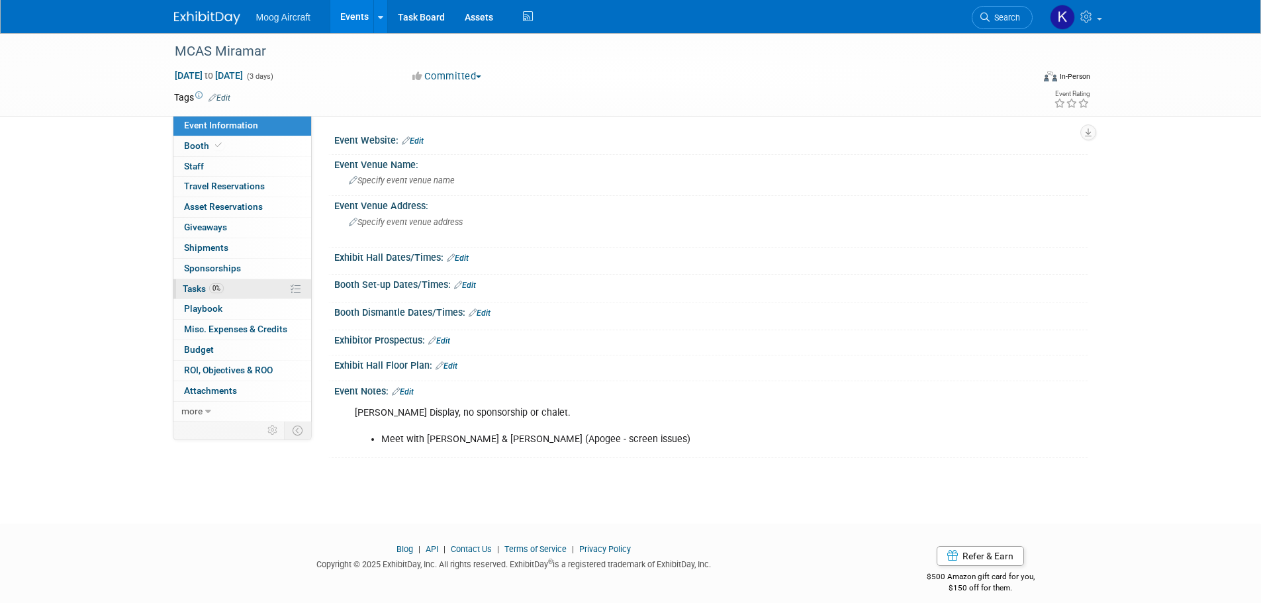
click at [199, 297] on link "0% Tasks 0%" at bounding box center [242, 289] width 138 height 20
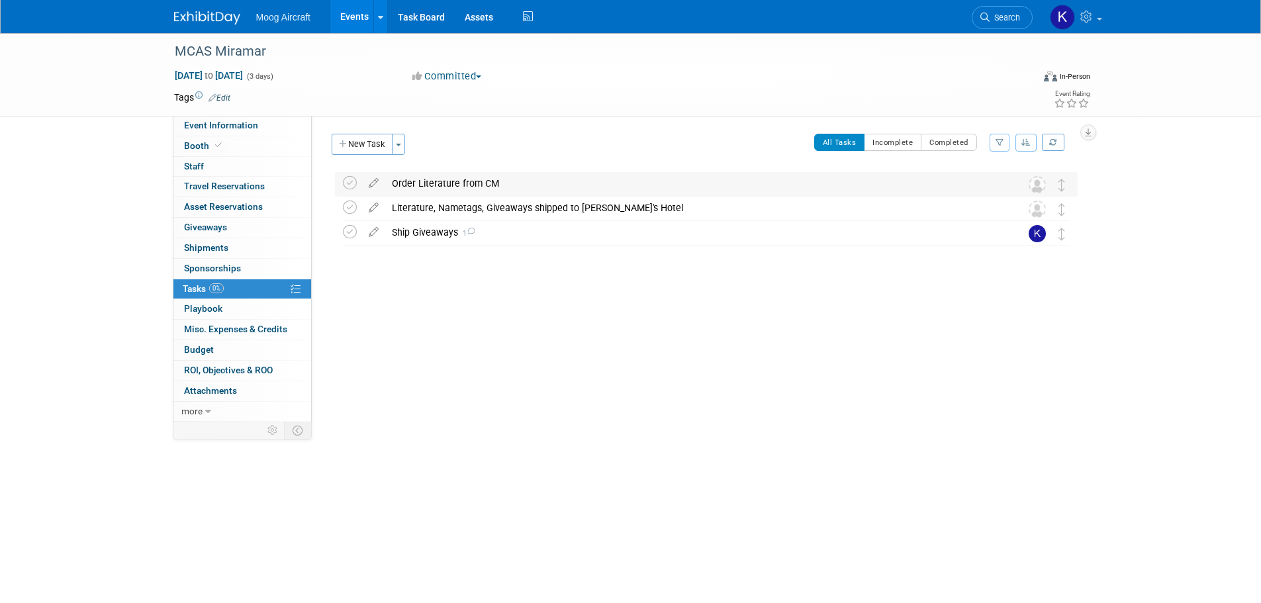
click at [481, 187] on div "Order Literature from CM" at bounding box center [693, 183] width 617 height 23
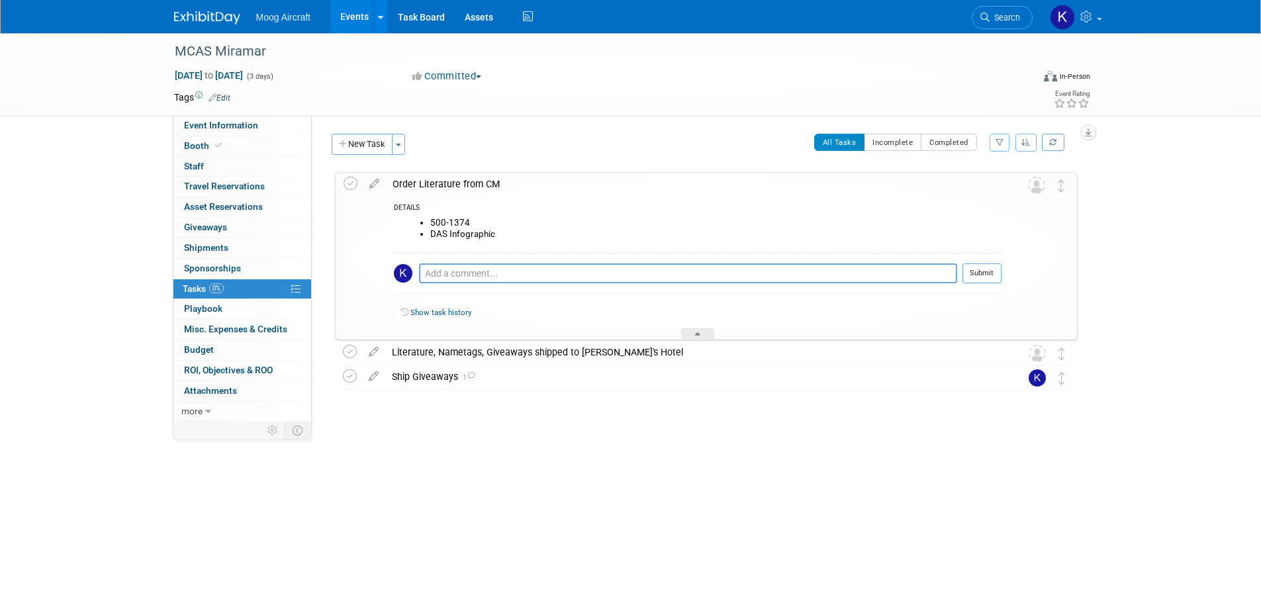
click at [477, 340] on div "DETAILS 500-1374 DAS Infographic Pro tip: Press Ctrl-Enter to submit comment. S…" at bounding box center [694, 267] width 616 height 144
drag, startPoint x: 479, startPoint y: 348, endPoint x: 476, endPoint y: 363, distance: 15.5
click at [479, 348] on div "Literature, Nametags, Giveaways shipped to Melanie's Hotel" at bounding box center [693, 352] width 617 height 23
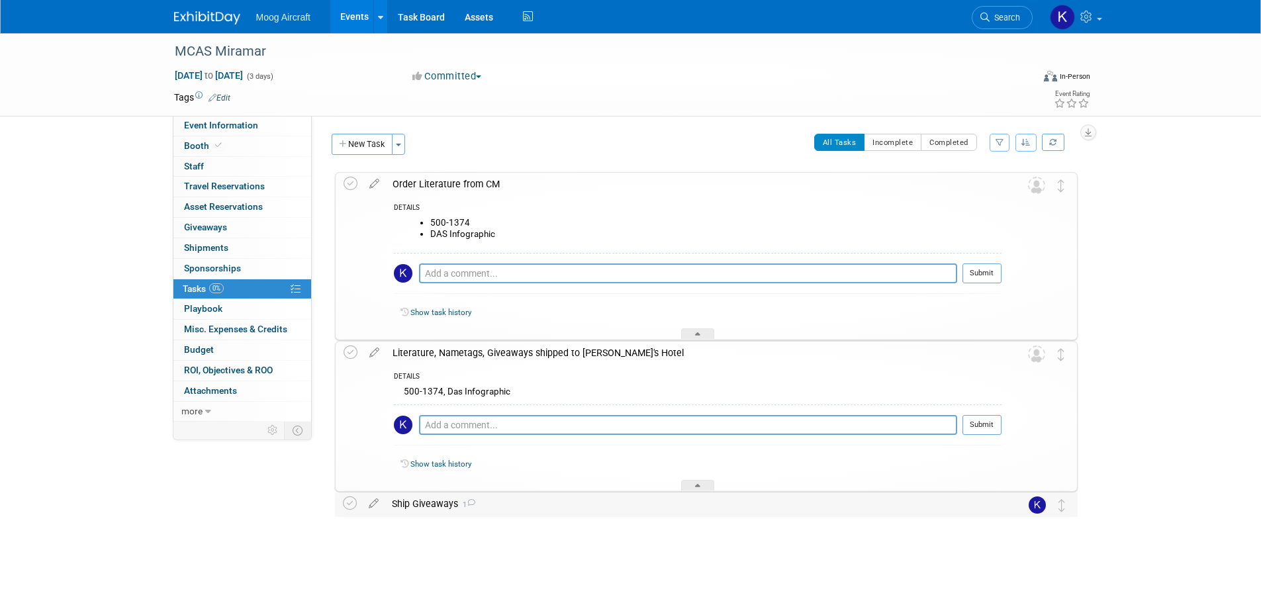
click at [419, 501] on div "Ship Giveaways 1" at bounding box center [693, 504] width 617 height 23
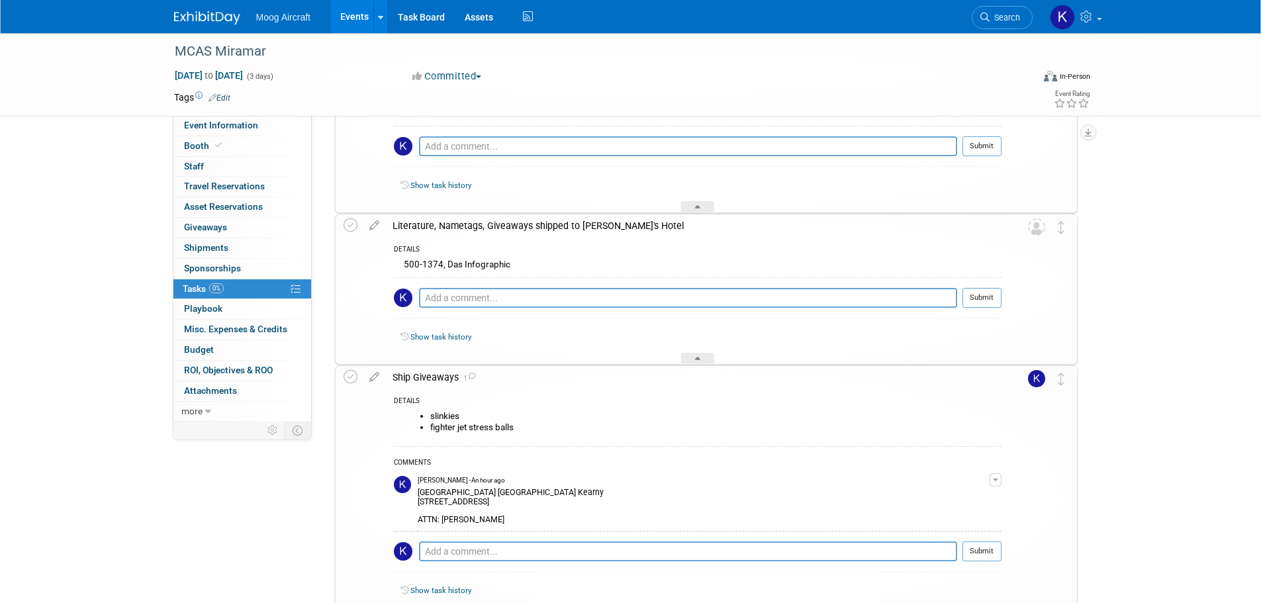
scroll to position [132, 0]
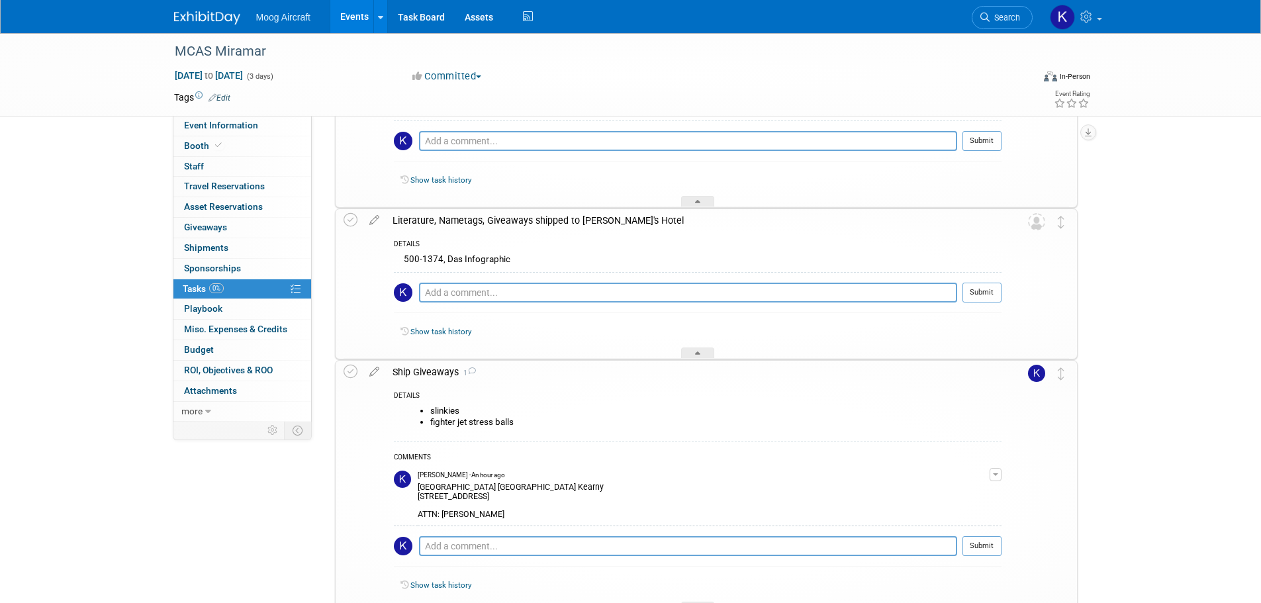
click at [117, 210] on div "MCAS Miramar Sep 26, 2025 to Sep 28, 2025 (3 days) Sep 26, 2025 to Sep 28, 2025…" at bounding box center [630, 298] width 1261 height 794
click at [205, 15] on img at bounding box center [207, 17] width 66 height 13
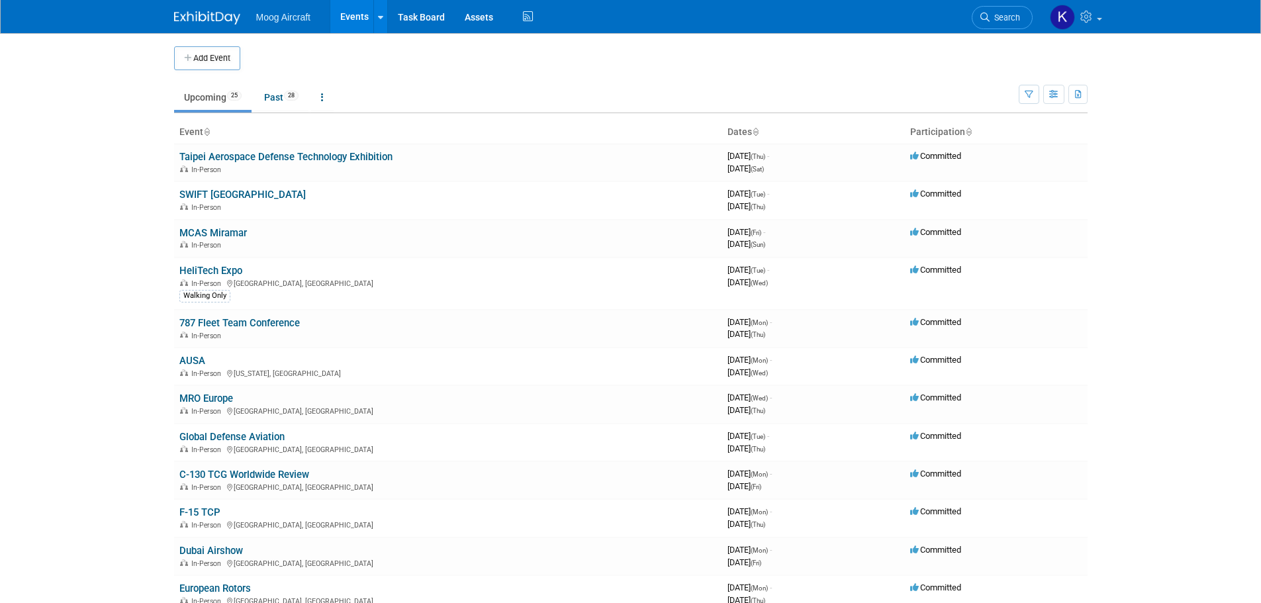
click at [220, 12] on img at bounding box center [207, 17] width 66 height 13
click at [193, 358] on link "AUSA" at bounding box center [192, 361] width 26 height 12
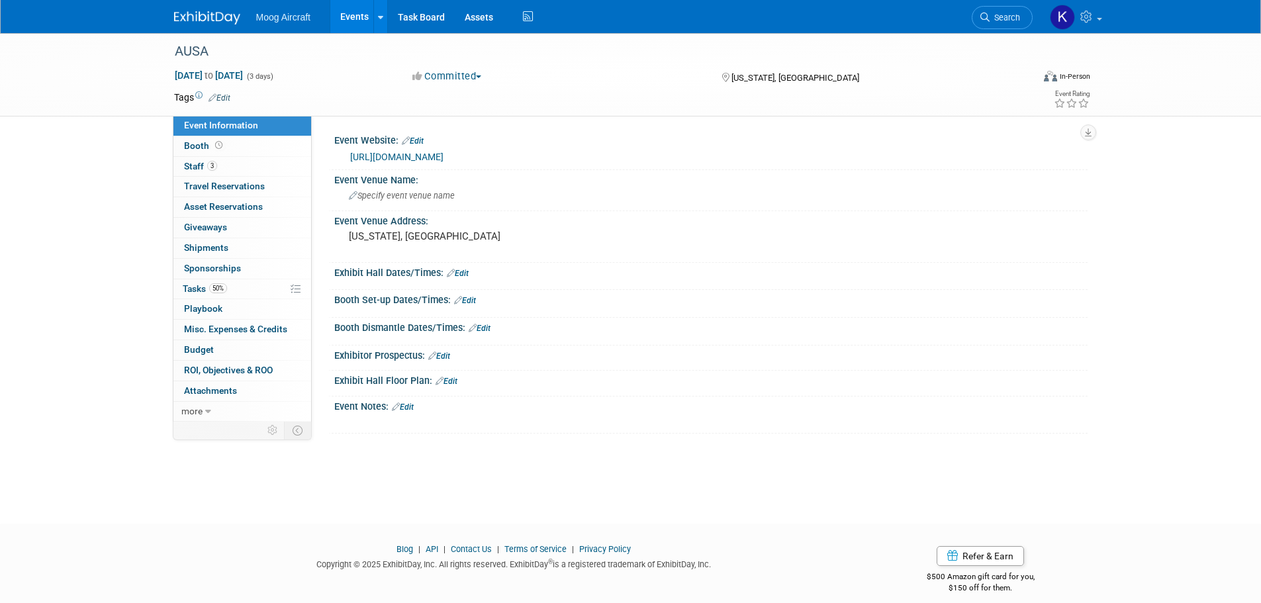
click at [205, 9] on link at bounding box center [215, 11] width 82 height 11
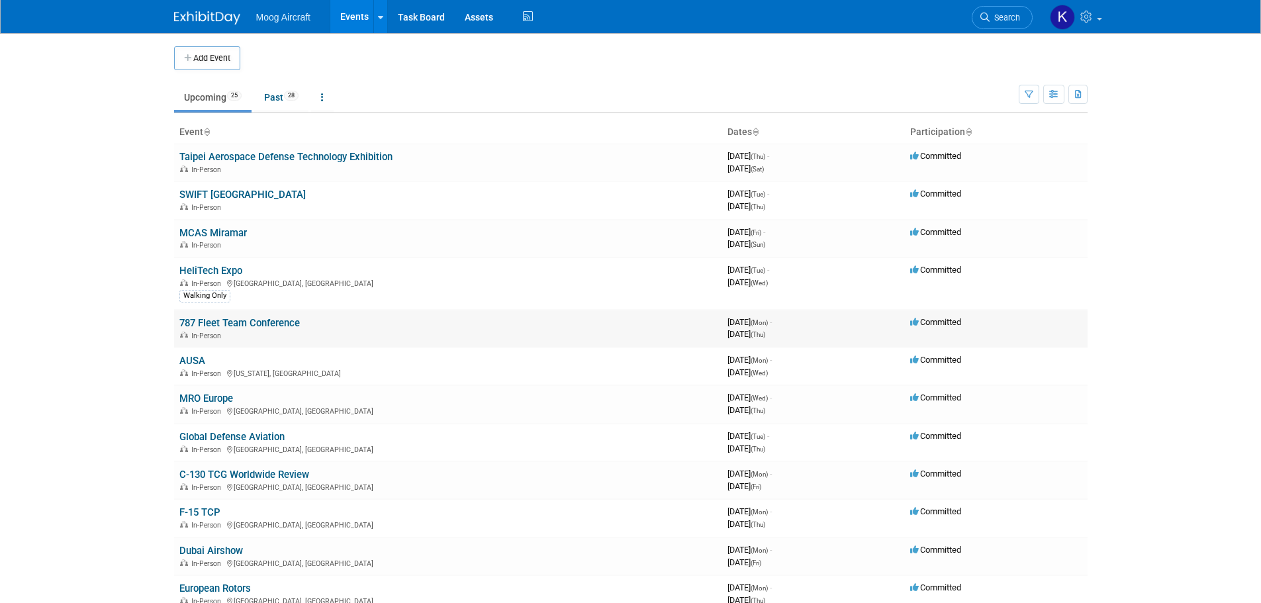
click at [220, 323] on link "787 Fleet Team Conference" at bounding box center [239, 323] width 120 height 12
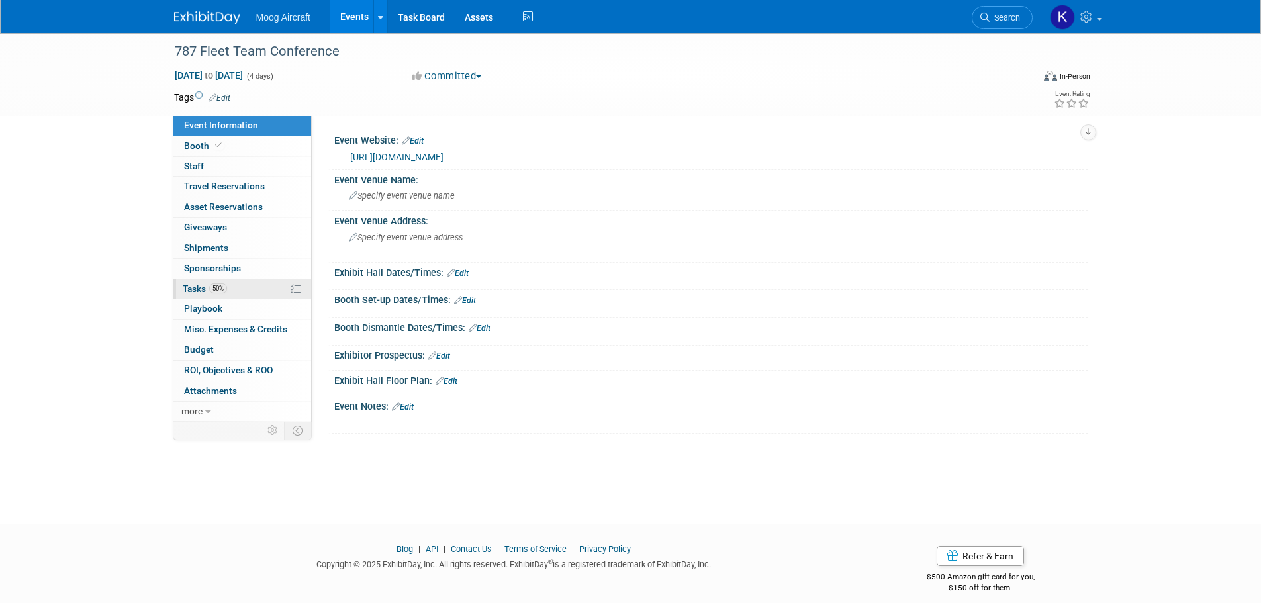
click at [196, 284] on span "Tasks 50%" at bounding box center [205, 288] width 44 height 11
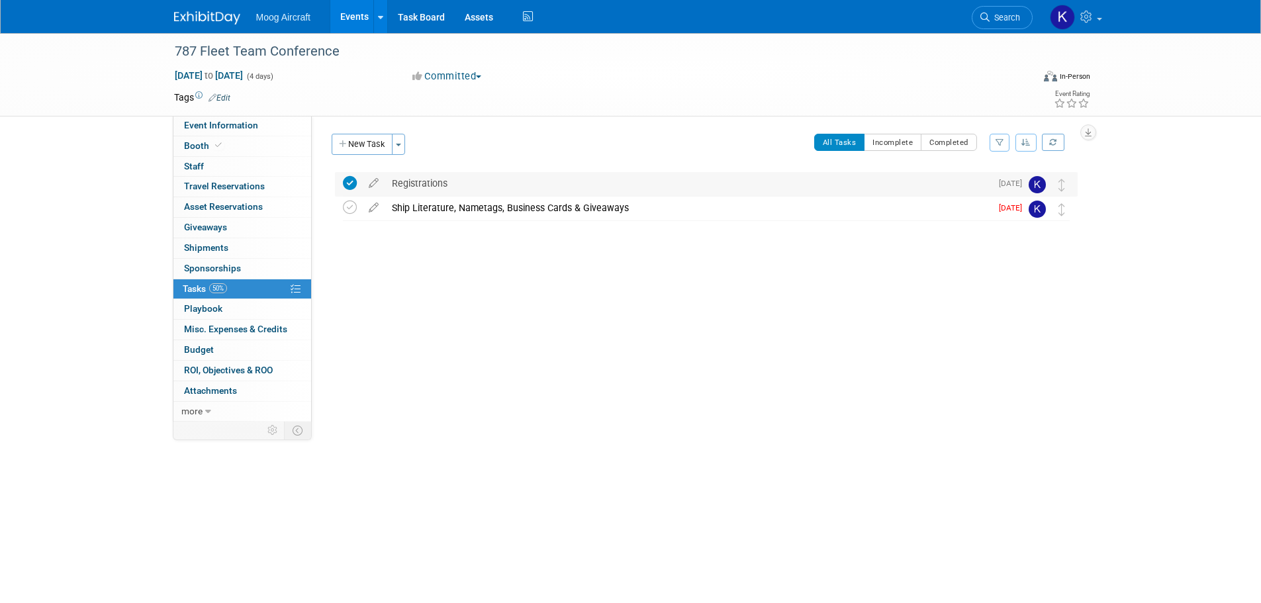
click at [458, 184] on div "Registrations" at bounding box center [688, 183] width 606 height 23
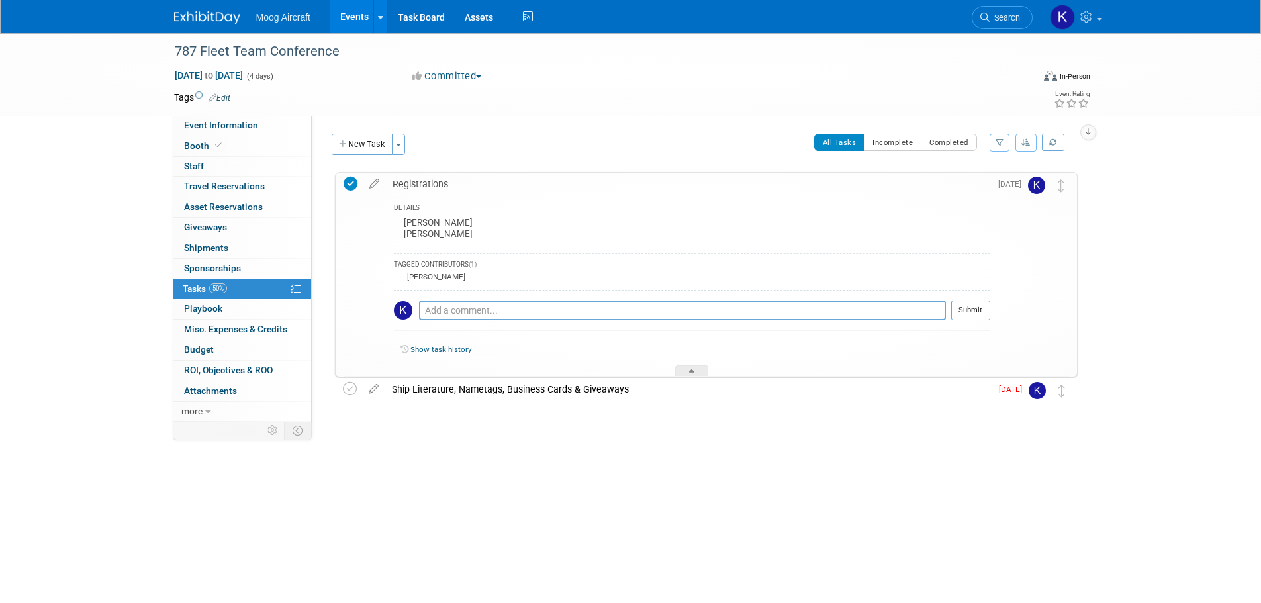
click at [458, 183] on div "Registrations" at bounding box center [688, 184] width 604 height 23
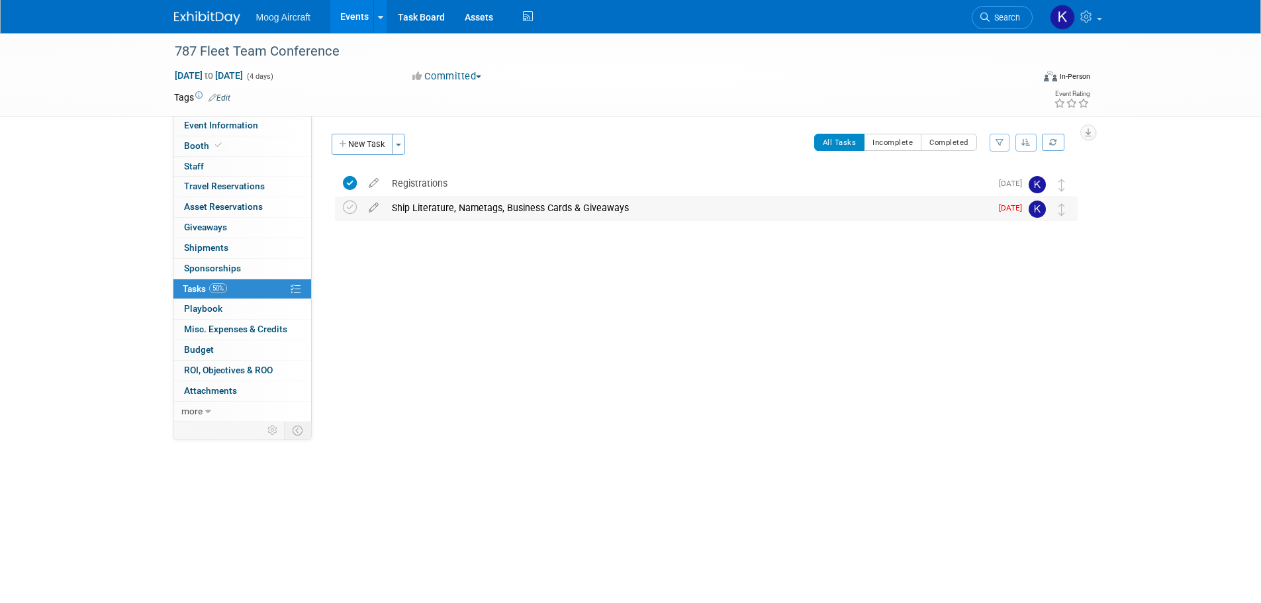
click at [463, 215] on div "Ship Literature, Nametags, Business Cards & Giveaways" at bounding box center [688, 208] width 606 height 23
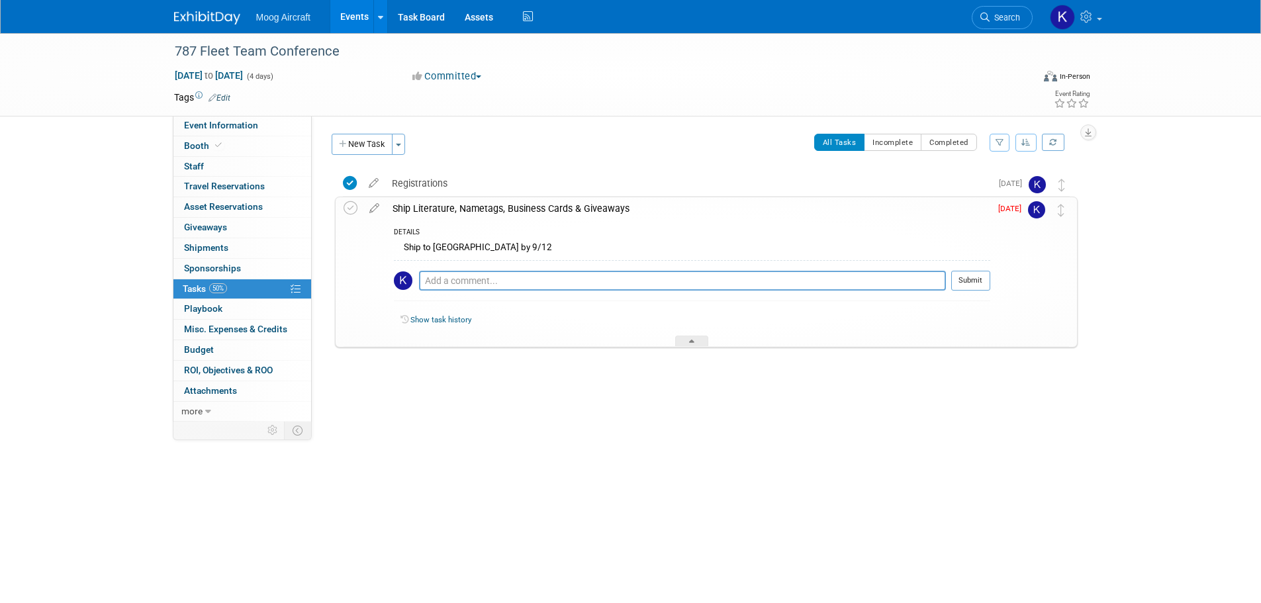
click at [463, 215] on div "Ship Literature, Nametags, Business Cards & Giveaways" at bounding box center [688, 208] width 604 height 23
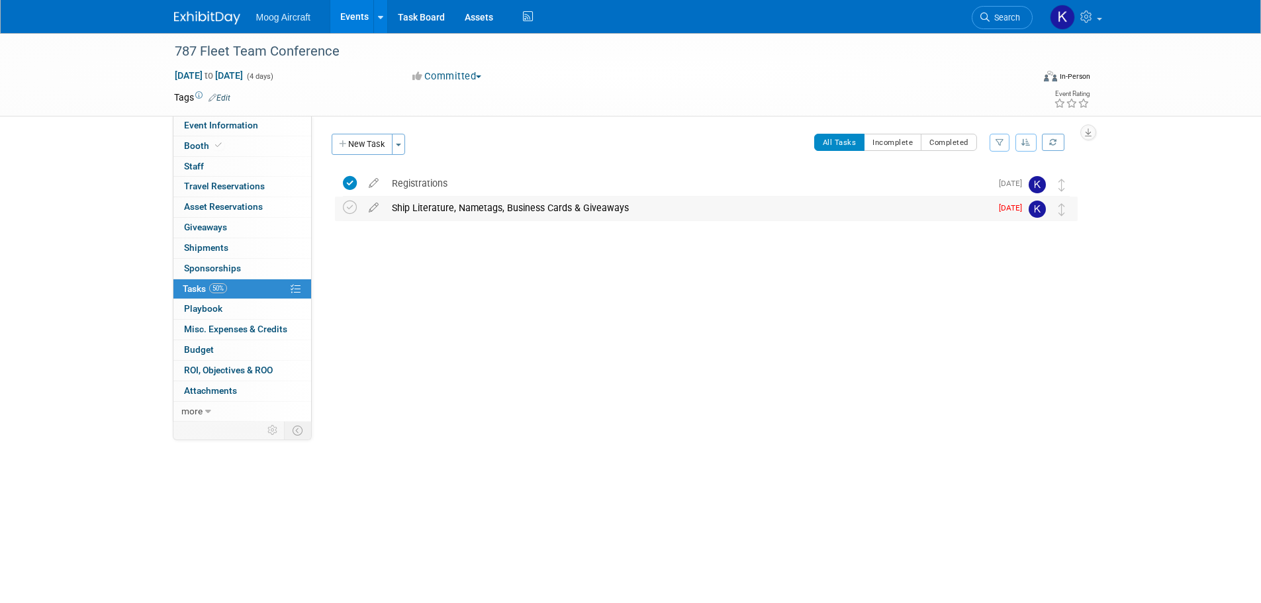
click at [463, 215] on div "Ship Literature, Nametags, Business Cards & Giveaways" at bounding box center [688, 208] width 606 height 23
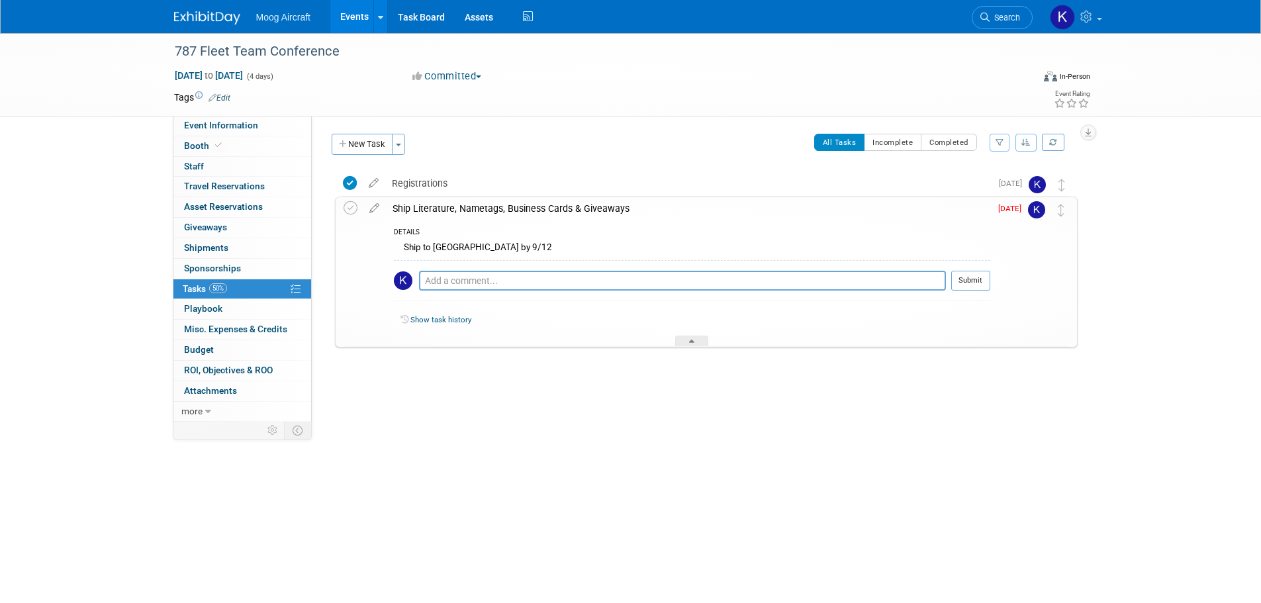
click at [463, 215] on div "Ship Literature, Nametags, Business Cards & Giveaways" at bounding box center [688, 208] width 604 height 23
